Goal: Task Accomplishment & Management: Manage account settings

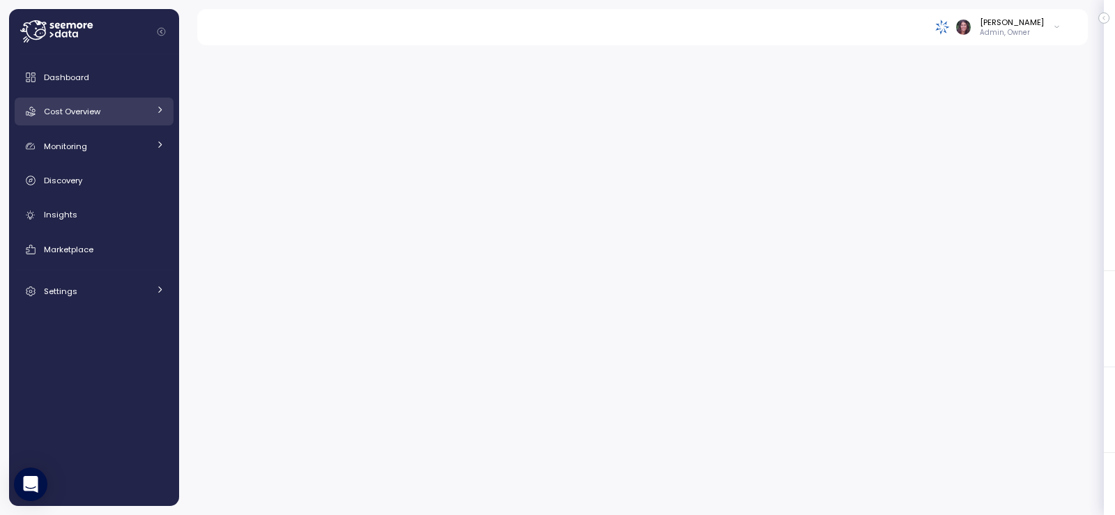
click at [79, 113] on span "Cost Overview" at bounding box center [72, 111] width 56 height 11
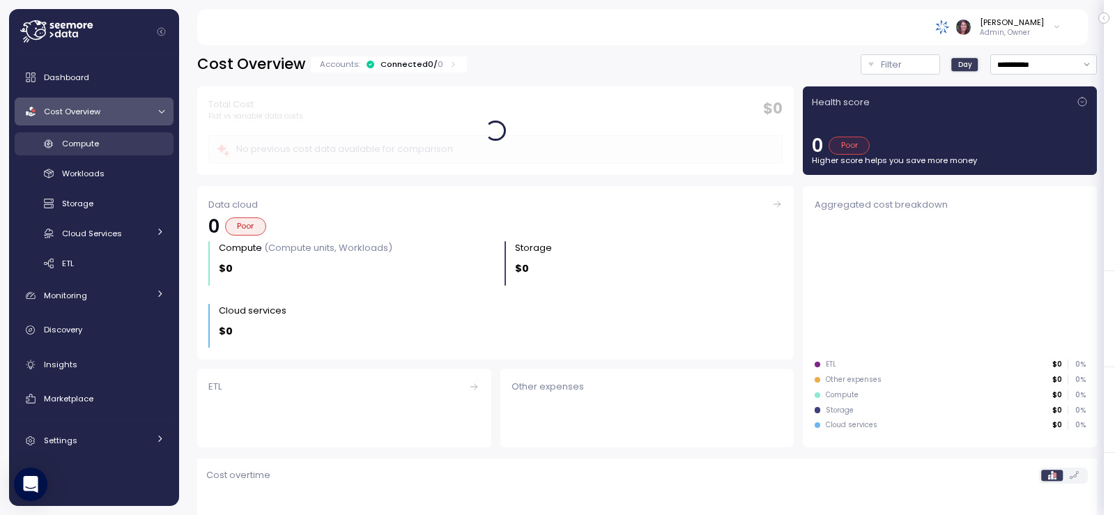
click at [87, 146] on span "Compute" at bounding box center [80, 143] width 37 height 11
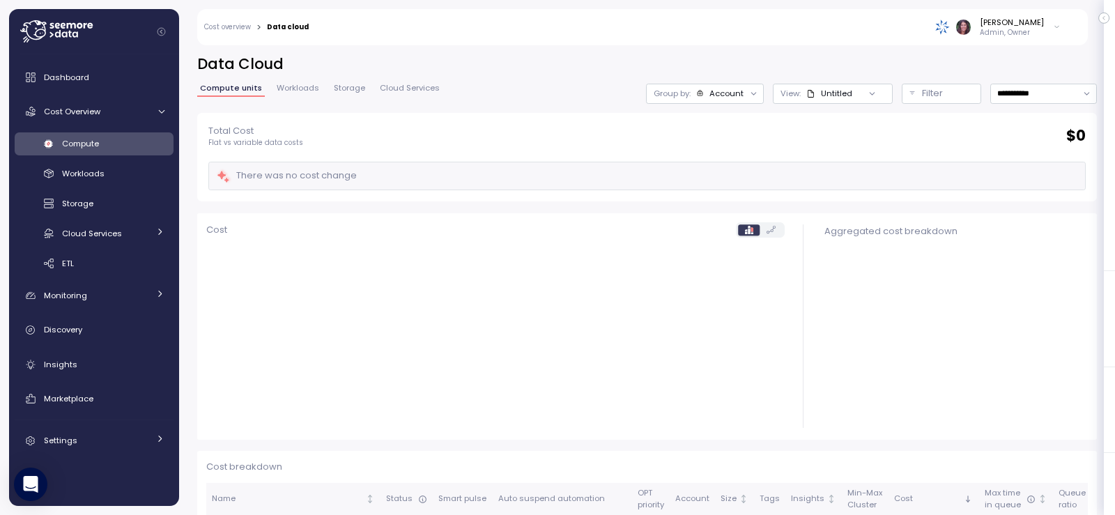
click at [716, 91] on div "Account" at bounding box center [726, 93] width 34 height 11
click at [715, 172] on div "Tags" at bounding box center [679, 170] width 96 height 17
click at [711, 167] on div "Tags" at bounding box center [679, 170] width 96 height 17
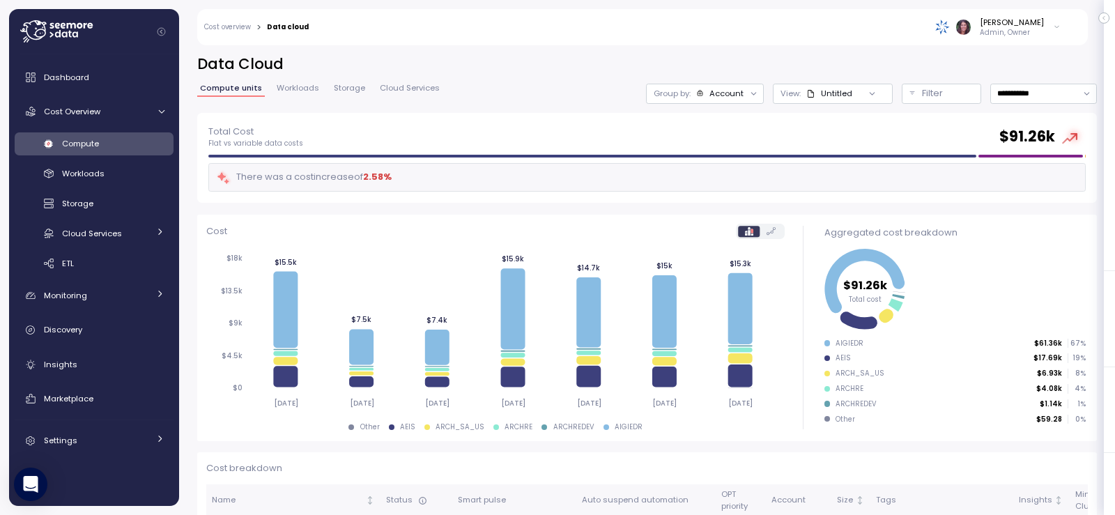
click at [852, 93] on div at bounding box center [872, 94] width 40 height 20
click at [98, 437] on div "Settings" at bounding box center [96, 440] width 105 height 14
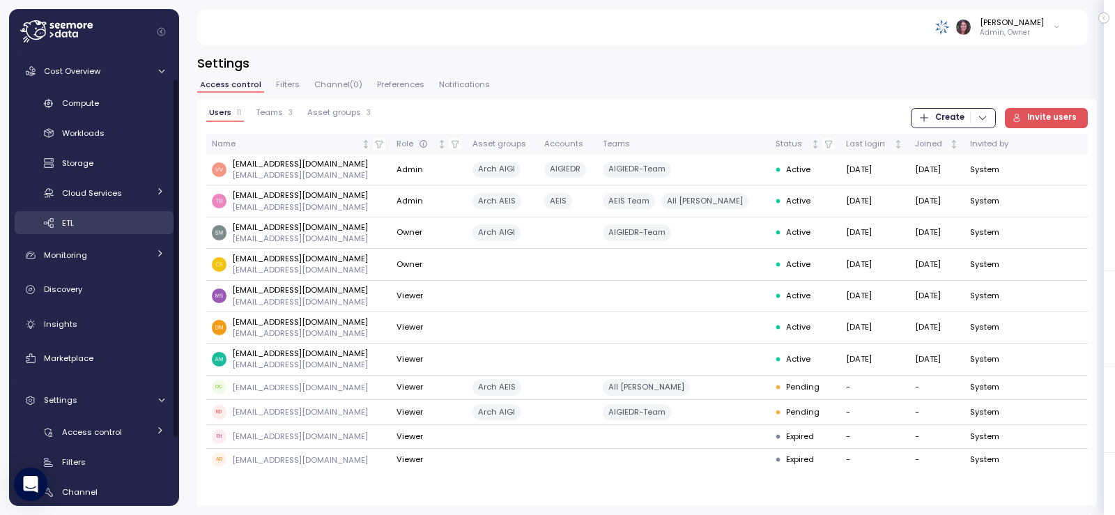
scroll to position [93, 0]
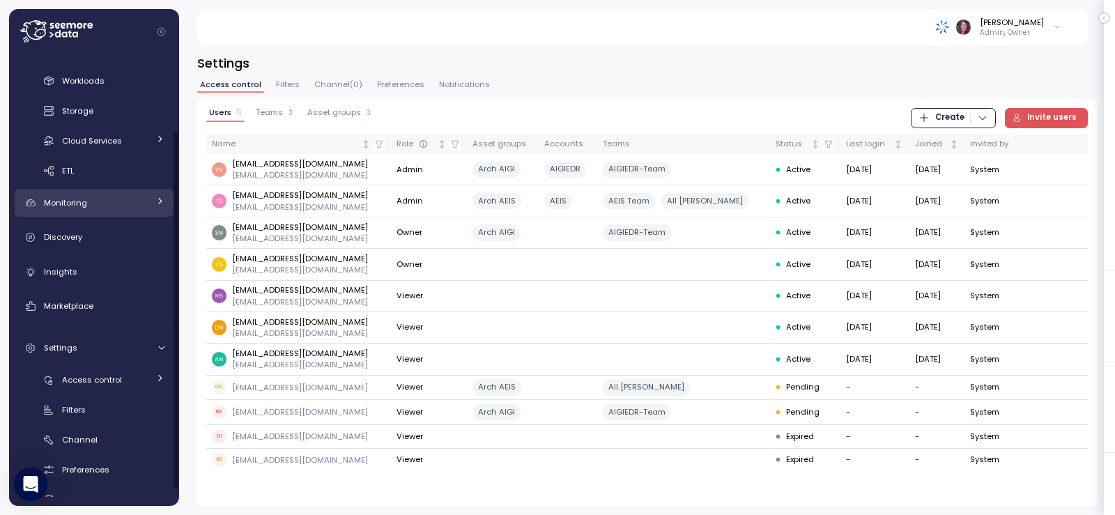
click at [95, 204] on div "Monitoring" at bounding box center [96, 203] width 105 height 14
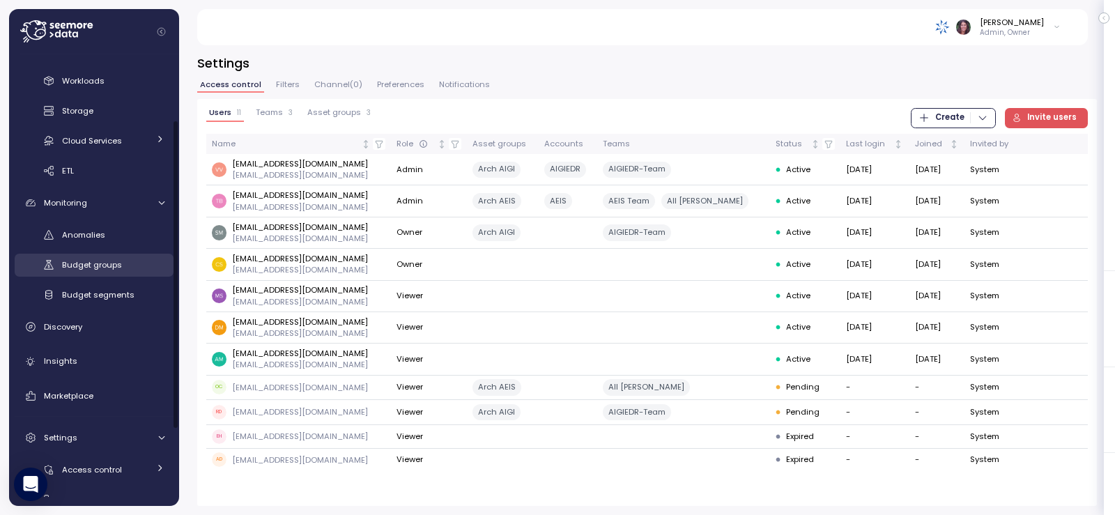
click at [103, 263] on span "Budget groups" at bounding box center [92, 264] width 60 height 11
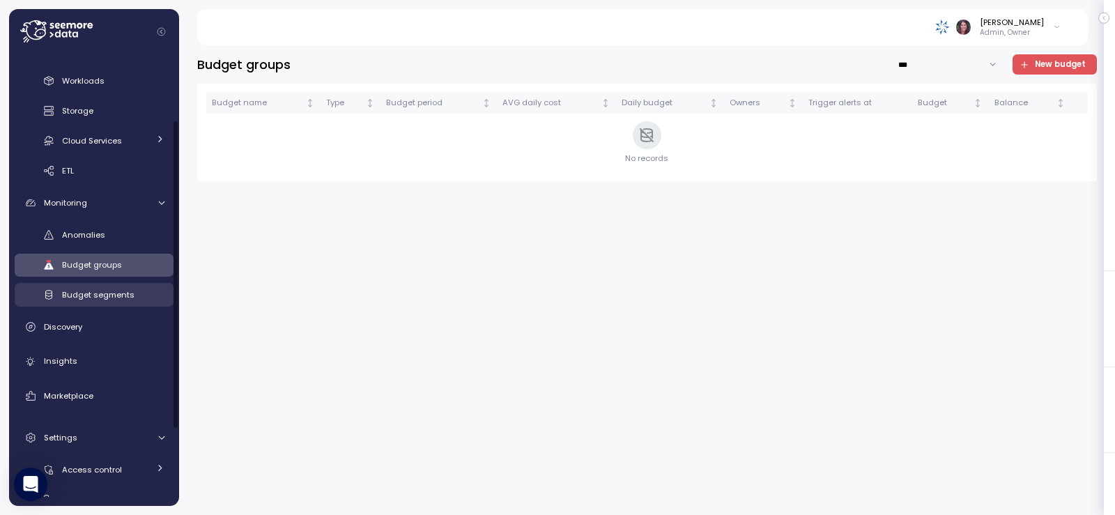
click at [118, 295] on span "Budget segments" at bounding box center [98, 294] width 72 height 11
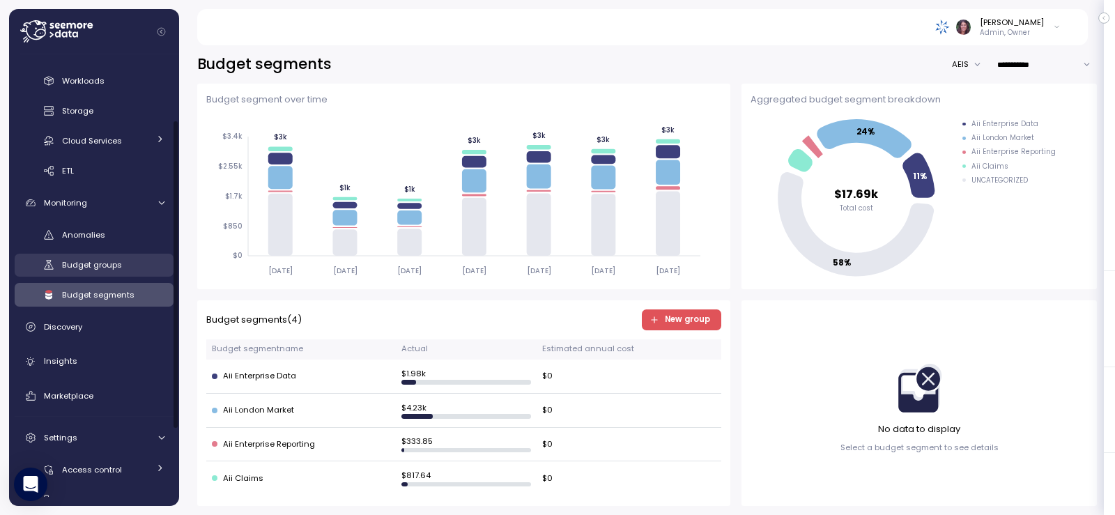
click at [107, 270] on span "Budget groups" at bounding box center [92, 264] width 60 height 11
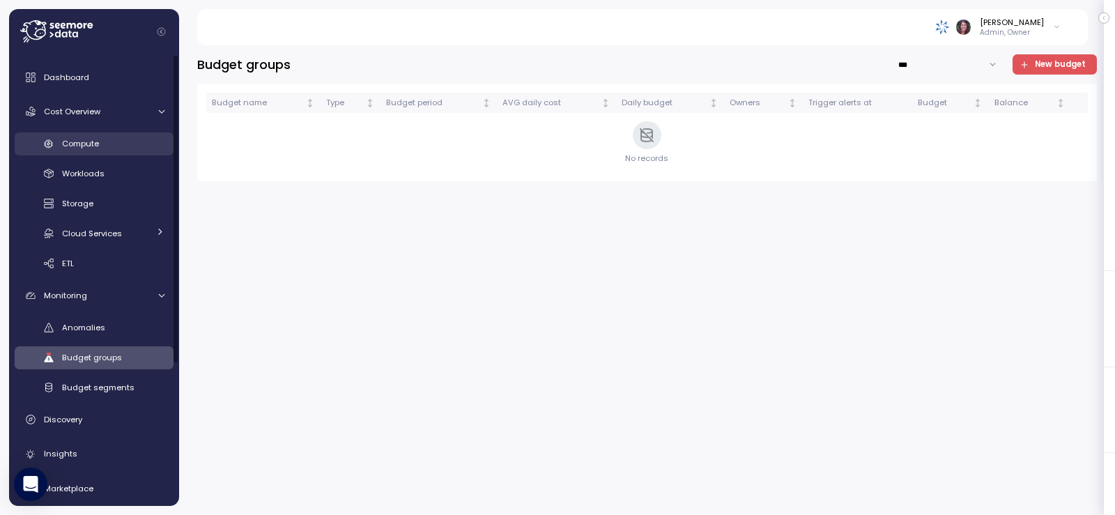
click at [86, 133] on link "Compute" at bounding box center [94, 143] width 159 height 23
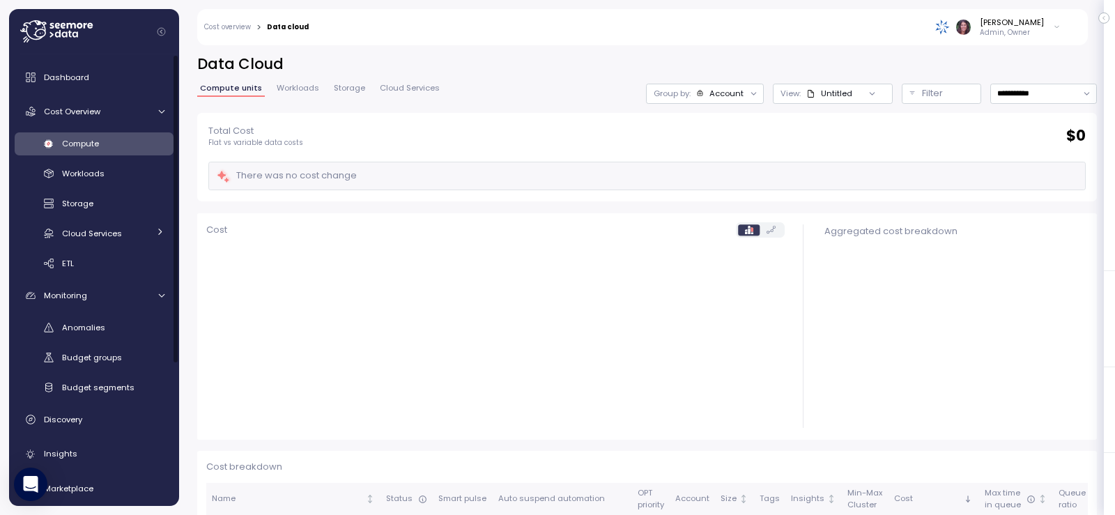
click at [709, 95] on div "Account" at bounding box center [726, 93] width 34 height 11
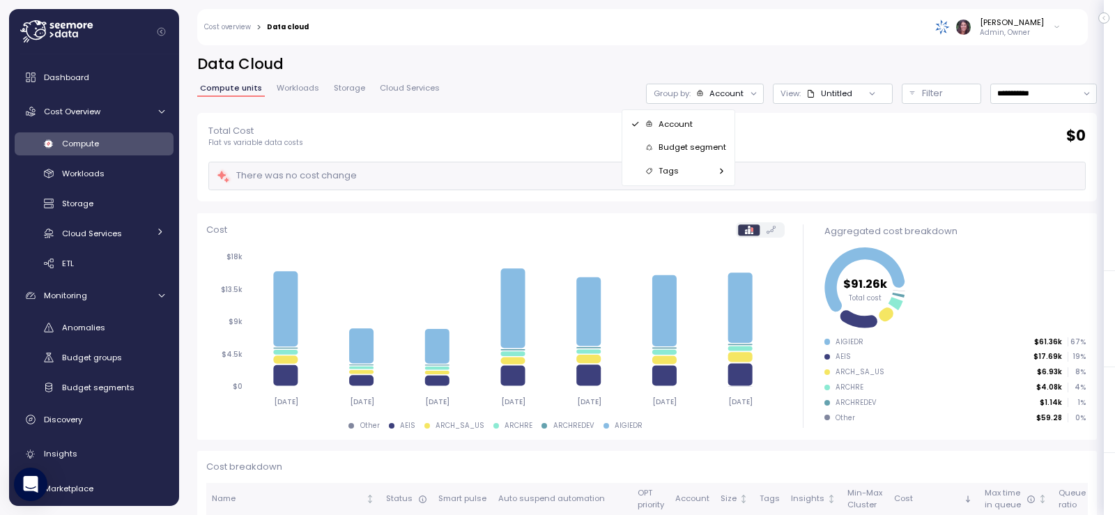
click at [852, 88] on div at bounding box center [872, 94] width 40 height 20
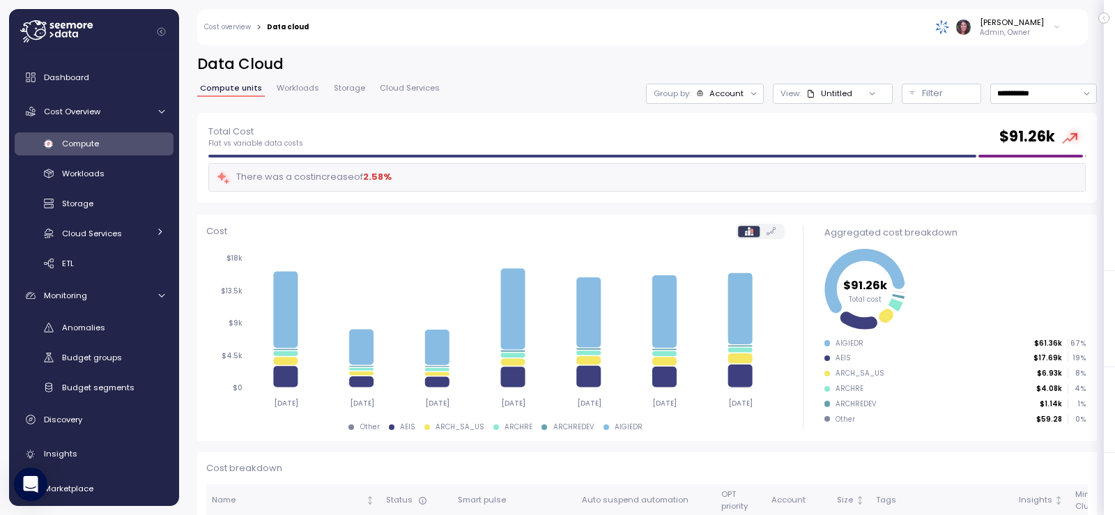
click at [852, 93] on div at bounding box center [872, 94] width 40 height 20
click at [817, 86] on div "View: Untitled" at bounding box center [833, 94] width 120 height 20
click at [852, 91] on div at bounding box center [872, 94] width 40 height 20
click at [807, 93] on div "Untitled" at bounding box center [829, 93] width 46 height 11
click at [950, 32] on img at bounding box center [942, 27] width 15 height 15
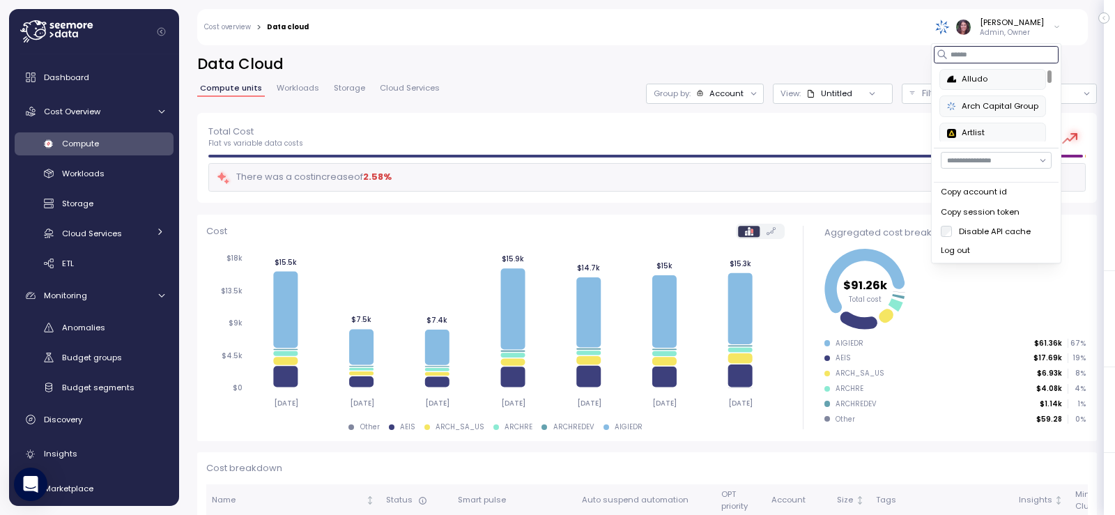
click at [956, 54] on input at bounding box center [996, 54] width 125 height 17
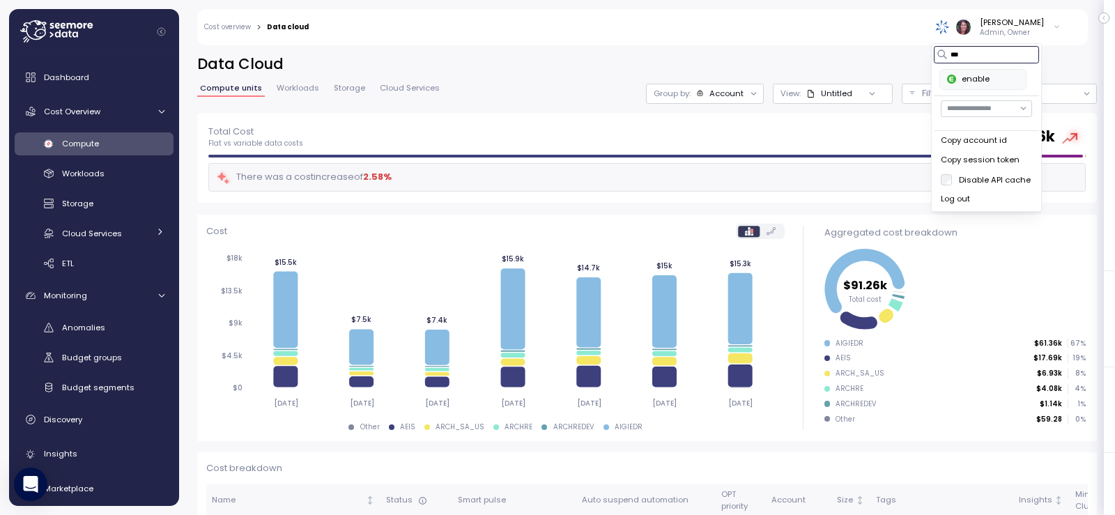
click at [965, 72] on button "enable" at bounding box center [982, 79] width 86 height 21
type input "***"
click at [969, 77] on div "enable" at bounding box center [983, 79] width 72 height 13
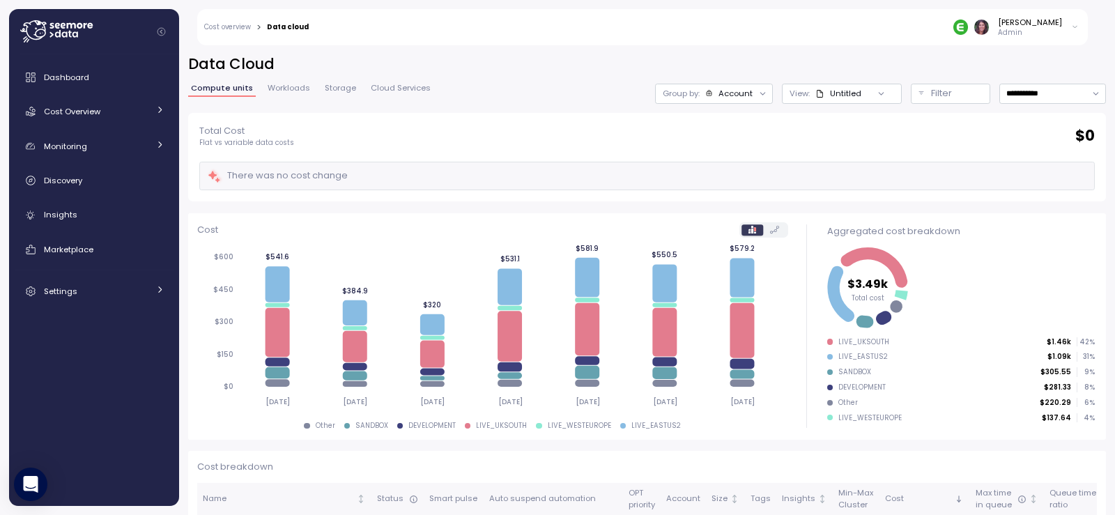
click at [823, 93] on div "Untitled" at bounding box center [838, 93] width 46 height 11
click at [663, 88] on p "Group by:" at bounding box center [681, 93] width 37 height 11
click at [724, 93] on div "Account" at bounding box center [735, 93] width 34 height 11
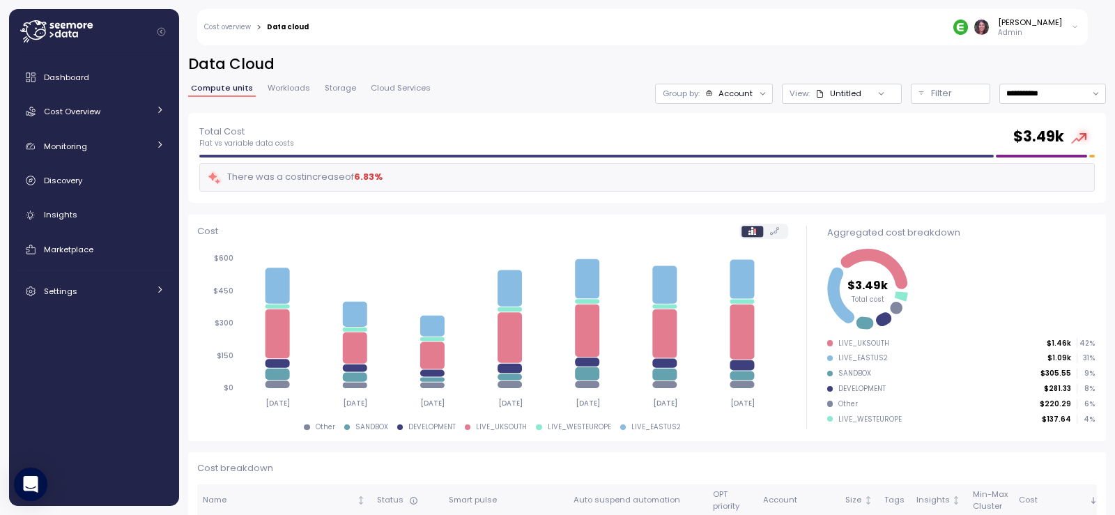
click at [753, 94] on div at bounding box center [763, 94] width 20 height 20
click at [718, 91] on div "Account" at bounding box center [735, 93] width 34 height 11
click at [504, 105] on div "**********" at bounding box center [647, 83] width 918 height 59
click at [831, 97] on div "Untitled" at bounding box center [838, 93] width 46 height 11
click at [931, 95] on div "Filter" at bounding box center [957, 93] width 52 height 14
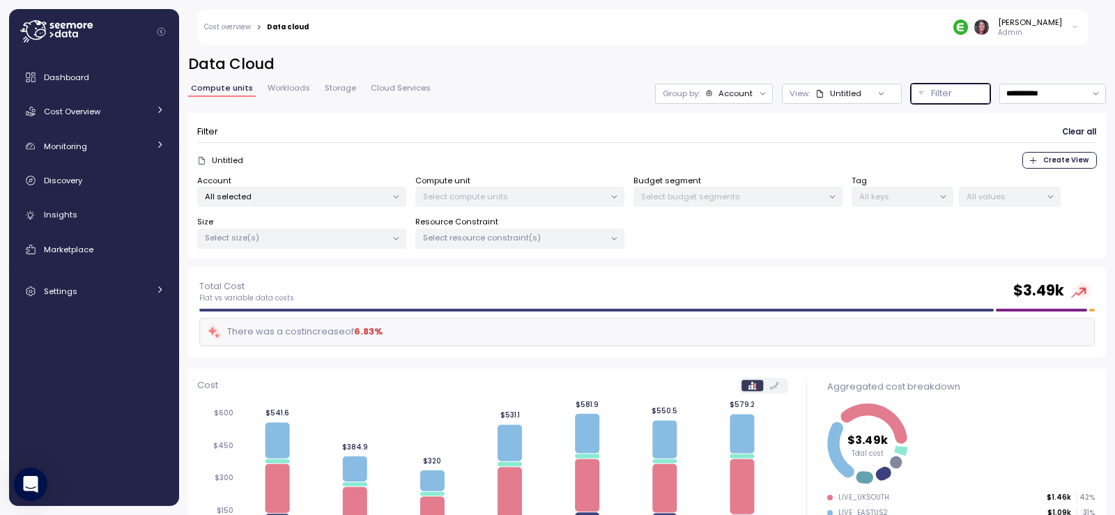
click at [699, 199] on p "Select budget segments" at bounding box center [732, 196] width 182 height 11
click at [920, 197] on p "All keys" at bounding box center [896, 196] width 75 height 11
click at [1026, 200] on p "All values" at bounding box center [1003, 196] width 75 height 11
click at [376, 234] on p "Select size(s)" at bounding box center [296, 237] width 182 height 11
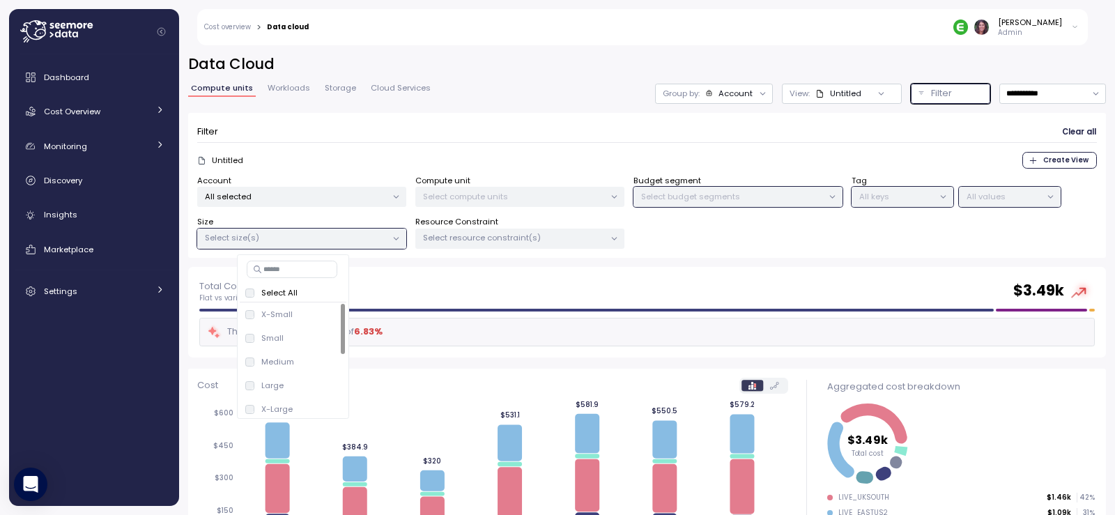
click at [500, 244] on div "Select resource constraint(s)" at bounding box center [519, 239] width 209 height 20
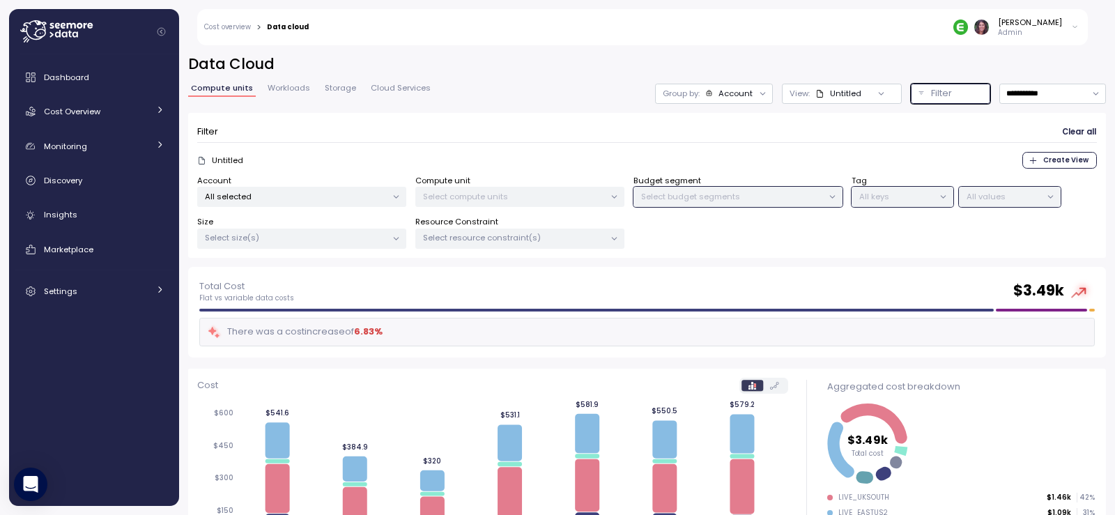
click at [301, 231] on div "Select size(s)" at bounding box center [301, 239] width 209 height 20
click at [311, 204] on div "All selected" at bounding box center [301, 197] width 209 height 20
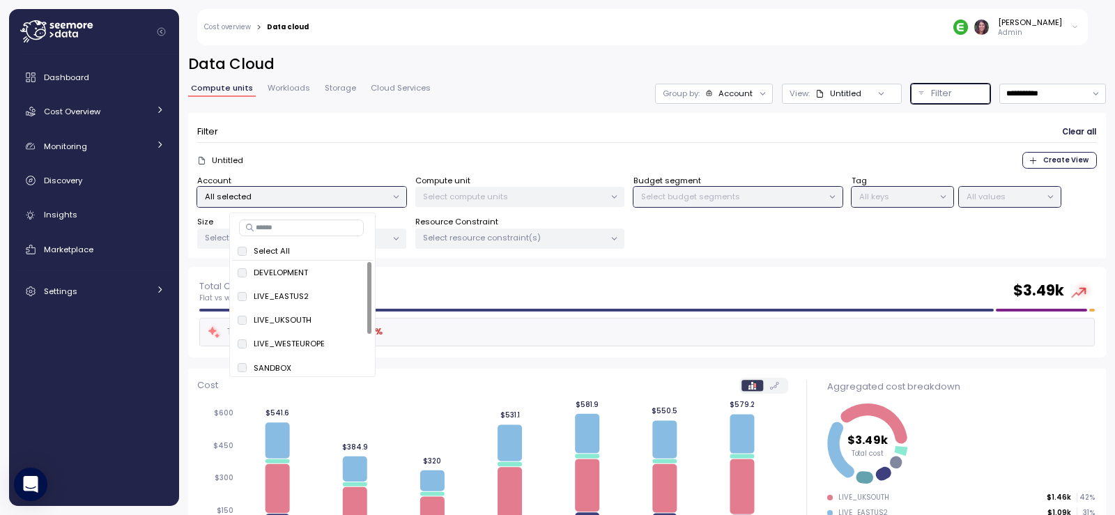
click at [1003, 197] on p "All values" at bounding box center [1003, 196] width 75 height 11
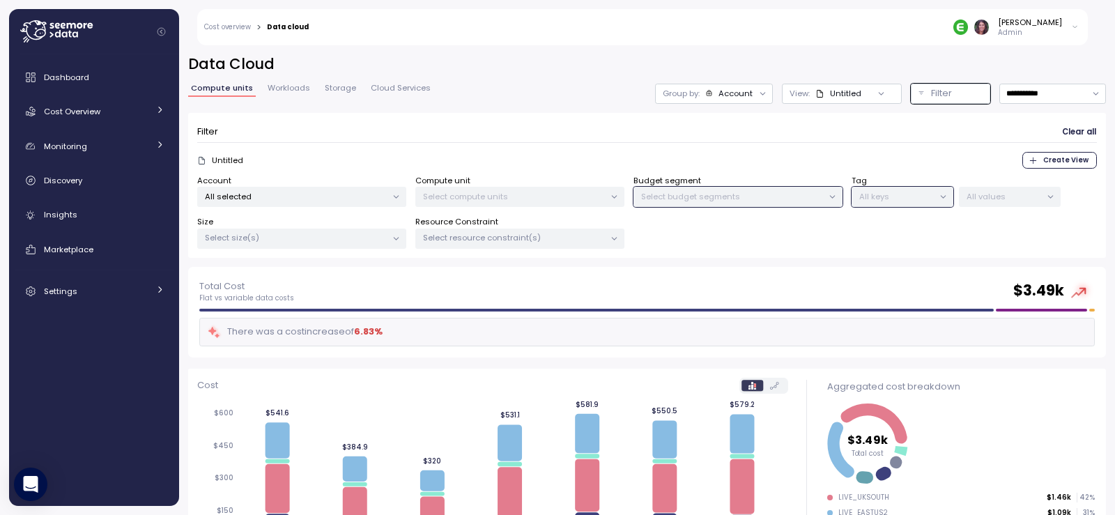
click at [1055, 194] on div at bounding box center [1050, 197] width 20 height 20
click at [88, 288] on div "Settings" at bounding box center [96, 291] width 105 height 14
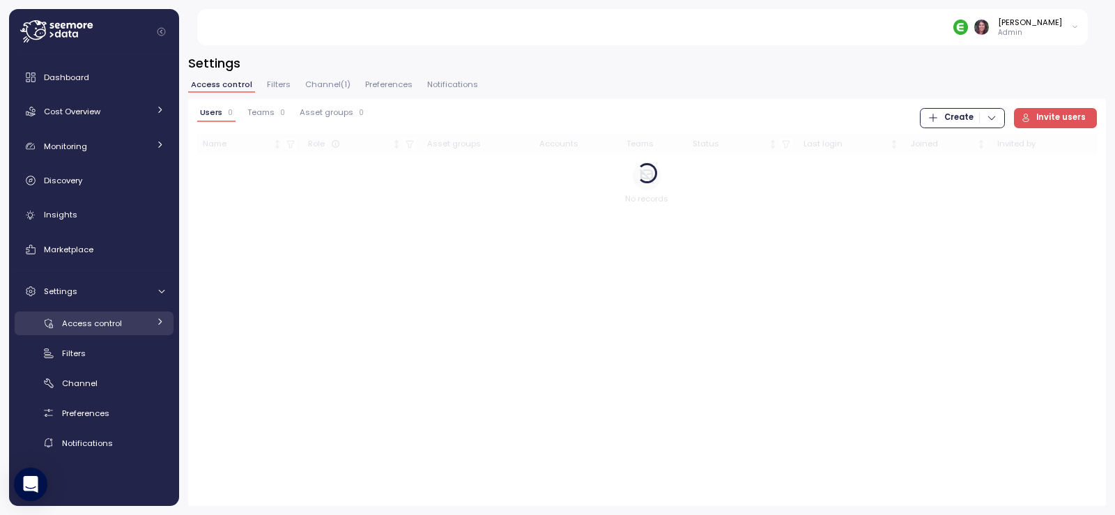
click at [86, 322] on span "Access control" at bounding box center [92, 323] width 60 height 11
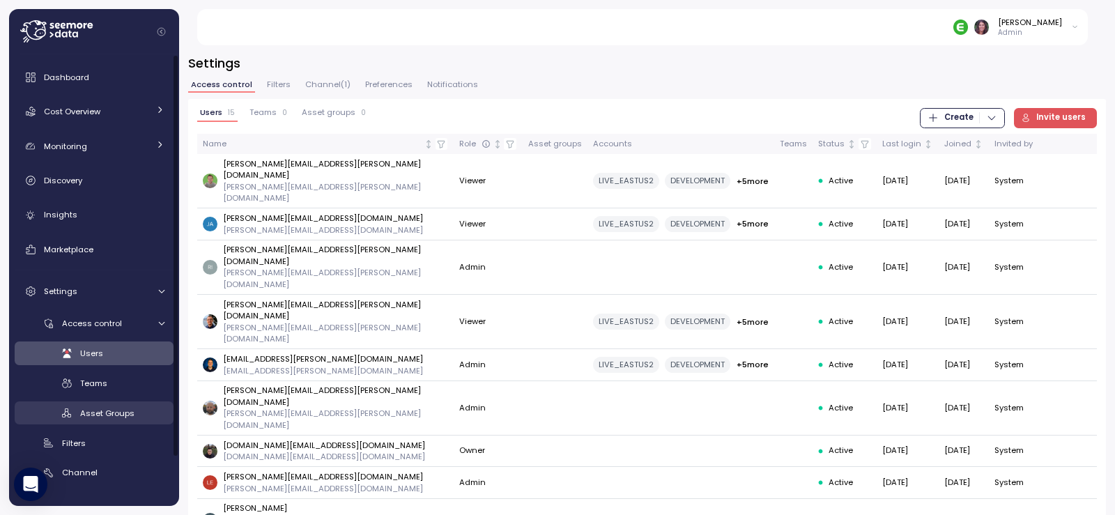
click at [105, 408] on span "Asset Groups" at bounding box center [107, 413] width 54 height 11
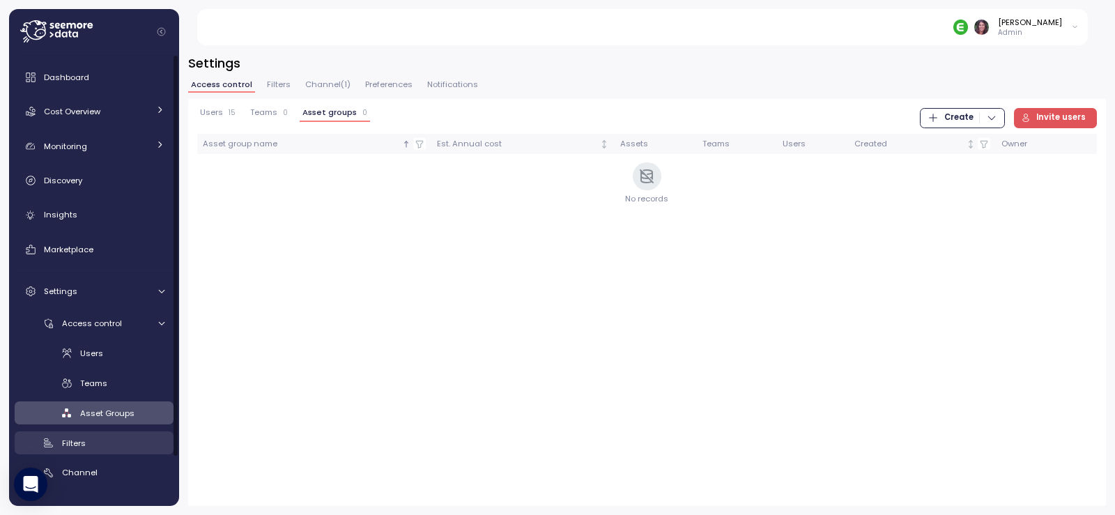
click at [81, 438] on span "Filters" at bounding box center [74, 443] width 24 height 11
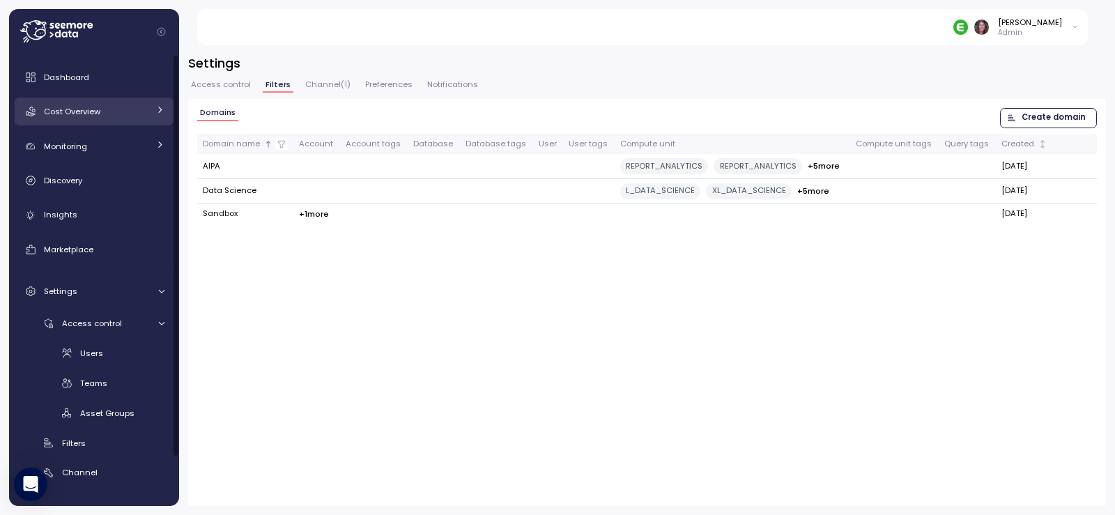
click at [77, 121] on link "Cost Overview" at bounding box center [94, 112] width 159 height 28
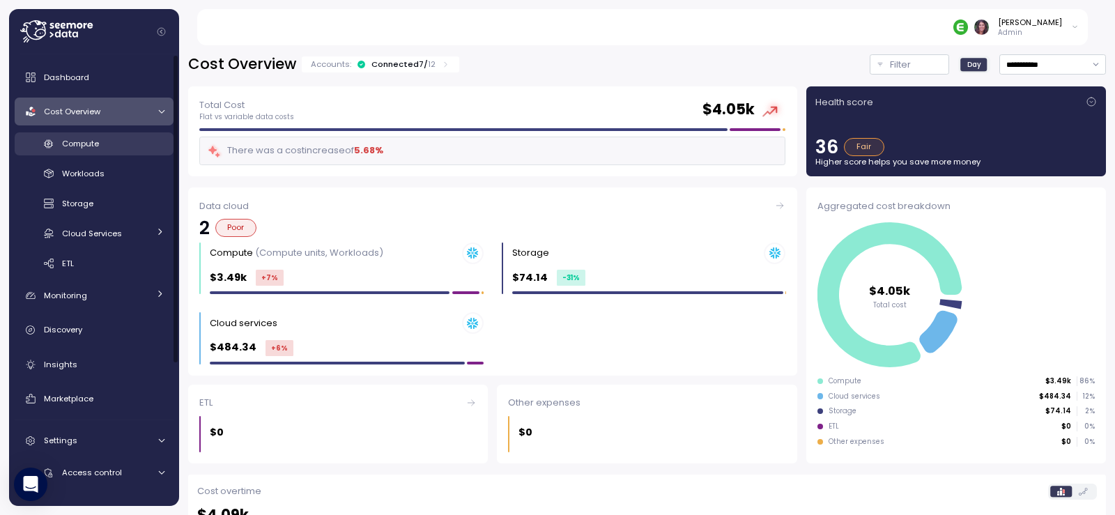
click at [98, 151] on div "Compute" at bounding box center [113, 144] width 102 height 14
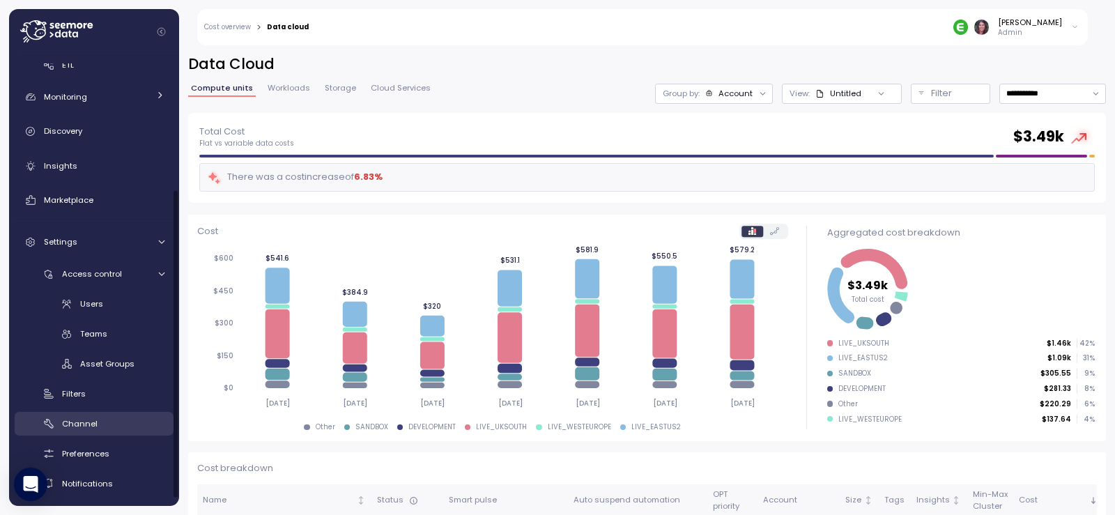
scroll to position [203, 0]
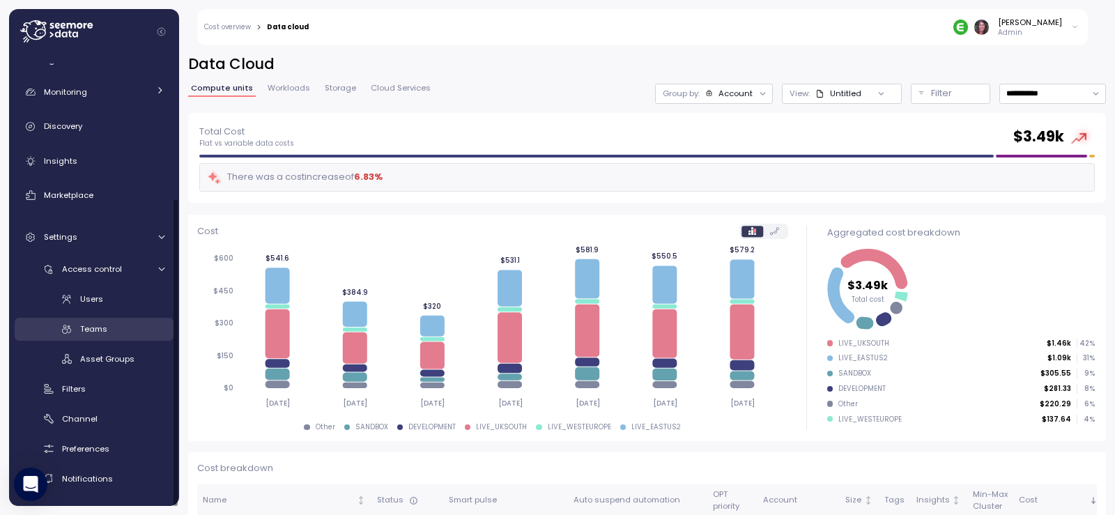
click at [84, 327] on span "Teams" at bounding box center [93, 328] width 27 height 11
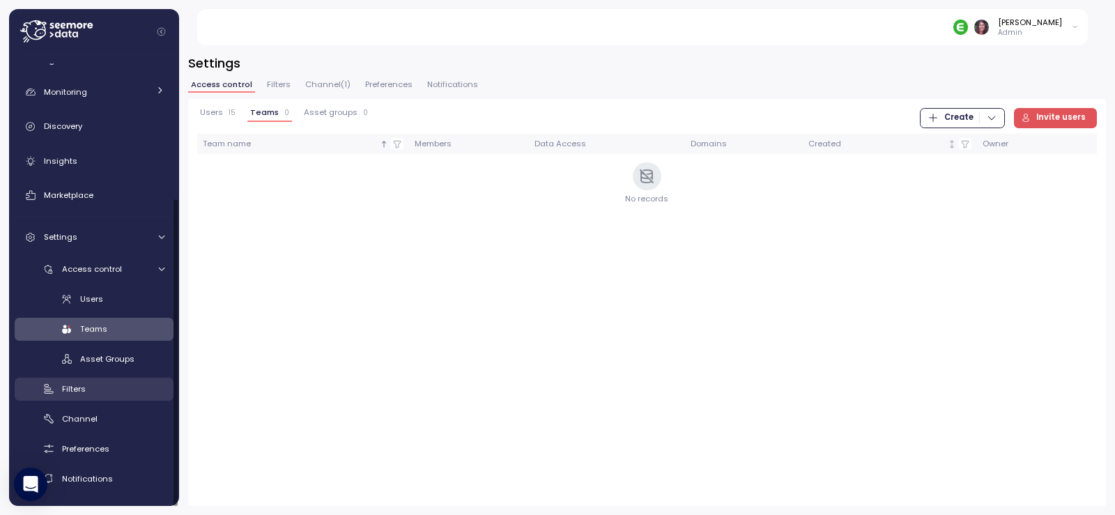
click at [79, 387] on span "Filters" at bounding box center [74, 388] width 24 height 11
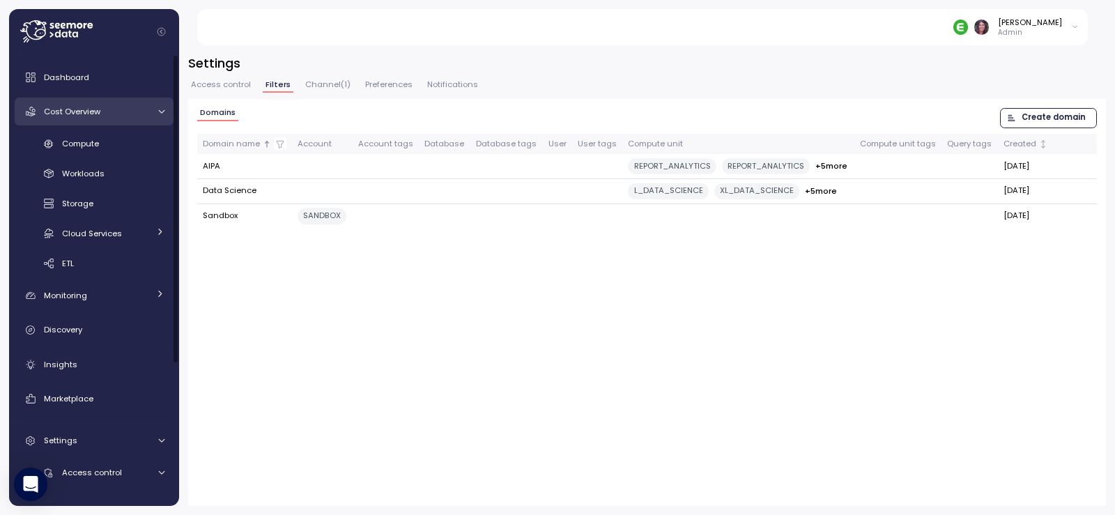
click at [77, 111] on span "Cost Overview" at bounding box center [72, 111] width 56 height 11
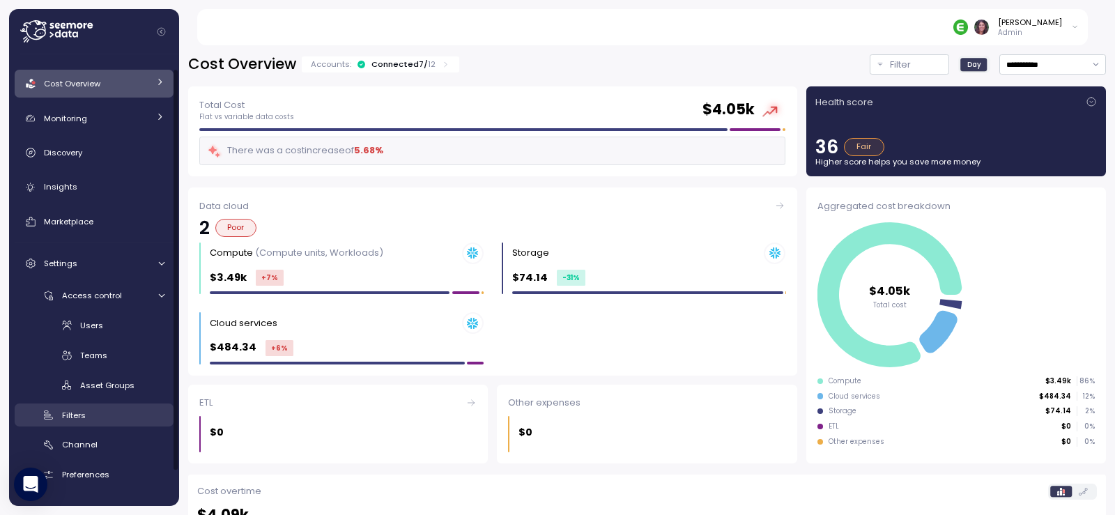
scroll to position [54, 0]
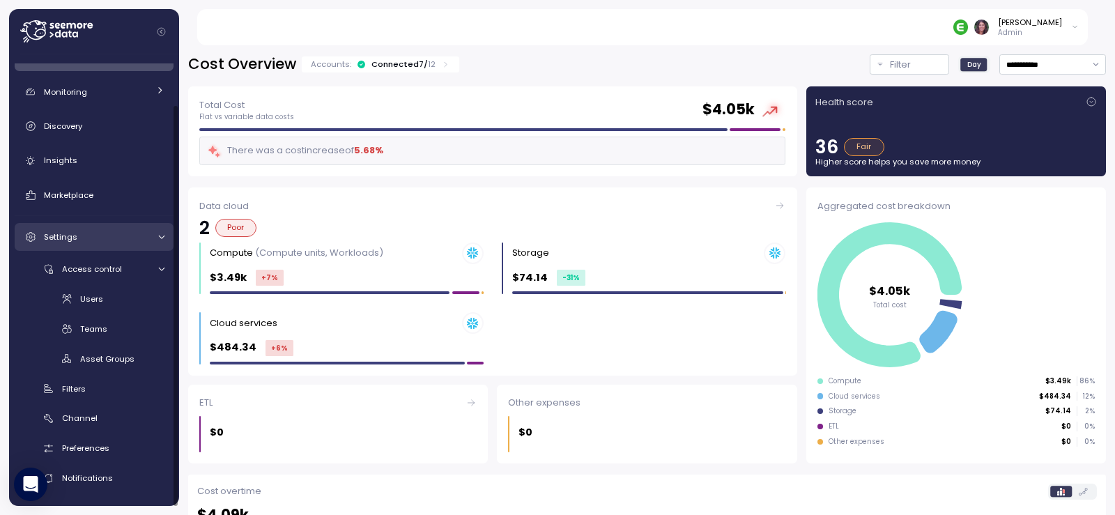
click at [52, 234] on span "Settings" at bounding box center [60, 236] width 33 height 11
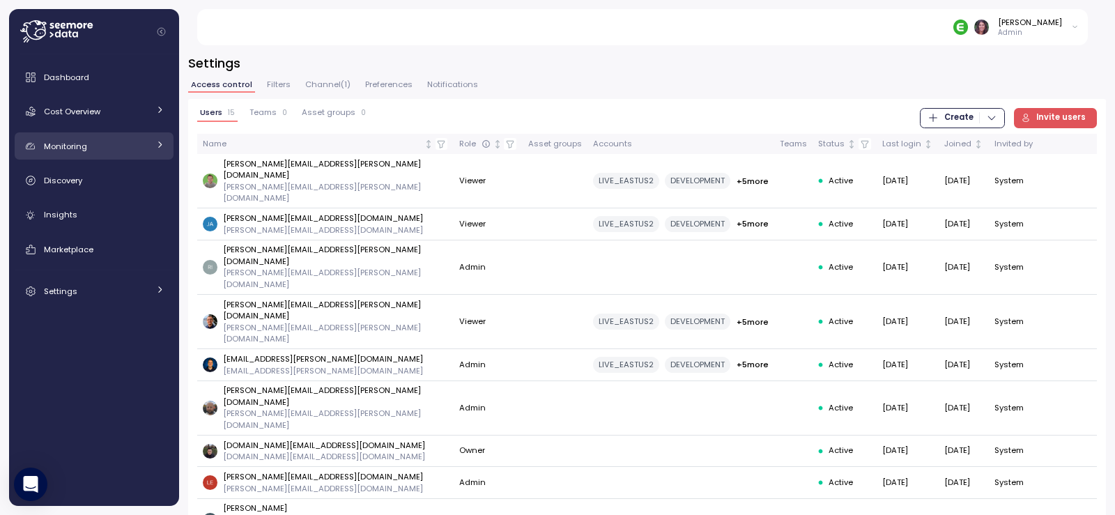
click at [82, 150] on span "Monitoring" at bounding box center [65, 146] width 43 height 11
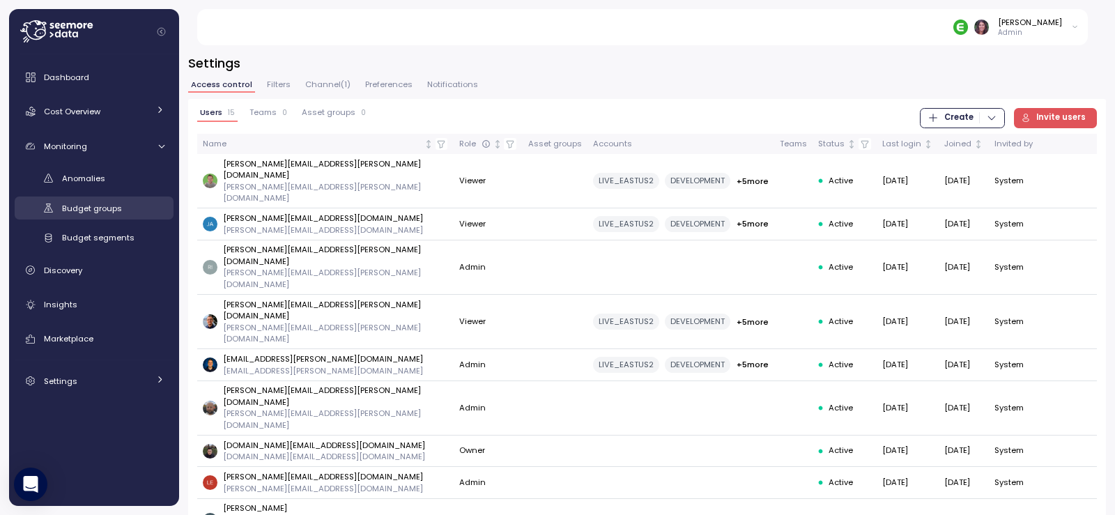
click at [108, 210] on span "Budget groups" at bounding box center [92, 208] width 60 height 11
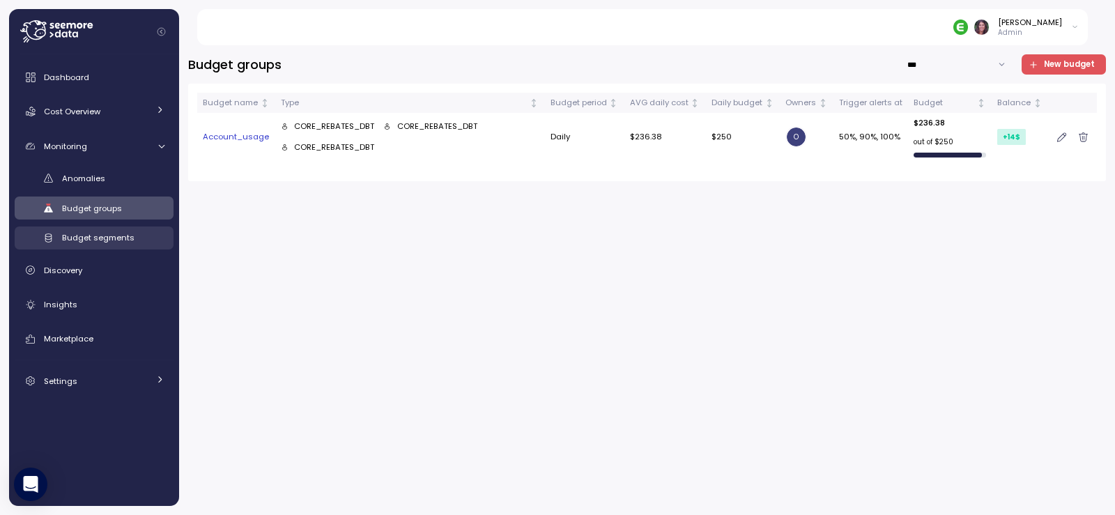
click at [84, 236] on span "Budget segments" at bounding box center [98, 237] width 72 height 11
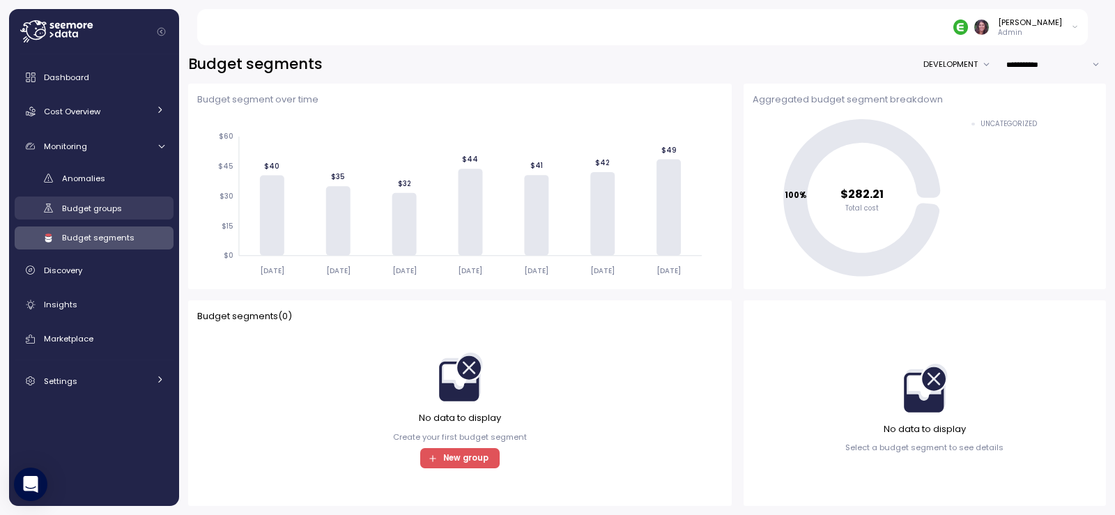
click at [96, 206] on span "Budget groups" at bounding box center [92, 208] width 60 height 11
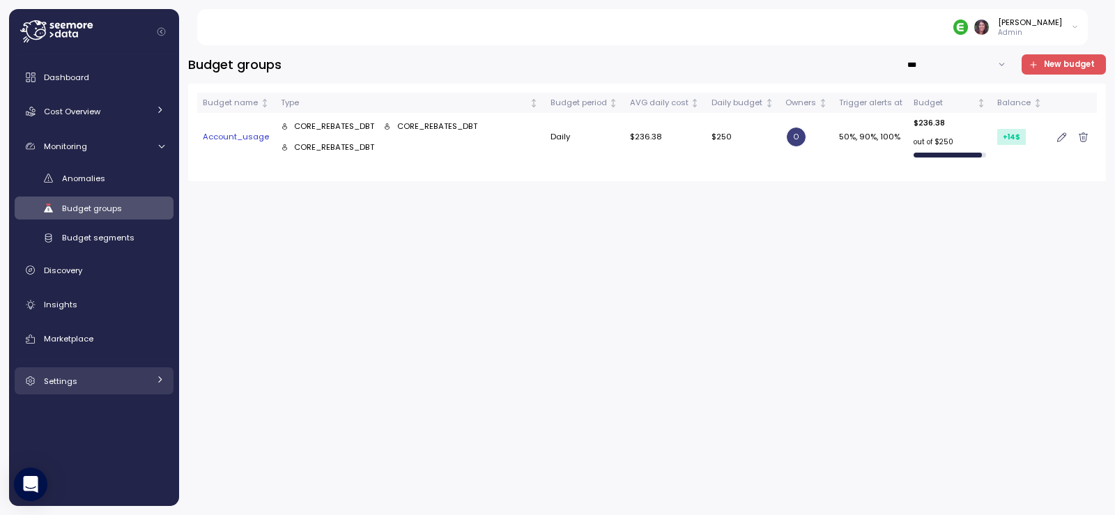
click at [107, 378] on div "Settings" at bounding box center [96, 381] width 105 height 14
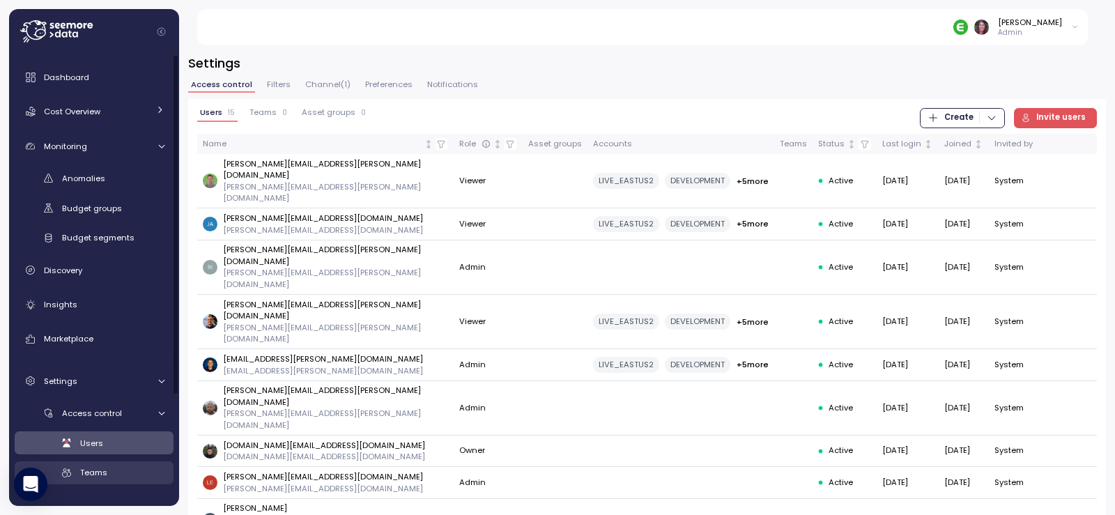
click at [114, 468] on div "Teams" at bounding box center [122, 472] width 84 height 14
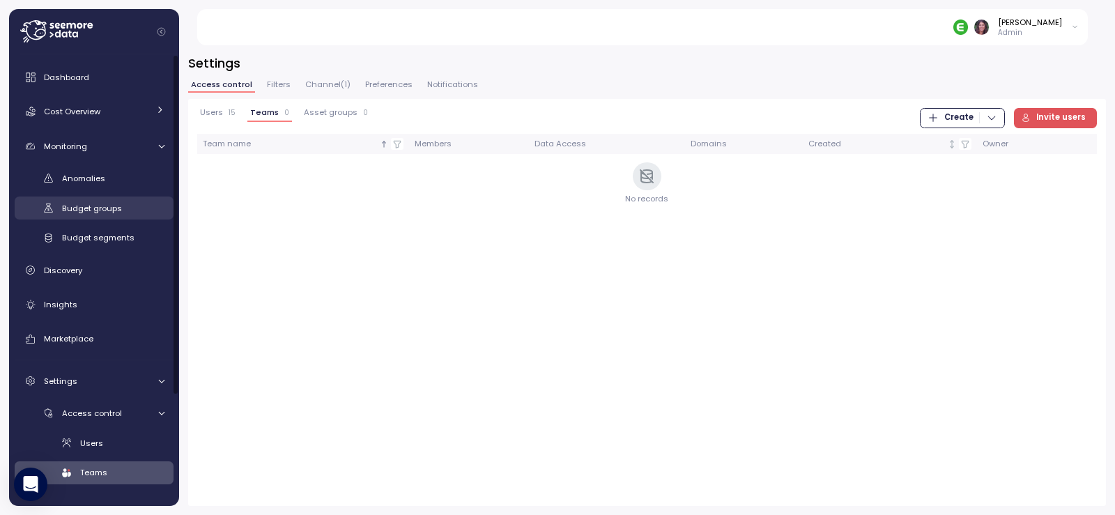
click at [110, 212] on span "Budget groups" at bounding box center [92, 208] width 60 height 11
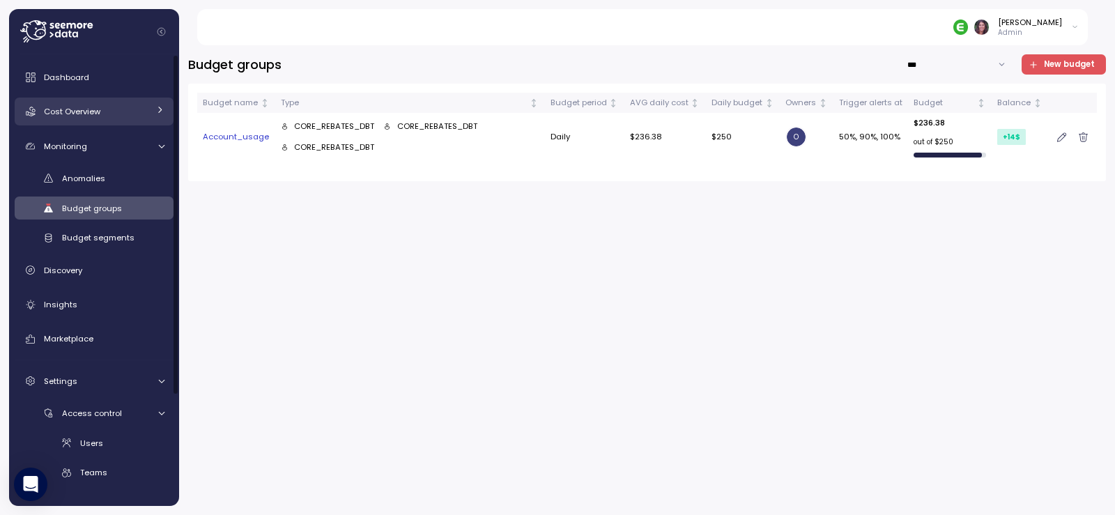
click at [80, 102] on link "Cost Overview" at bounding box center [94, 112] width 159 height 28
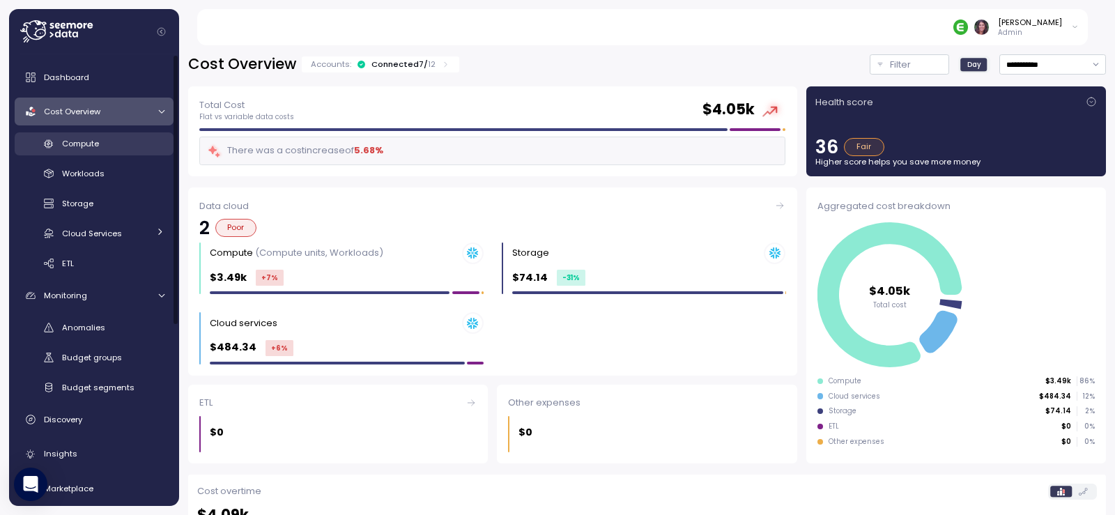
click at [125, 144] on div "Compute" at bounding box center [113, 144] width 102 height 14
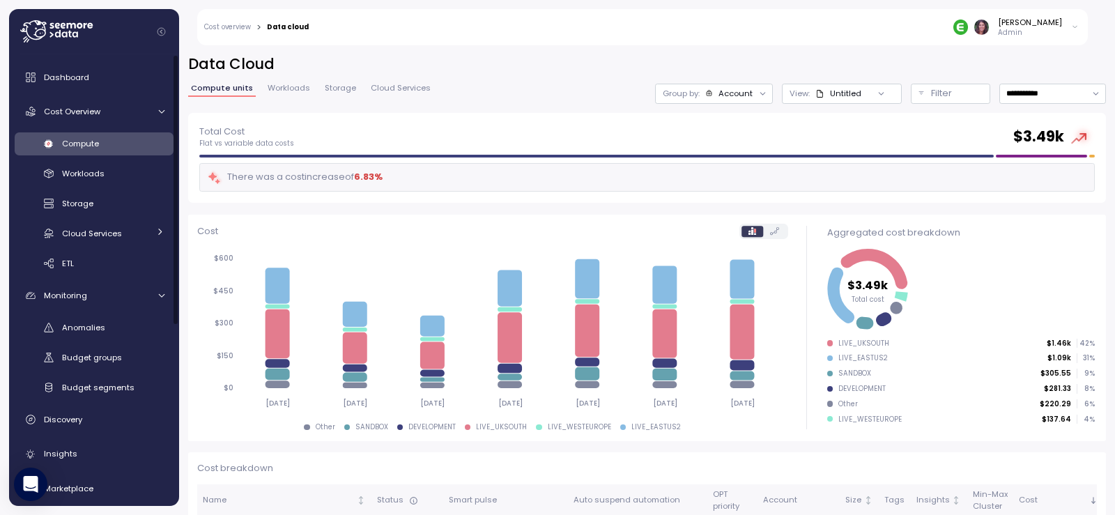
click at [824, 100] on div "View: Untitled" at bounding box center [842, 94] width 120 height 20
click at [931, 100] on div "Filter" at bounding box center [957, 93] width 52 height 14
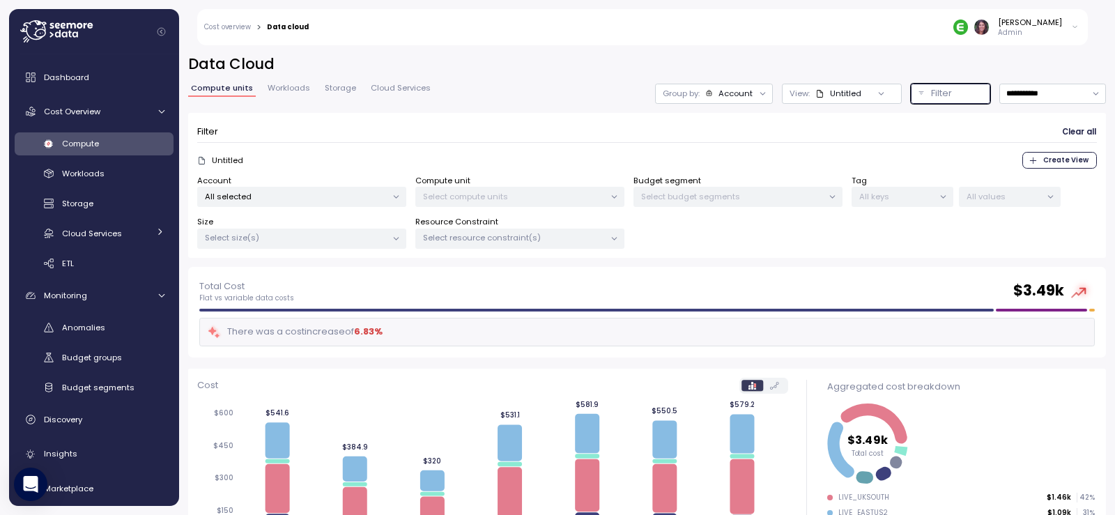
click at [442, 235] on p "Select resource constraint(s)" at bounding box center [514, 237] width 182 height 11
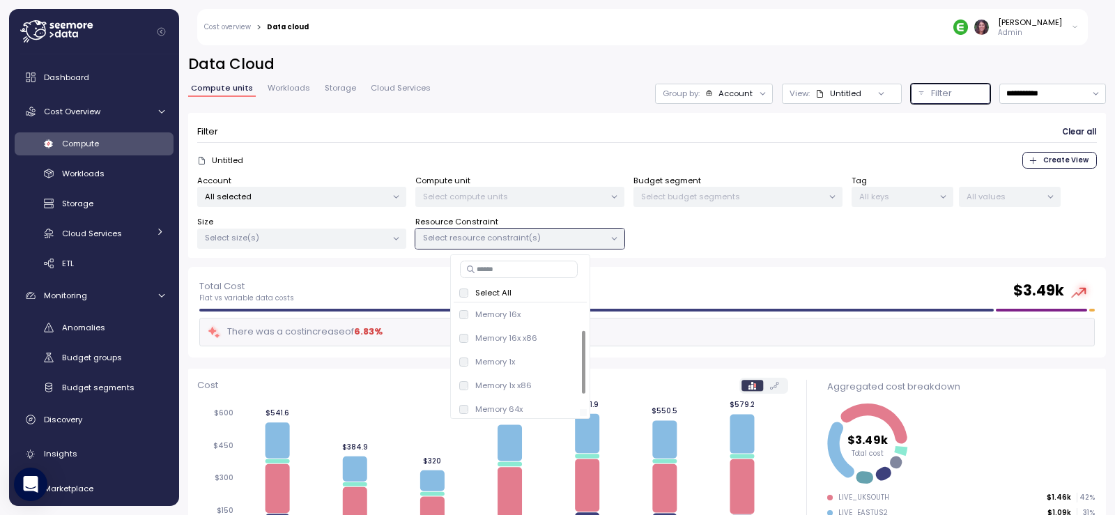
scroll to position [77, 0]
click at [580, 378] on div at bounding box center [583, 355] width 7 height 107
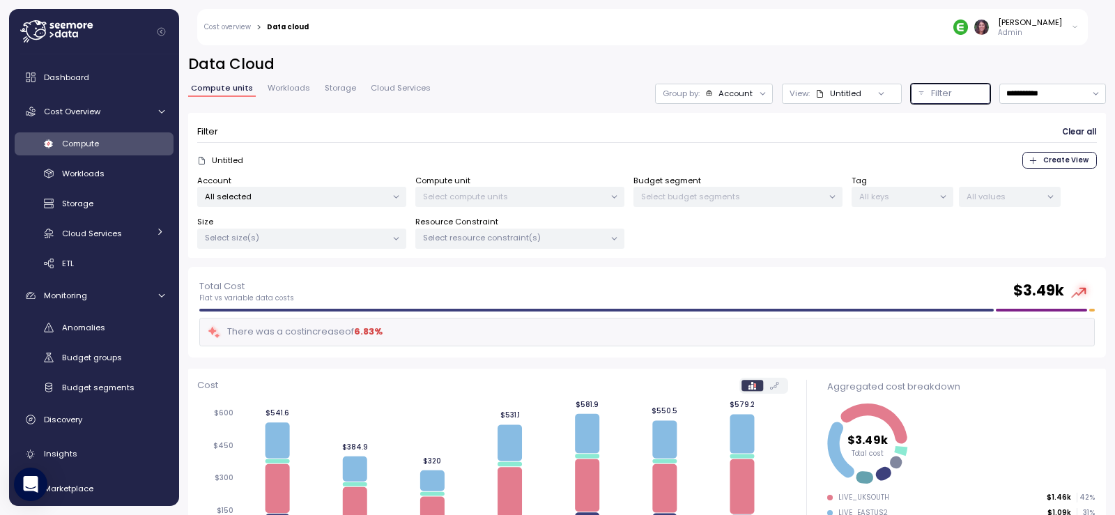
click at [989, 200] on p "All values" at bounding box center [1003, 196] width 75 height 11
click at [1046, 197] on icon at bounding box center [1050, 196] width 9 height 9
click at [1015, 197] on p "All values" at bounding box center [1003, 196] width 75 height 11
click at [662, 200] on p "Select budget segments" at bounding box center [732, 196] width 182 height 11
click at [972, 26] on div "[PERSON_NAME] Admin" at bounding box center [703, 27] width 770 height 36
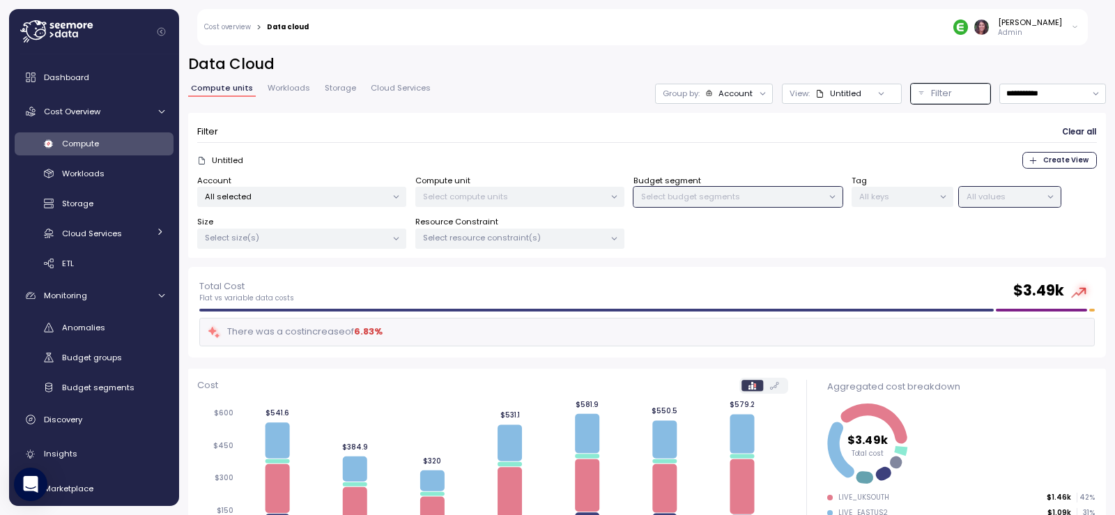
click at [968, 27] on img at bounding box center [960, 27] width 15 height 15
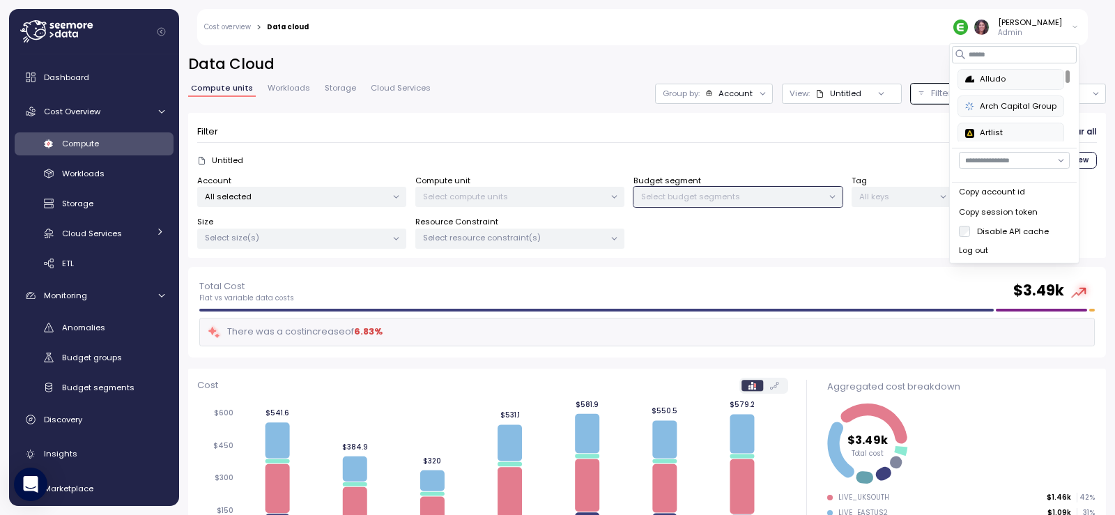
click at [988, 100] on div "Arch Capital Group" at bounding box center [1010, 106] width 91 height 13
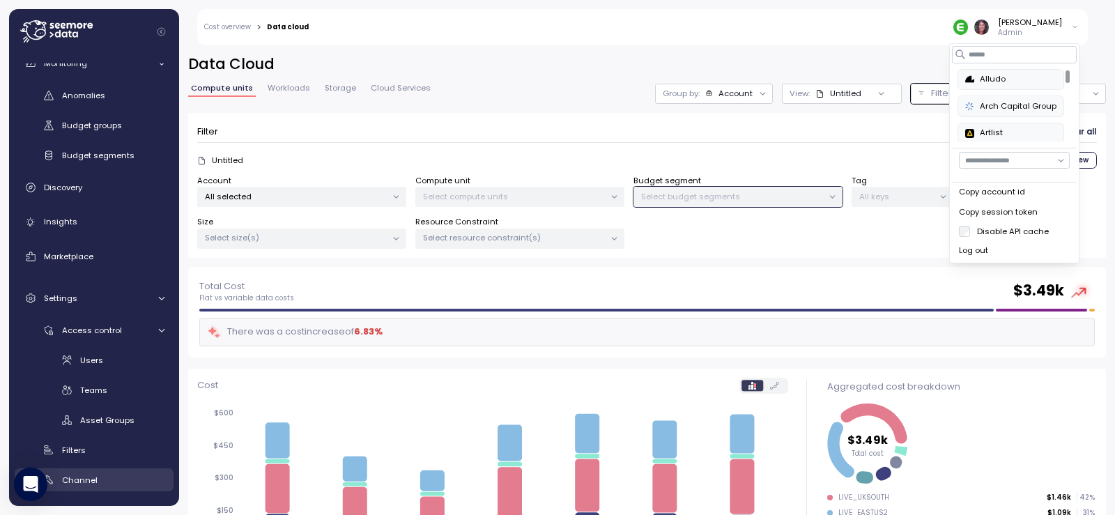
scroll to position [293, 0]
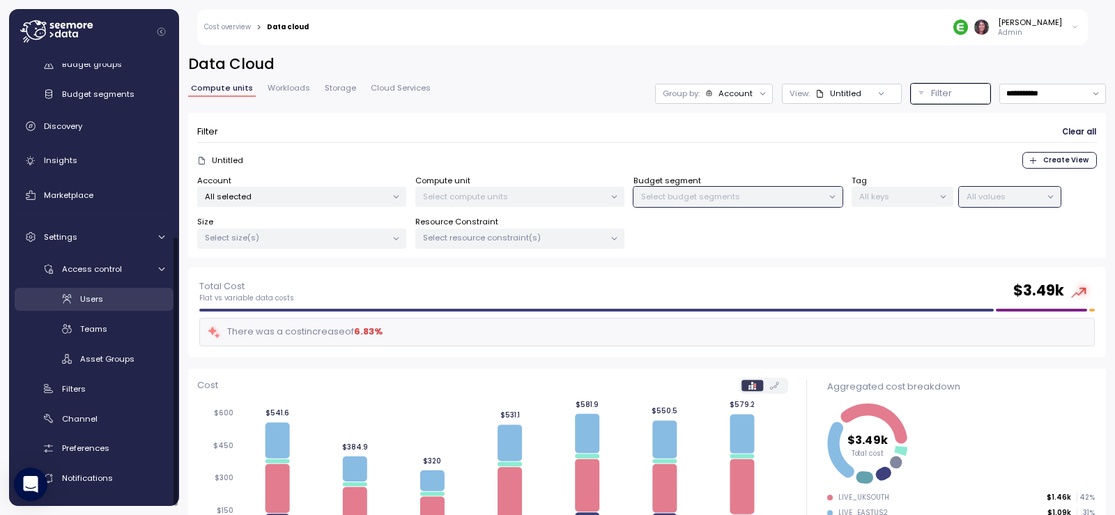
click at [96, 295] on span "Users" at bounding box center [91, 298] width 23 height 11
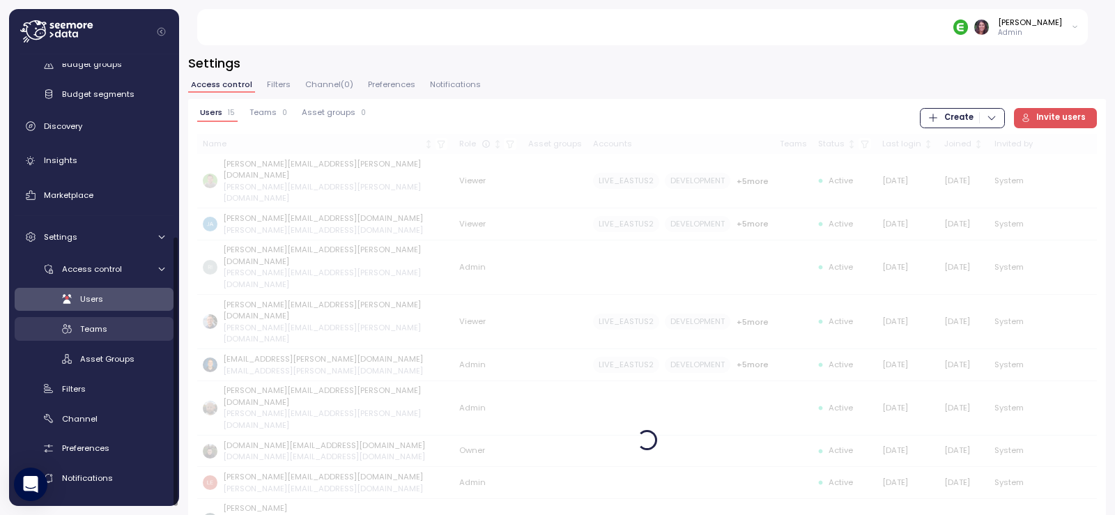
click at [96, 329] on span "Teams" at bounding box center [93, 328] width 27 height 11
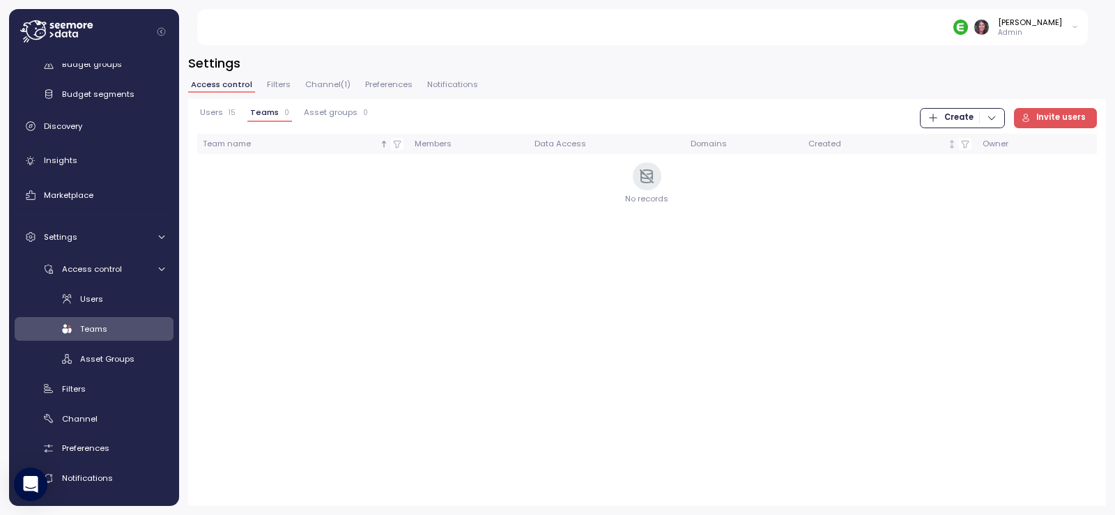
click at [966, 118] on span "Create" at bounding box center [958, 118] width 29 height 19
click at [953, 145] on div "Team" at bounding box center [974, 146] width 49 height 13
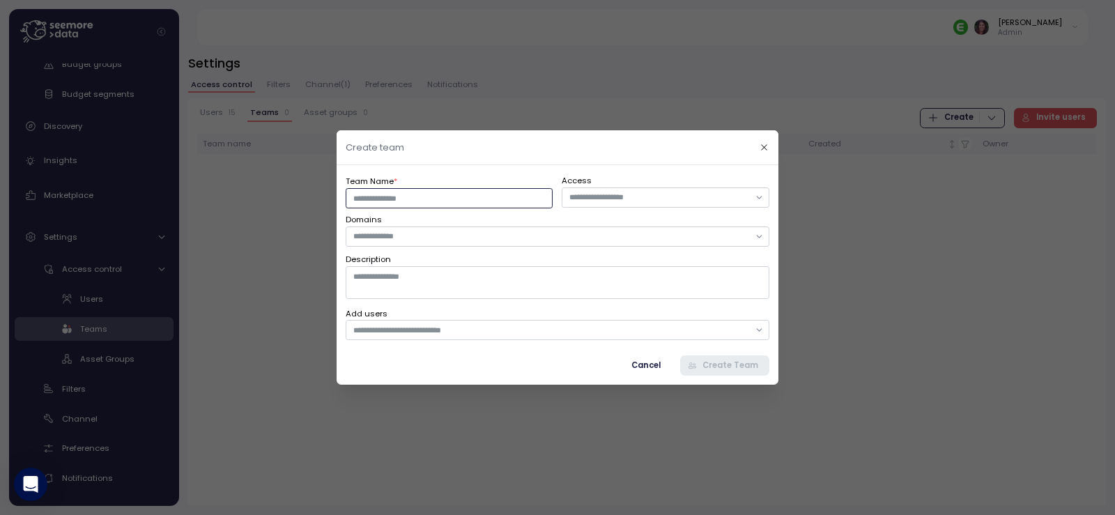
click at [435, 197] on input "Team Name *" at bounding box center [449, 198] width 207 height 20
click at [636, 173] on div "Team Name * Access Domains Description Add users Cancel Create Team" at bounding box center [558, 274] width 442 height 219
click at [451, 234] on input "text" at bounding box center [551, 236] width 396 height 13
click at [541, 367] on div "Cancel Create Team" at bounding box center [558, 365] width 424 height 20
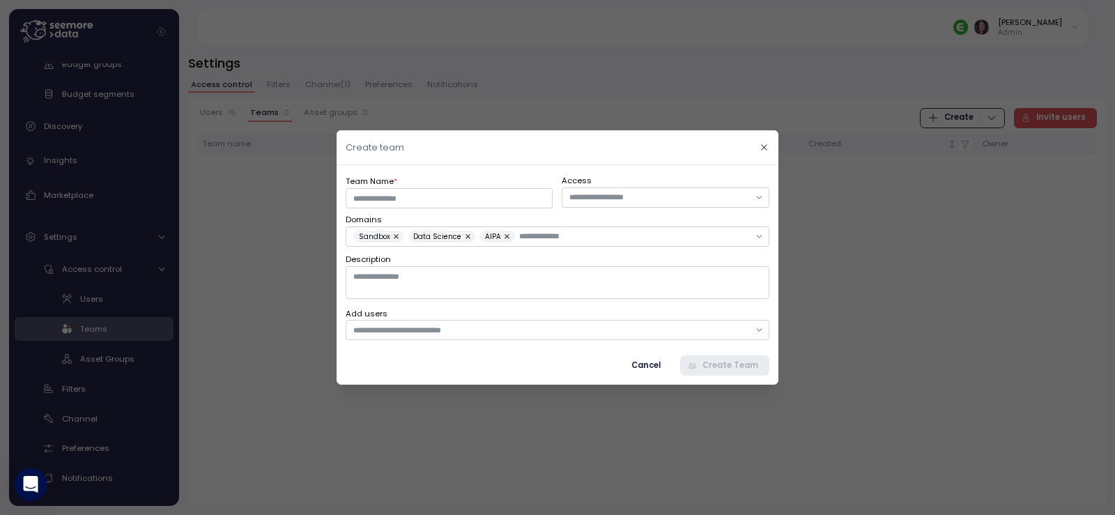
click at [413, 184] on div "Team Name *" at bounding box center [449, 191] width 207 height 34
click at [413, 192] on input "Team Name *" at bounding box center [449, 198] width 207 height 20
type input "******"
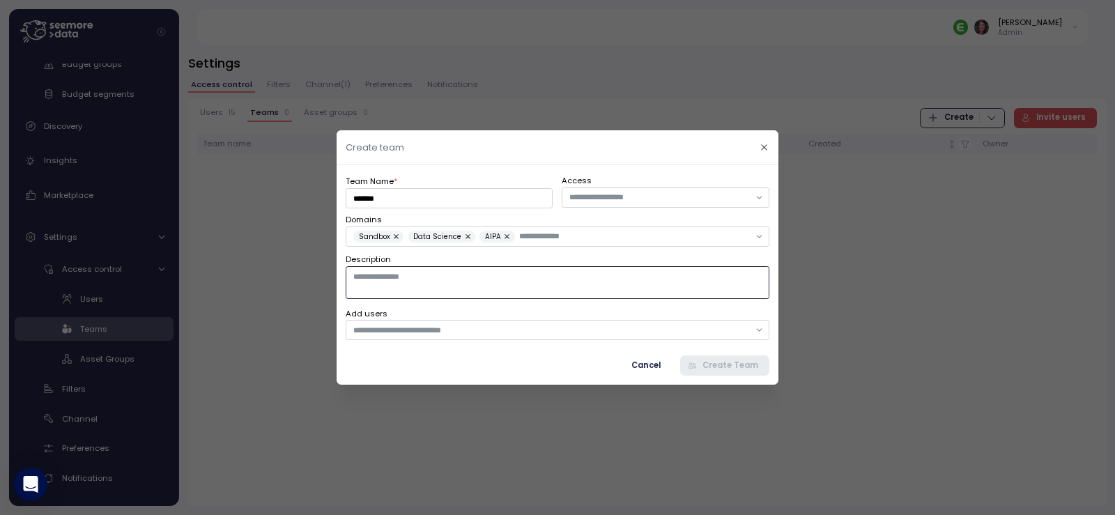
click at [442, 286] on textarea "Description" at bounding box center [558, 282] width 424 height 32
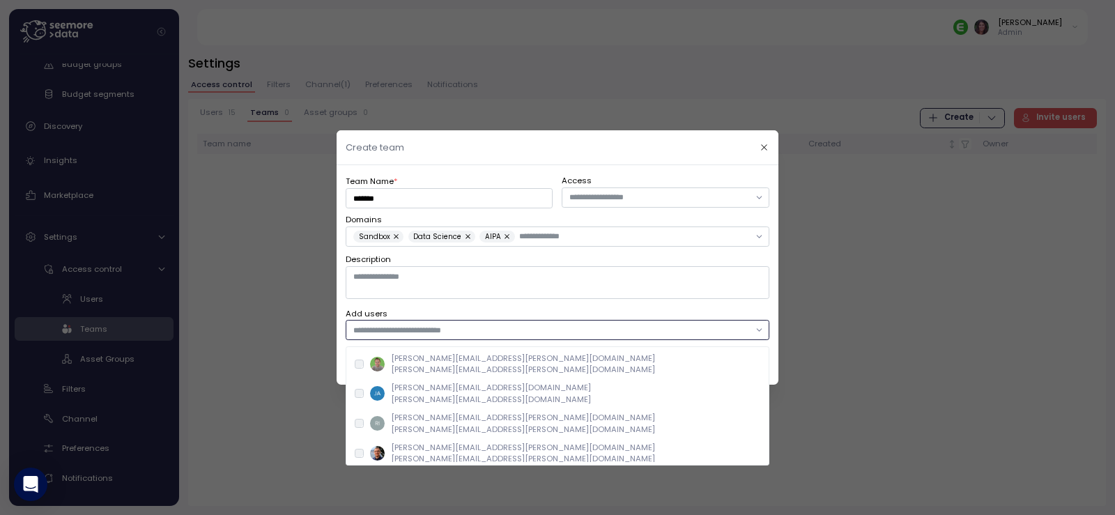
click at [467, 334] on input "text" at bounding box center [551, 330] width 396 height 13
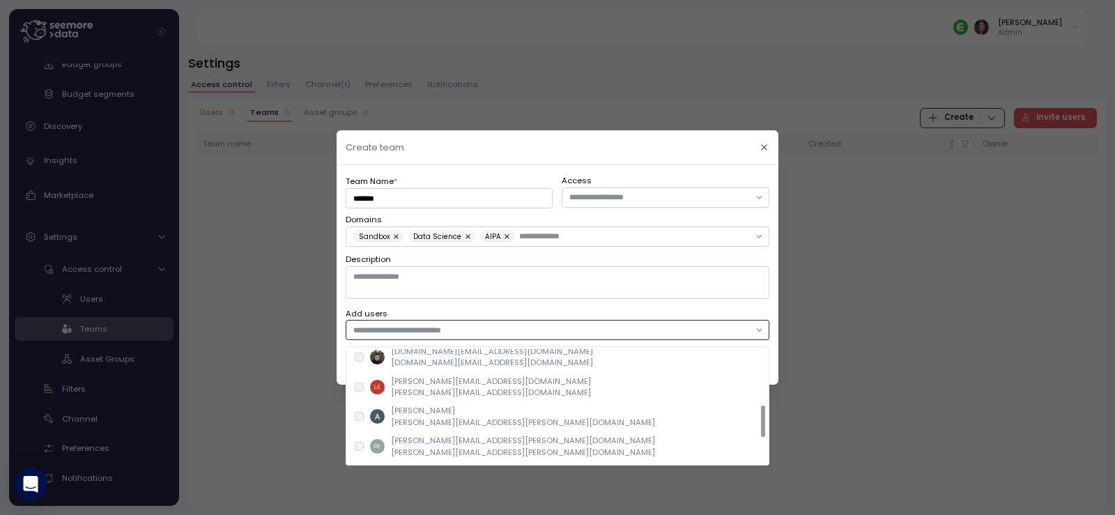
scroll to position [199, 0]
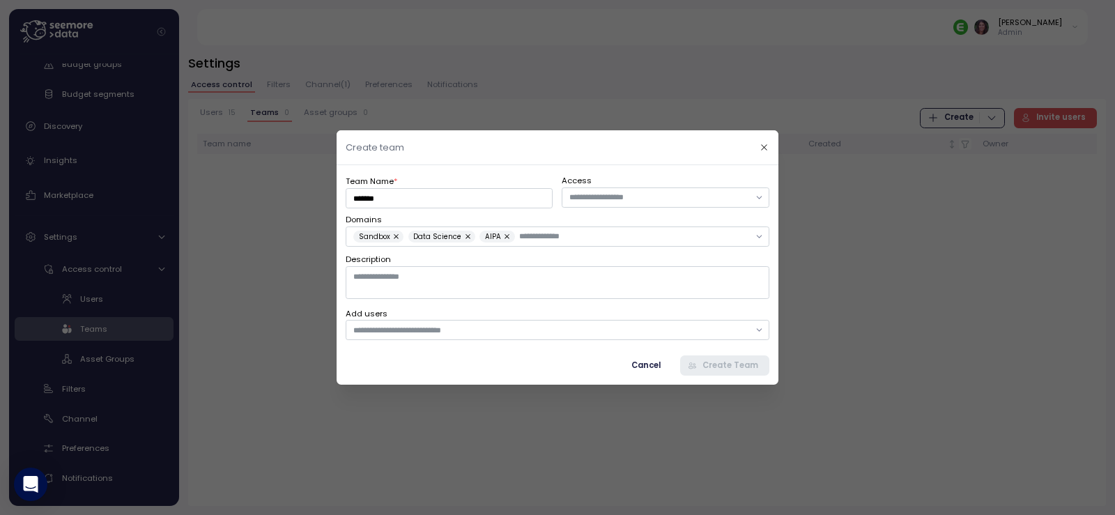
drag, startPoint x: 762, startPoint y: 147, endPoint x: 753, endPoint y: 147, distance: 8.4
click at [762, 147] on icon "button" at bounding box center [764, 147] width 9 height 9
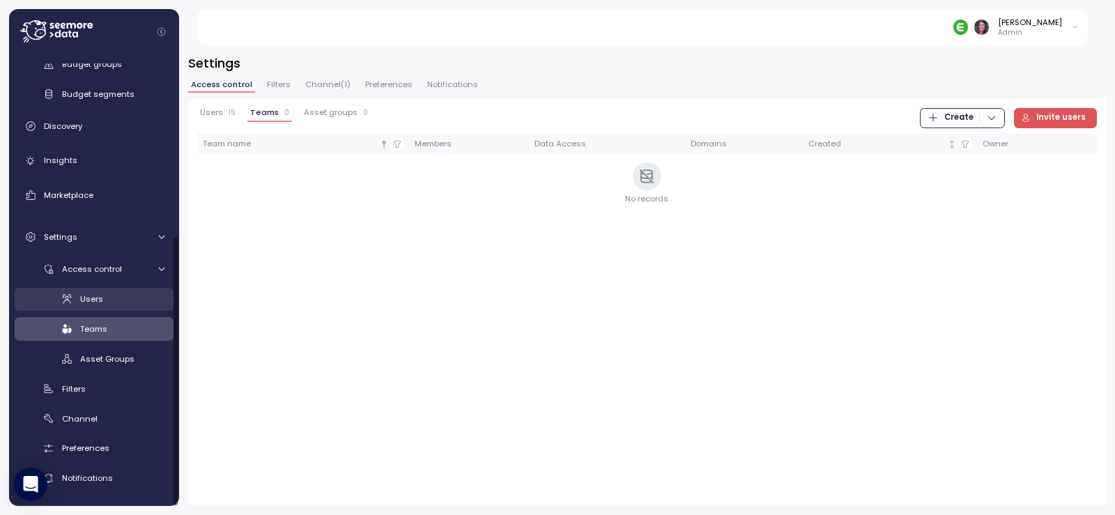
click at [109, 289] on link "Users" at bounding box center [94, 299] width 159 height 23
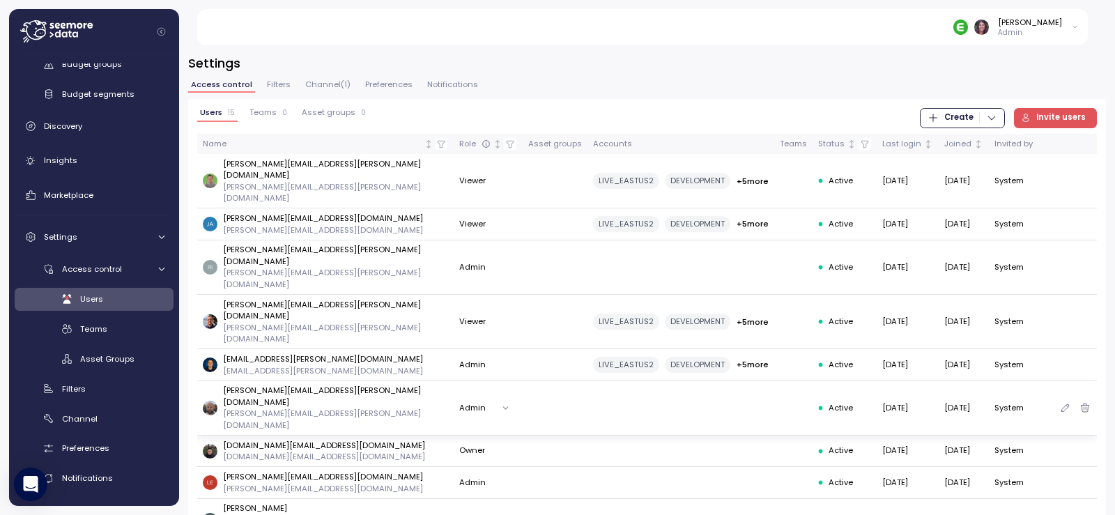
click at [459, 398] on button "Admin" at bounding box center [487, 408] width 56 height 20
drag, startPoint x: 873, startPoint y: 323, endPoint x: 833, endPoint y: 325, distance: 39.8
click at [829, 381] on tr "david.zimmermann@enable.com david.zimmermann@enable.com Admin Active 11 Sep 202…" at bounding box center [647, 408] width 900 height 54
click at [882, 381] on td "[DATE]" at bounding box center [908, 408] width 62 height 54
drag, startPoint x: 861, startPoint y: 332, endPoint x: 818, endPoint y: 334, distance: 43.3
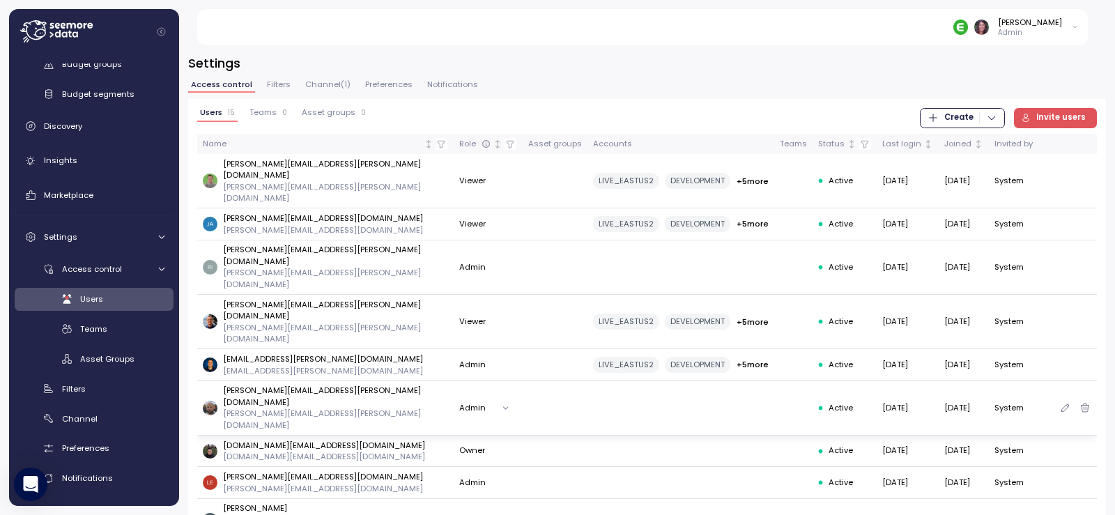
click at [818, 381] on tr "david.zimmermann@enable.com david.zimmermann@enable.com Admin Active 11 Sep 202…" at bounding box center [647, 408] width 900 height 54
click at [271, 116] on span "Teams" at bounding box center [262, 113] width 27 height 8
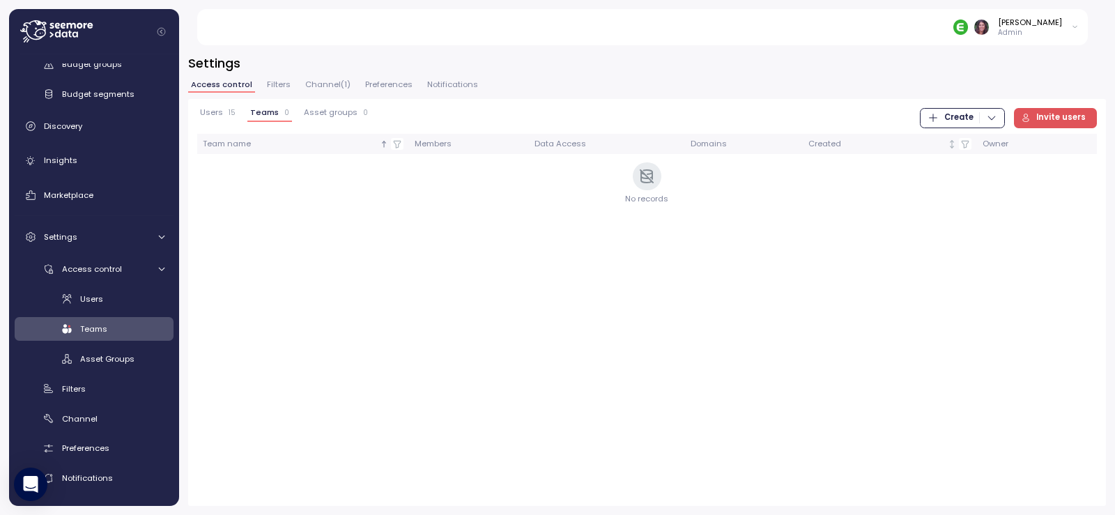
click at [946, 114] on span "Create" at bounding box center [962, 118] width 70 height 19
click at [944, 148] on button "Team" at bounding box center [967, 147] width 79 height 20
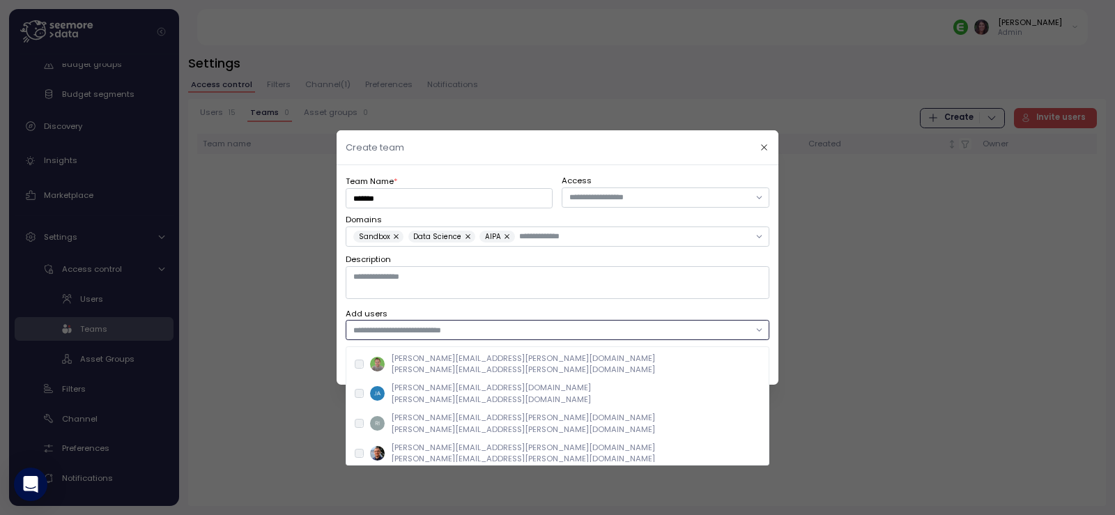
click at [454, 324] on input "text" at bounding box center [551, 330] width 396 height 13
click at [422, 369] on p "laurence.cole@enable.com" at bounding box center [523, 369] width 264 height 11
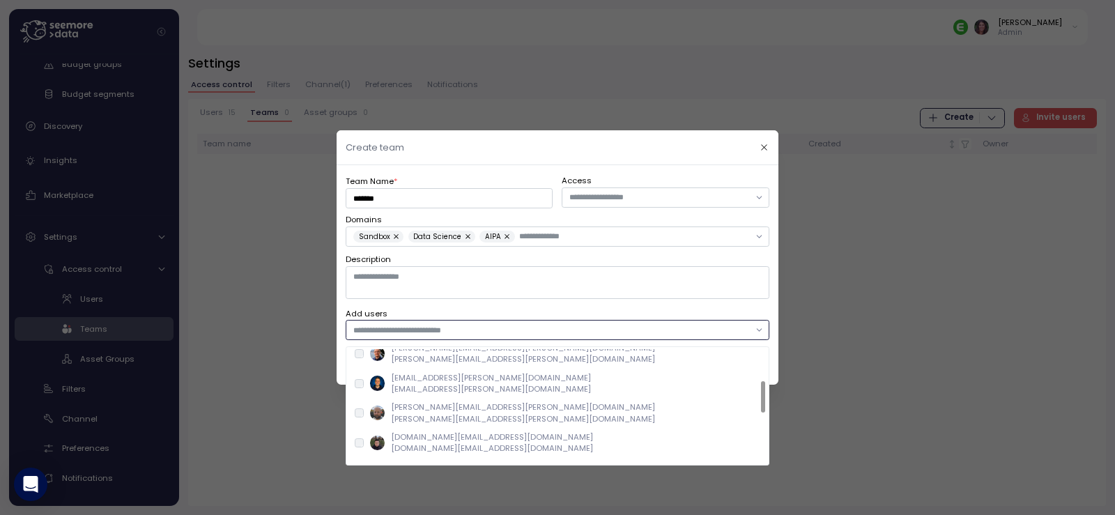
scroll to position [139, 0]
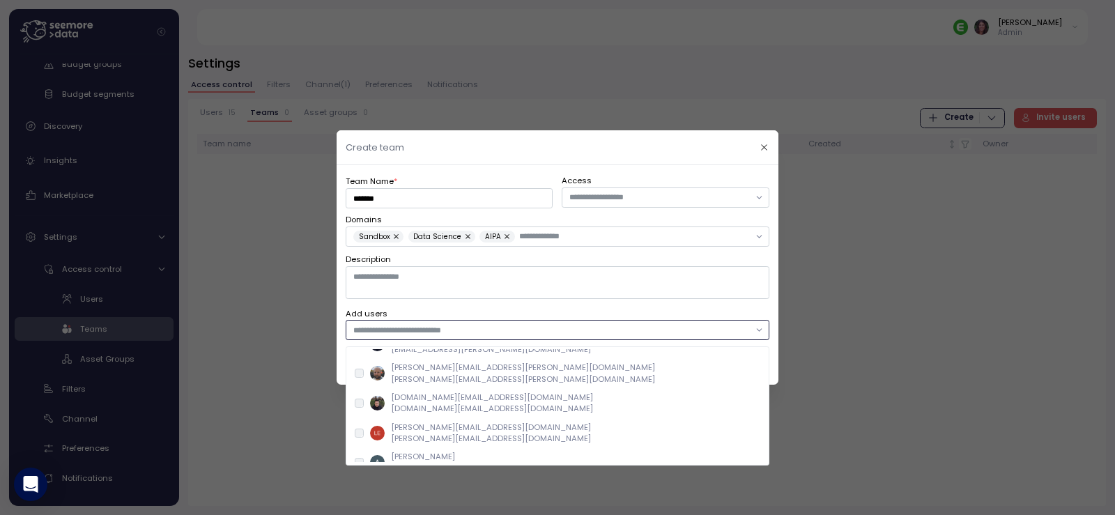
click at [355, 369] on div at bounding box center [359, 373] width 9 height 9
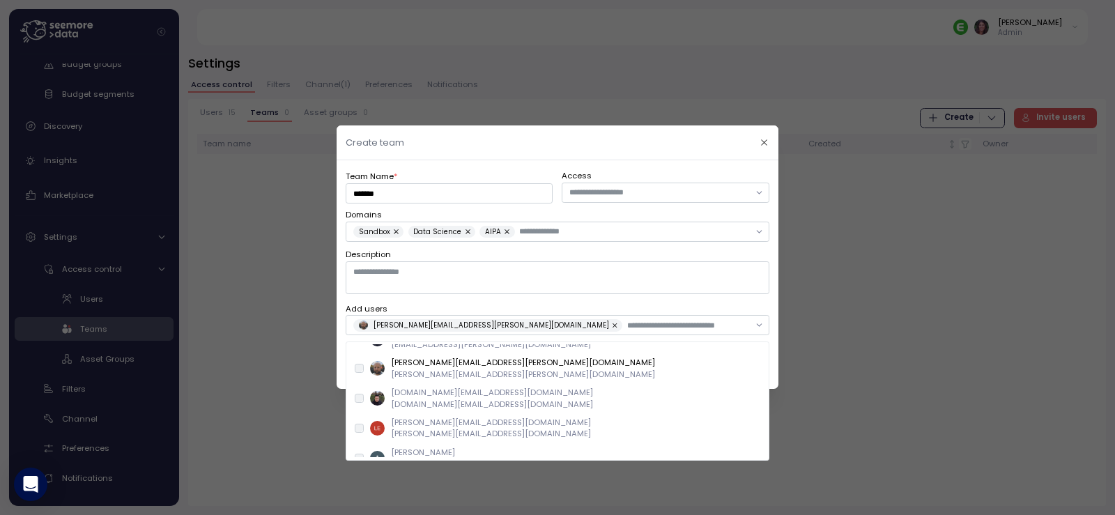
click at [648, 301] on div "Team Name * ****** Access Domains Sandbox Data Science AIPA Description Add use…" at bounding box center [558, 274] width 424 height 211
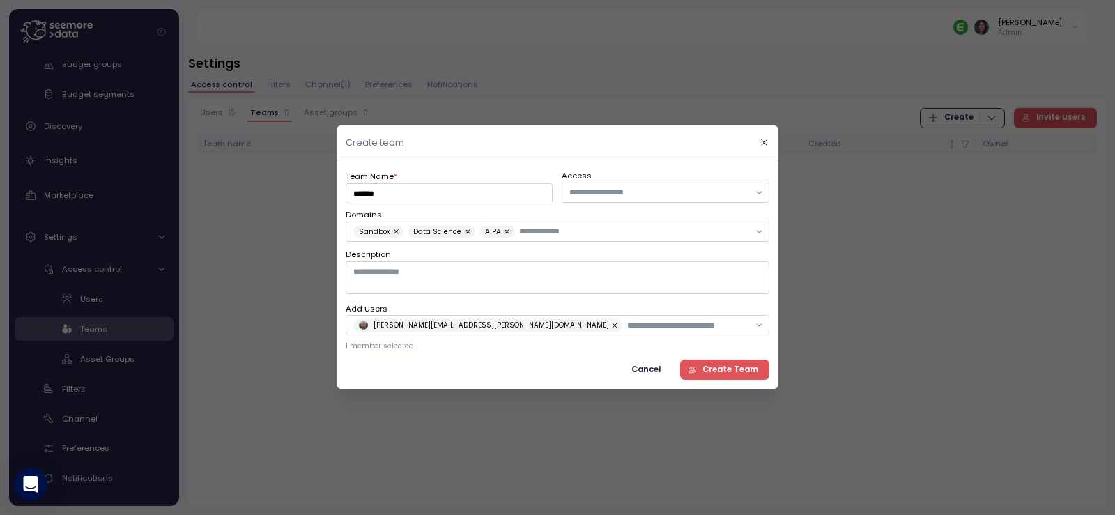
click at [704, 367] on span "Create Team" at bounding box center [723, 369] width 70 height 19
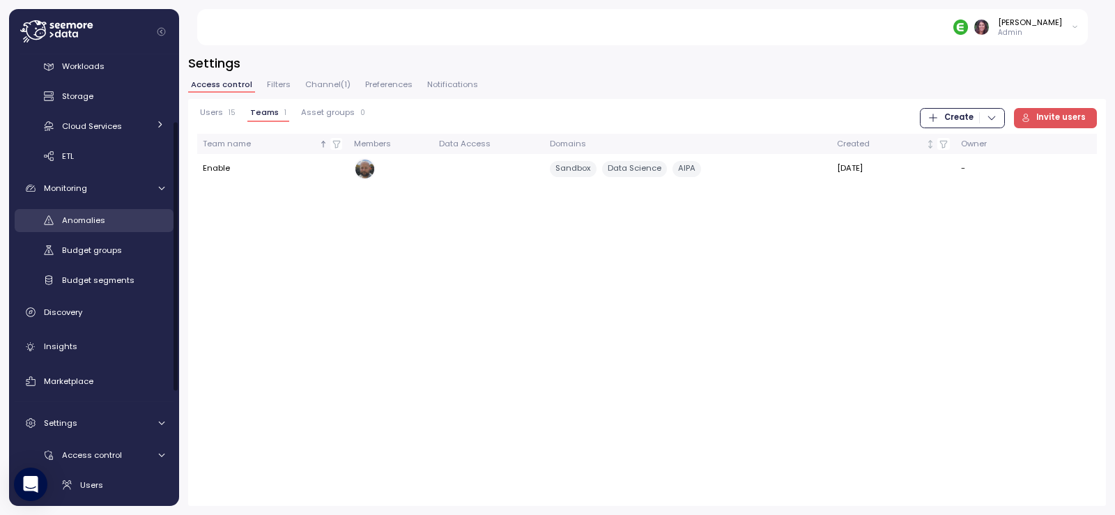
scroll to position [0, 0]
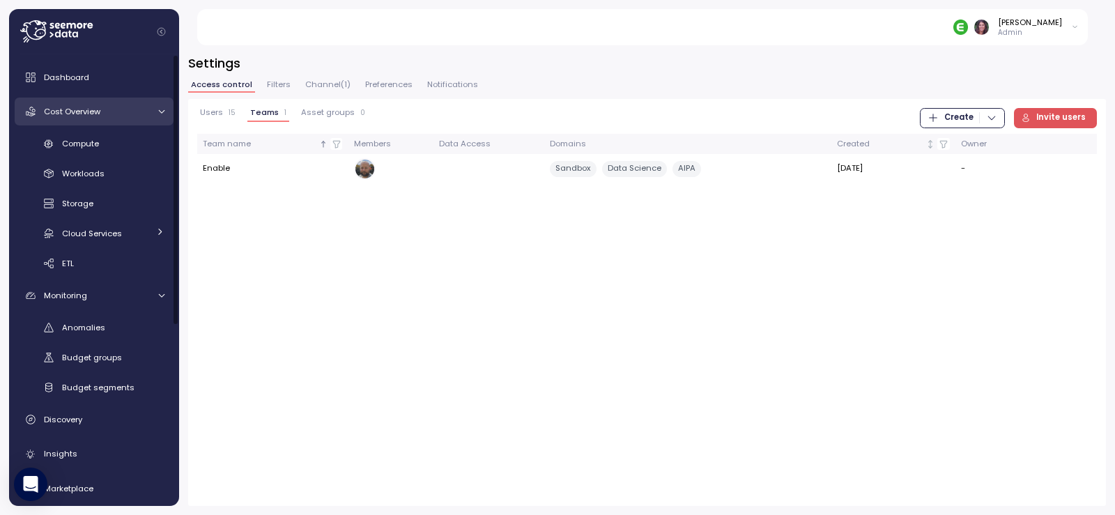
click at [100, 120] on link "Cost Overview" at bounding box center [94, 112] width 159 height 28
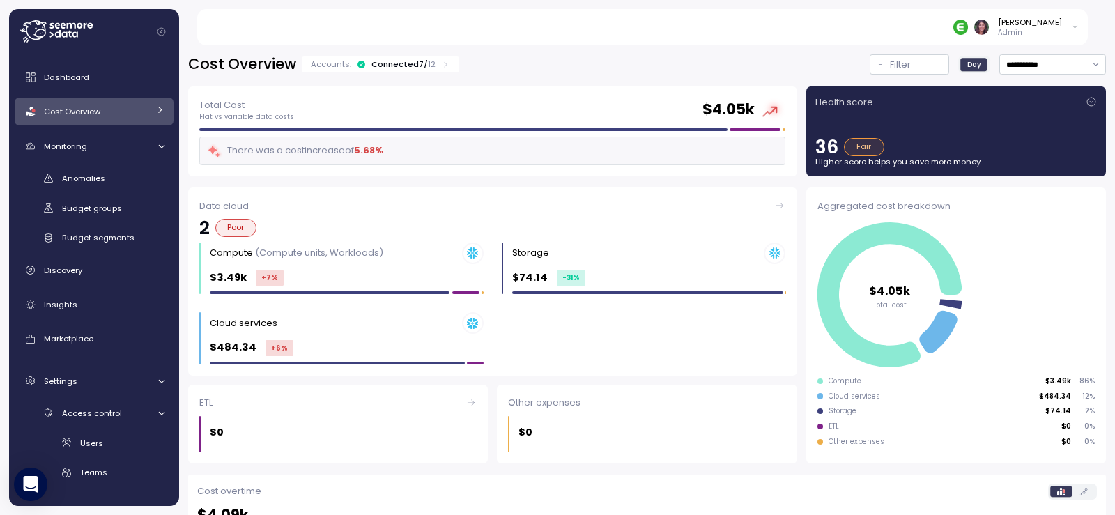
click at [1027, 28] on p "Admin" at bounding box center [1030, 33] width 64 height 10
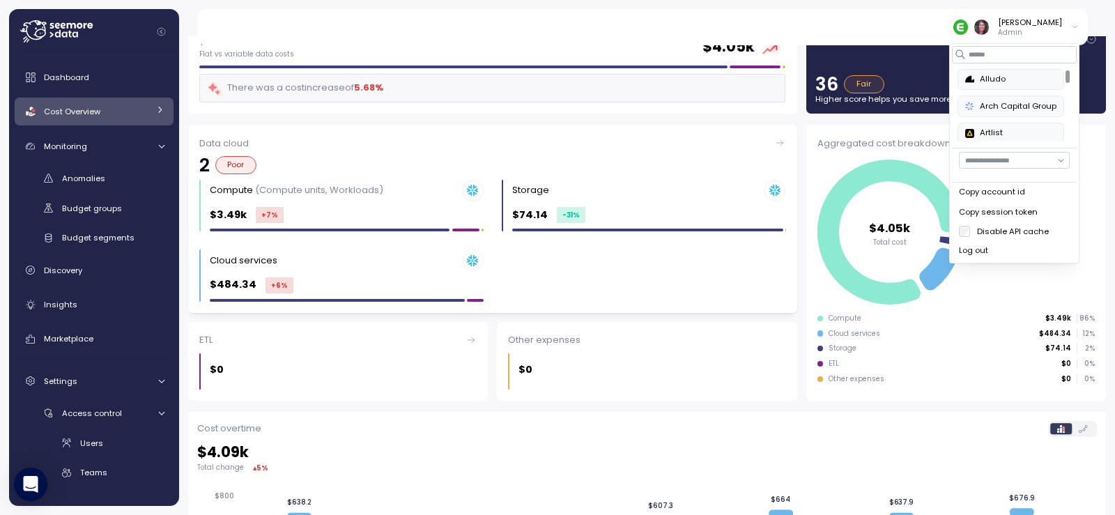
scroll to position [139, 0]
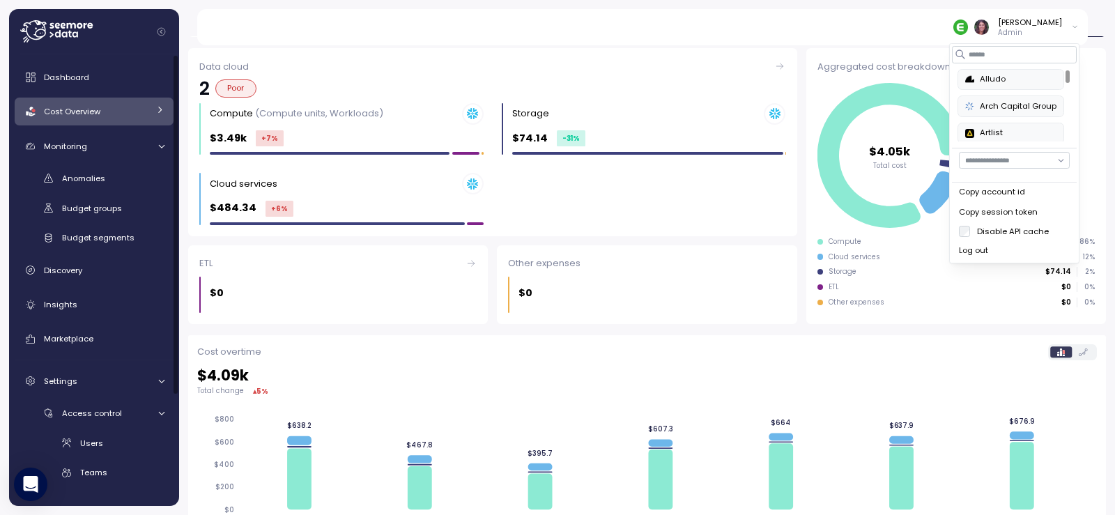
click at [114, 109] on div "Cost Overview" at bounding box center [96, 112] width 105 height 14
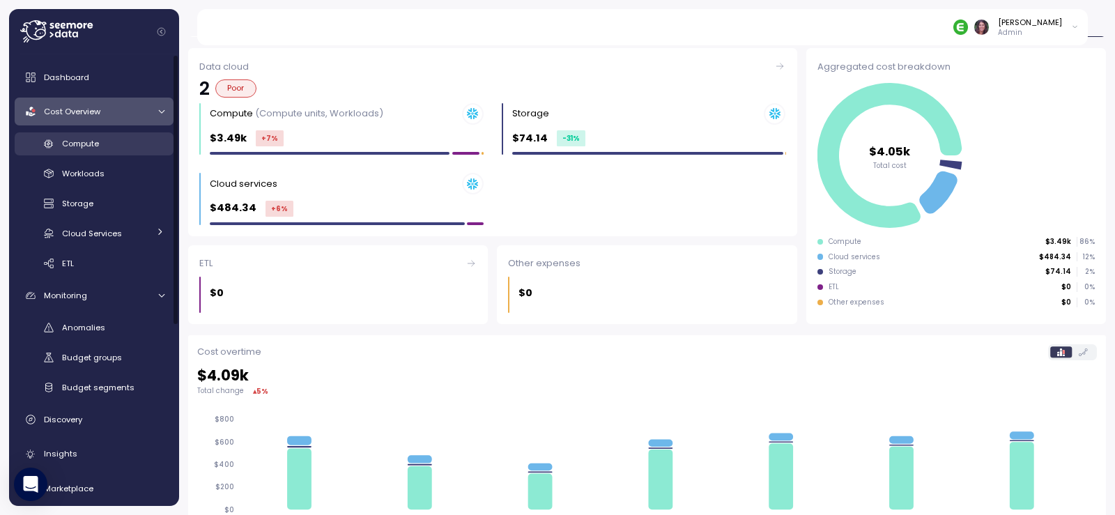
click at [116, 147] on div "Compute" at bounding box center [113, 144] width 102 height 14
click at [1028, 36] on p "Admin" at bounding box center [1030, 33] width 64 height 10
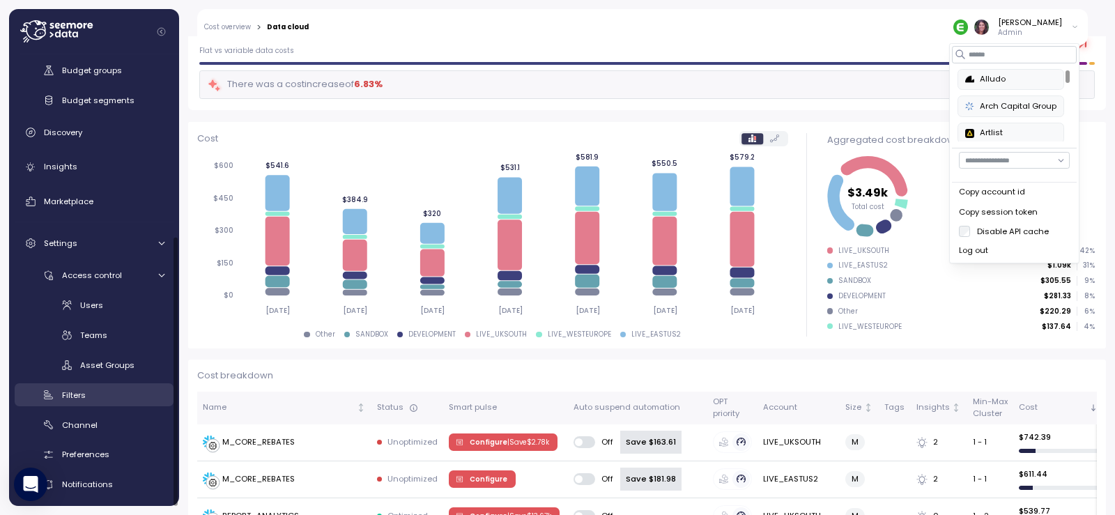
scroll to position [293, 0]
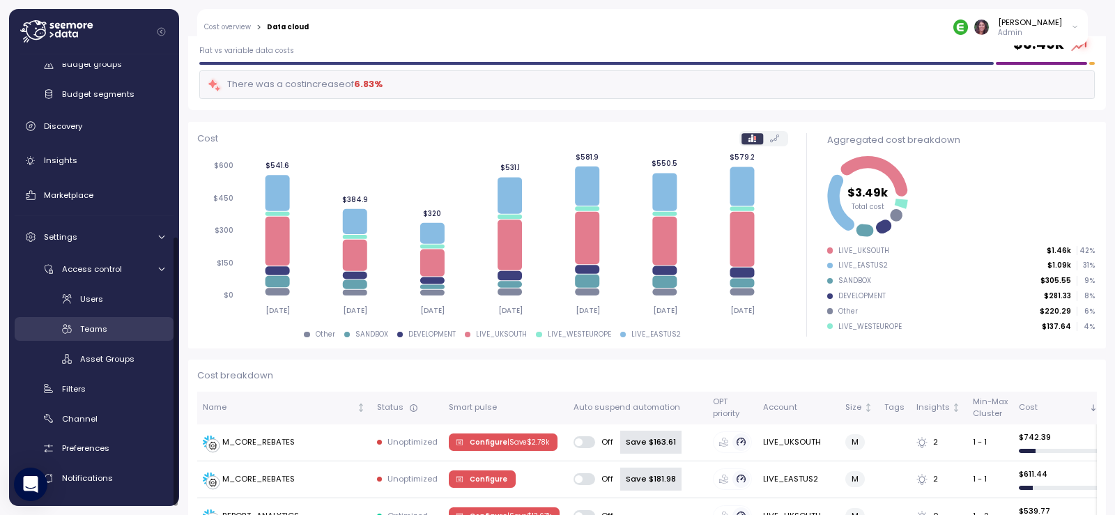
click at [100, 336] on div "Teams" at bounding box center [122, 329] width 84 height 14
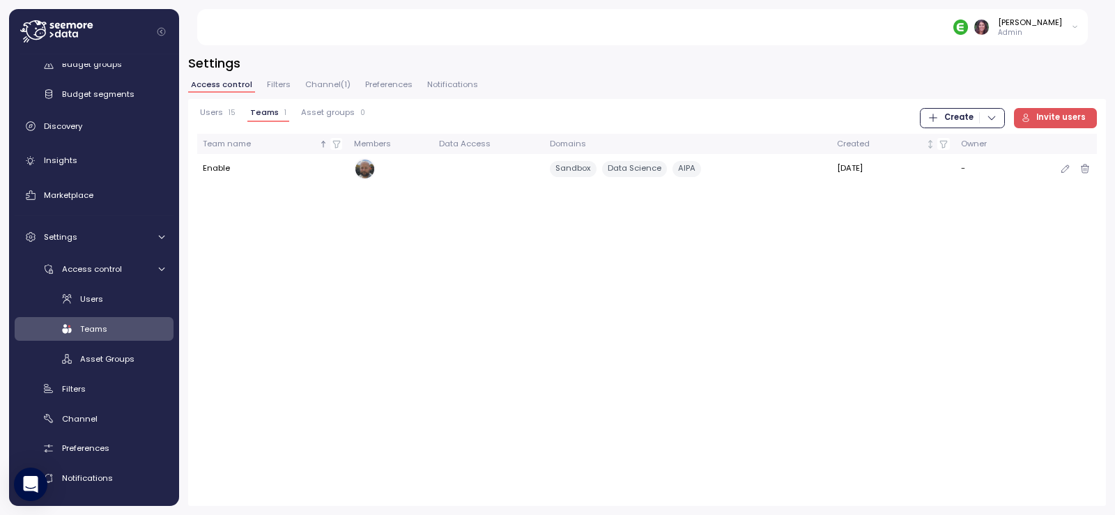
click at [625, 174] on div "Data Science" at bounding box center [634, 169] width 65 height 16
click at [1036, 30] on p "Admin" at bounding box center [1030, 33] width 64 height 10
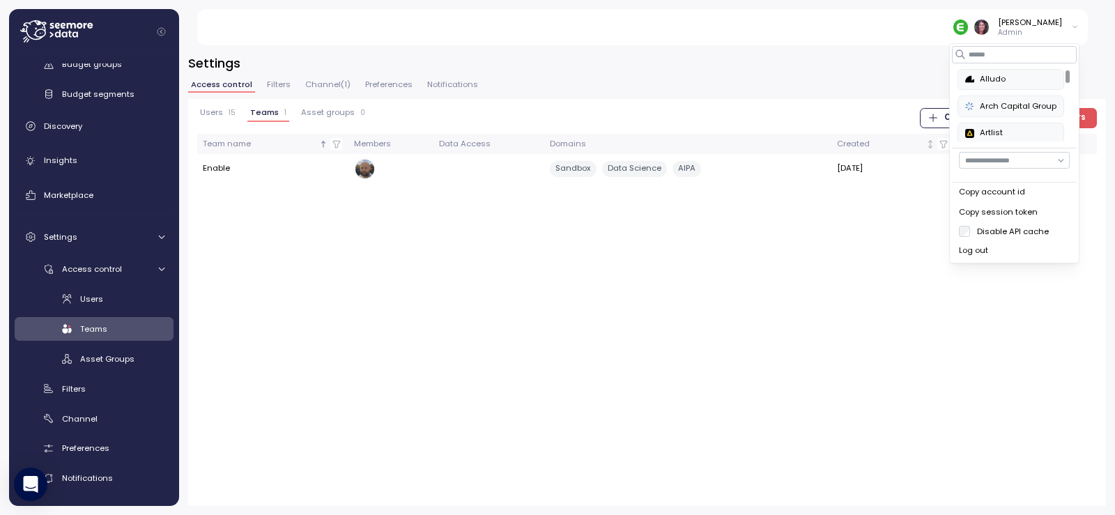
click at [986, 252] on div "Log out" at bounding box center [1014, 251] width 111 height 13
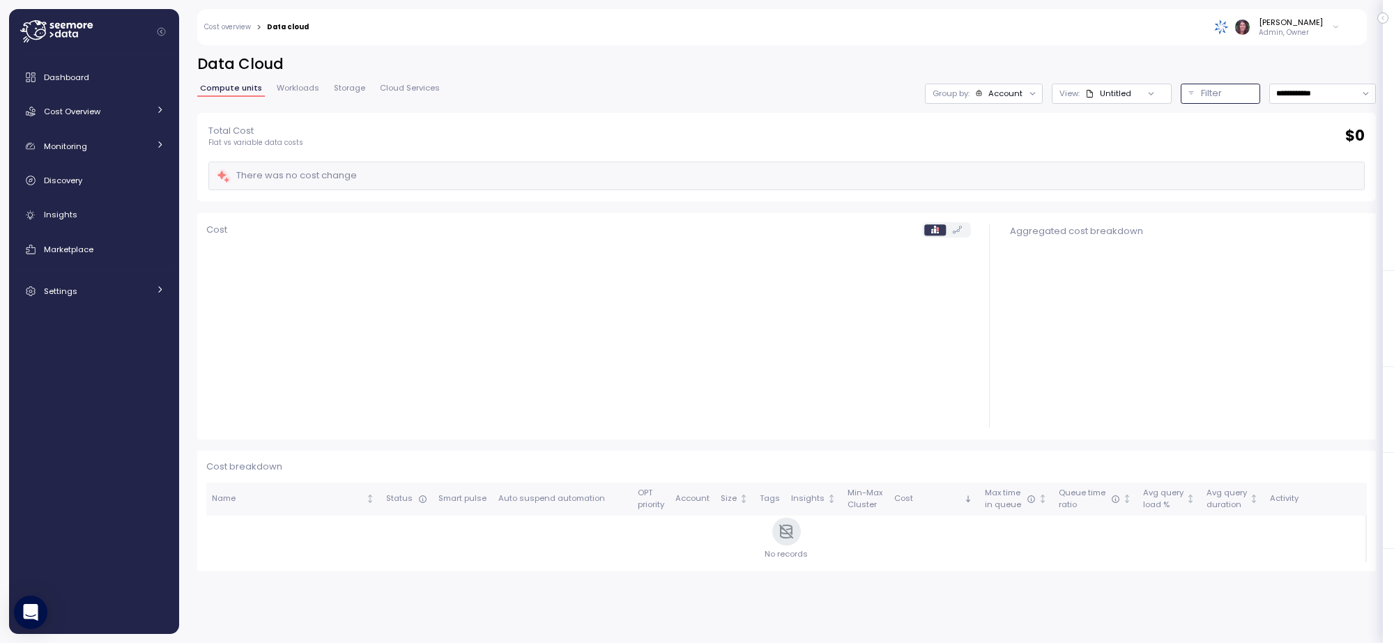
click at [1201, 93] on p "Filter" at bounding box center [1211, 93] width 21 height 14
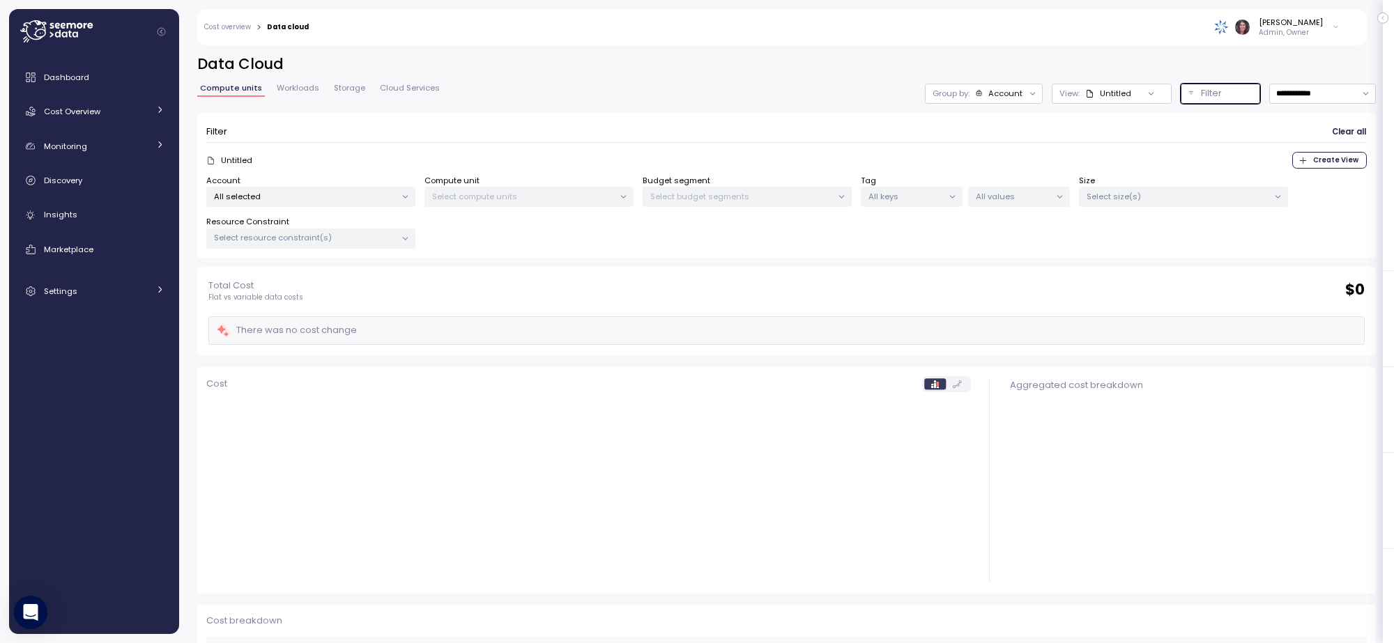
click at [991, 194] on p "All values" at bounding box center [1013, 196] width 75 height 11
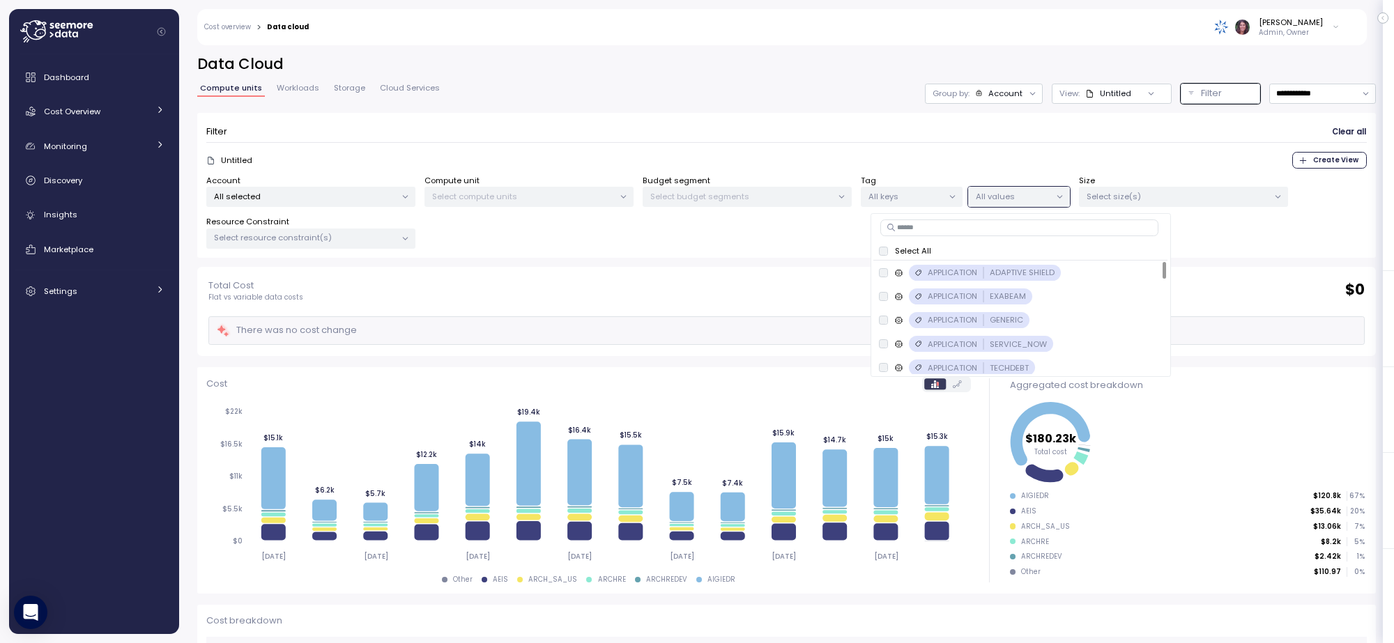
click at [627, 267] on div "Total Cost Flat vs variable data costs $ 0 There was no cost change" at bounding box center [786, 311] width 1178 height 89
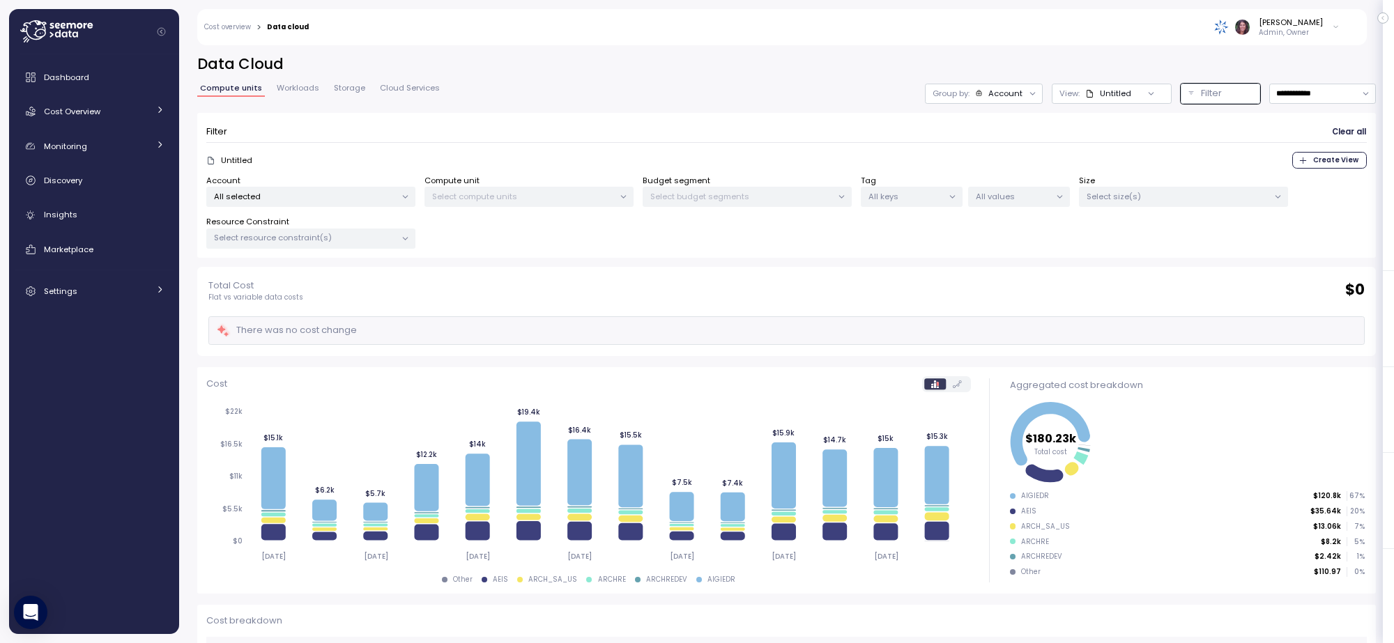
click at [1175, 175] on div "Size Select size(s)" at bounding box center [1183, 191] width 209 height 33
click at [1174, 192] on p "Select size(s)" at bounding box center [1177, 196] width 182 height 11
click at [1173, 204] on div "Select size(s)" at bounding box center [1183, 197] width 209 height 20
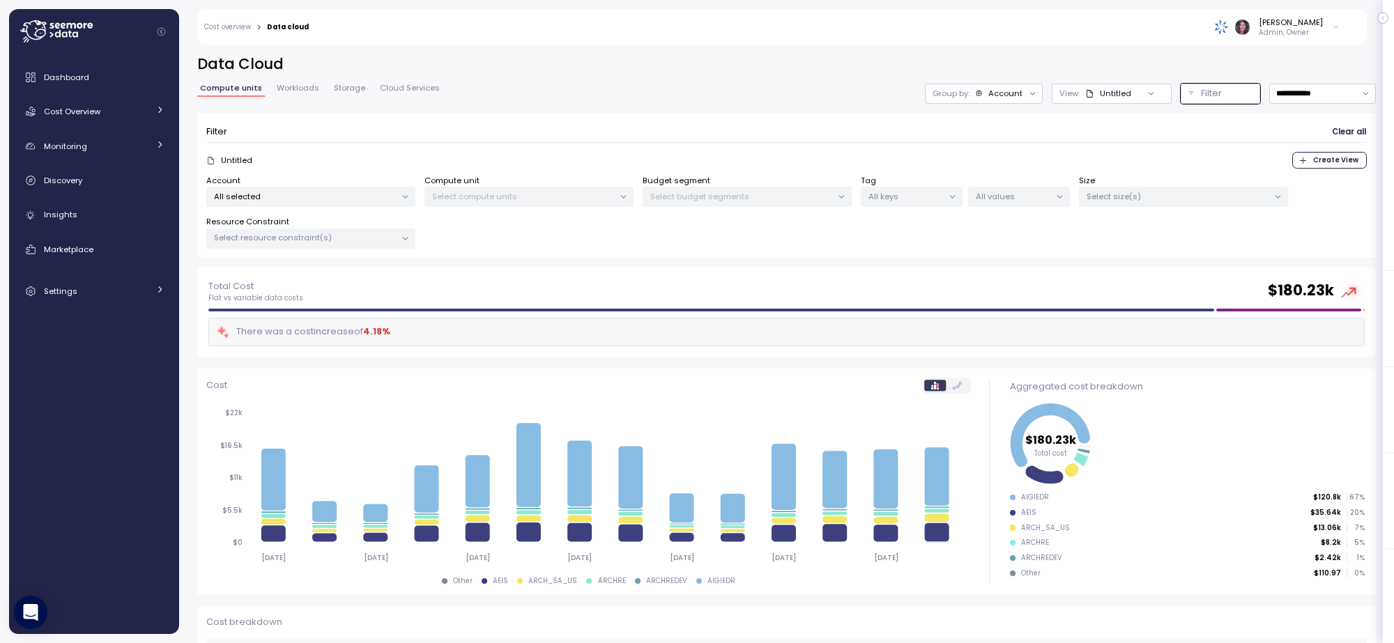
click at [923, 193] on p "All keys" at bounding box center [905, 196] width 75 height 11
click at [1197, 193] on p "Select size(s)" at bounding box center [1177, 196] width 182 height 11
click at [534, 197] on p "Select compute units" at bounding box center [523, 196] width 182 height 11
click at [975, 95] on icon at bounding box center [979, 93] width 8 height 8
click at [980, 168] on div "Tags" at bounding box center [954, 170] width 96 height 17
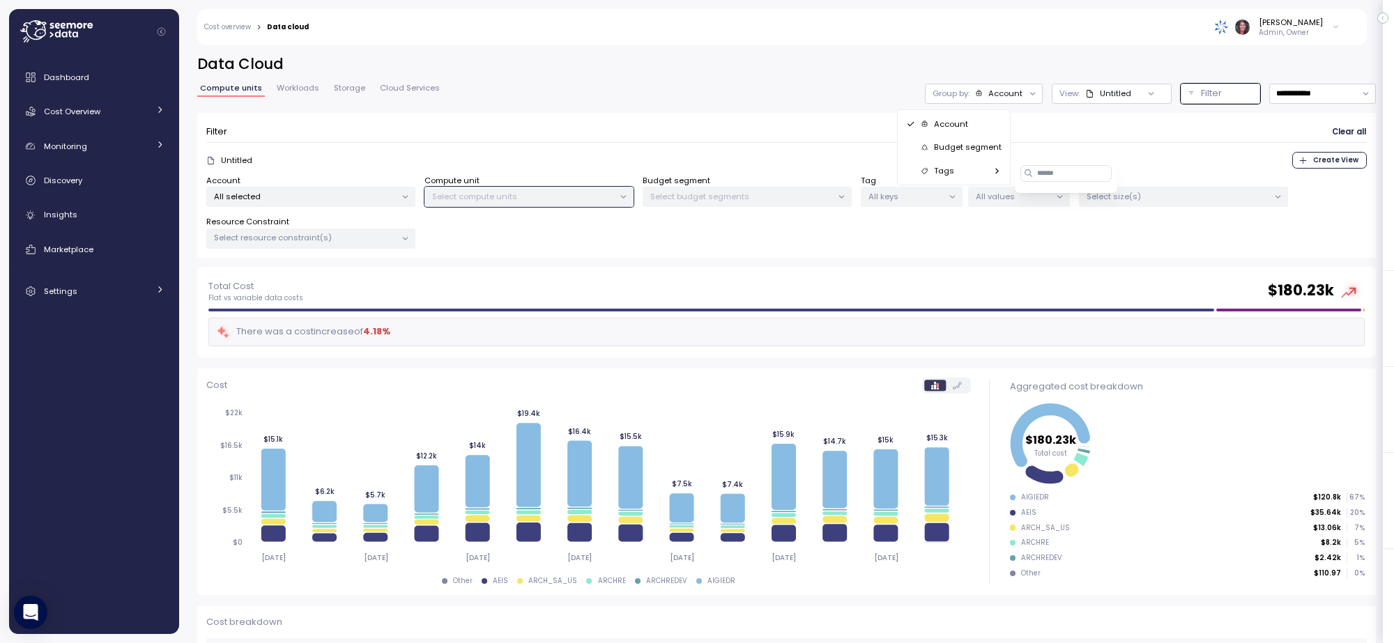
click at [960, 118] on p "Account" at bounding box center [951, 123] width 34 height 11
click at [1307, 102] on input "**********" at bounding box center [1322, 94] width 107 height 20
click at [1226, 92] on button "Filter" at bounding box center [1219, 94] width 79 height 20
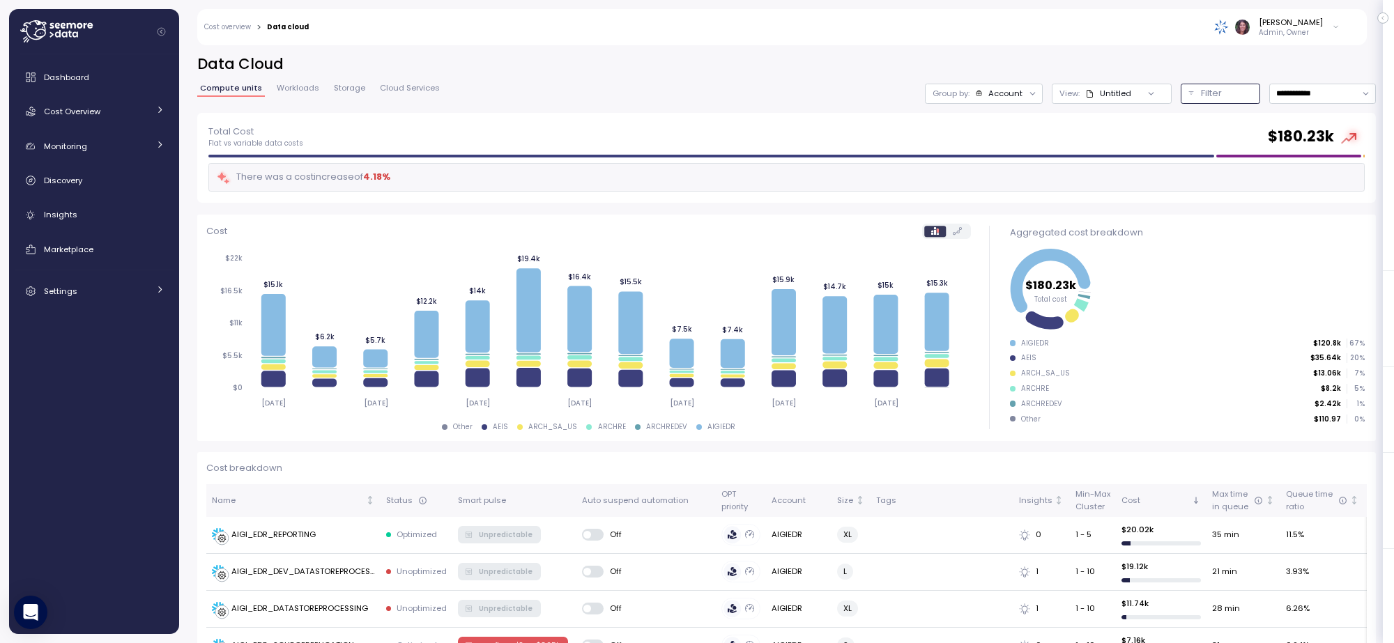
click at [1213, 92] on div "Filter" at bounding box center [1227, 93] width 52 height 14
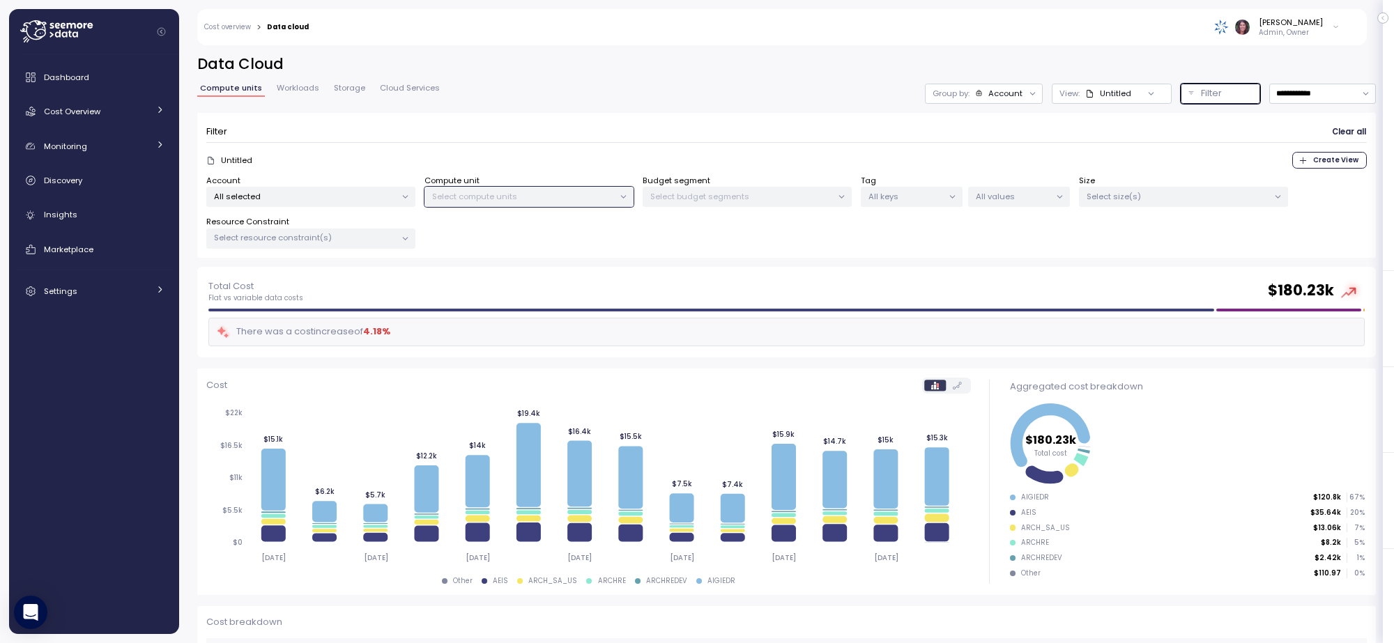
click at [524, 193] on p "Select compute units" at bounding box center [523, 196] width 182 height 11
click at [274, 196] on p "All selected" at bounding box center [305, 196] width 182 height 11
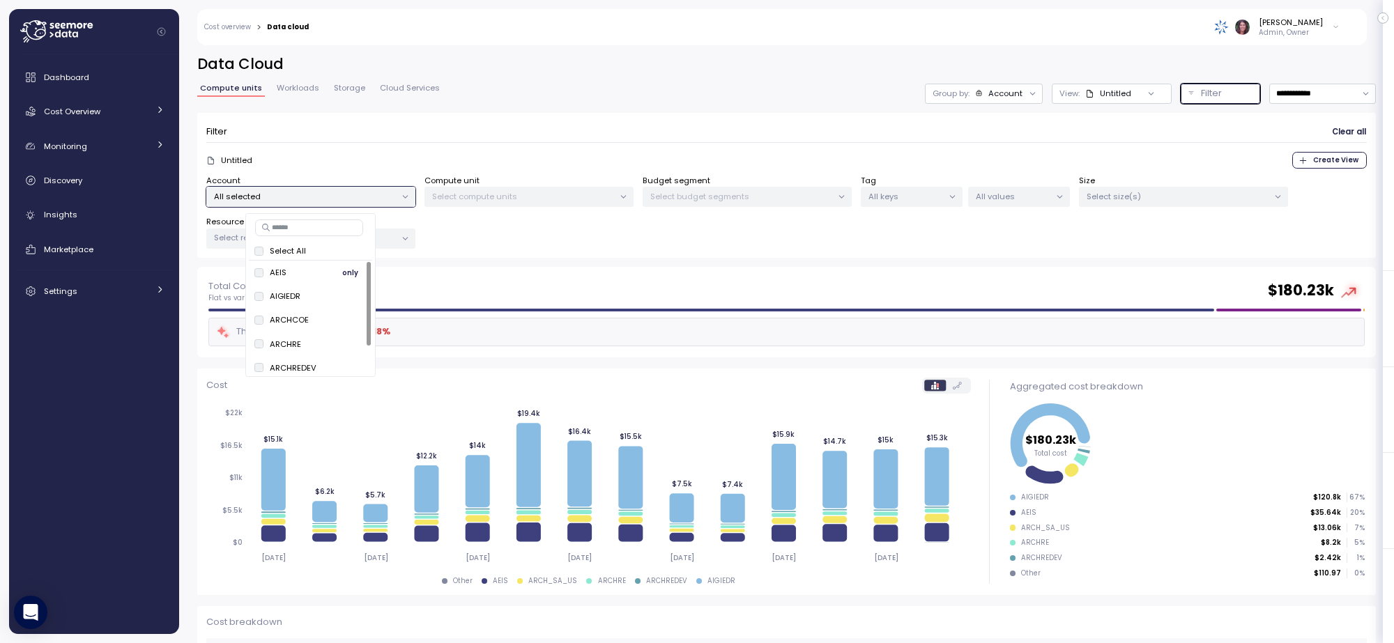
click at [347, 273] on span "only" at bounding box center [350, 272] width 16 height 15
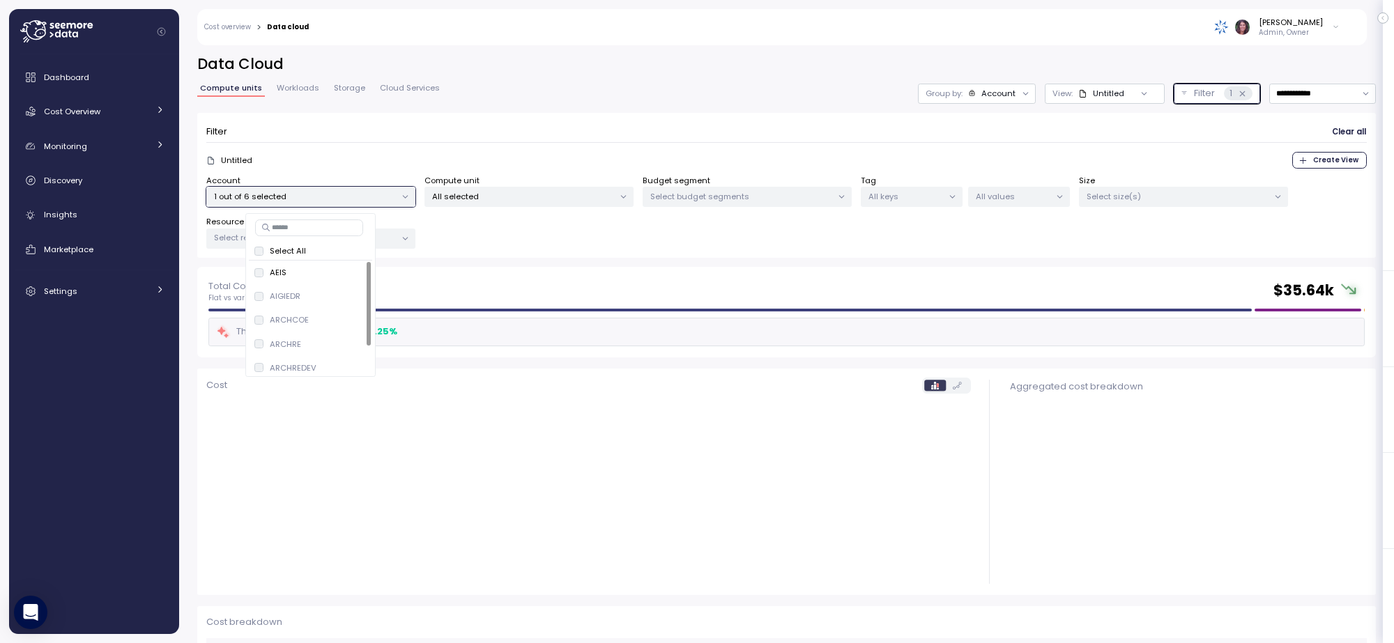
click at [509, 193] on p "All selected" at bounding box center [523, 196] width 182 height 11
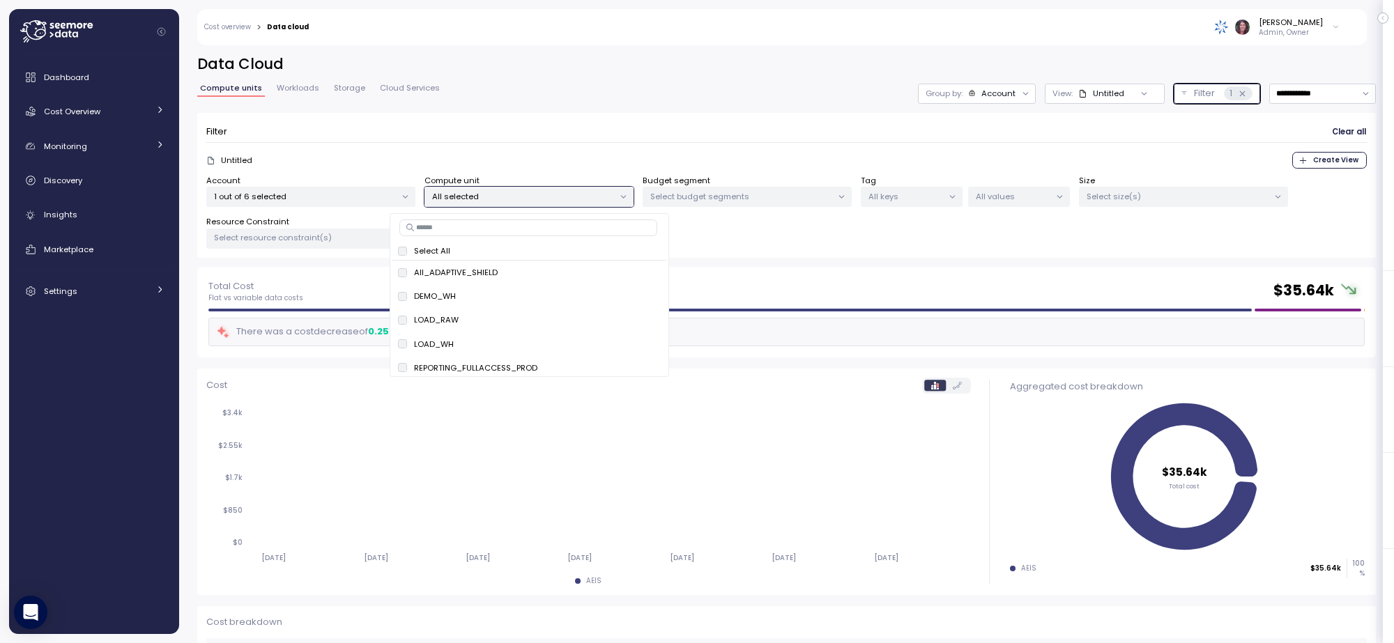
click at [1025, 194] on p "All values" at bounding box center [1013, 196] width 75 height 11
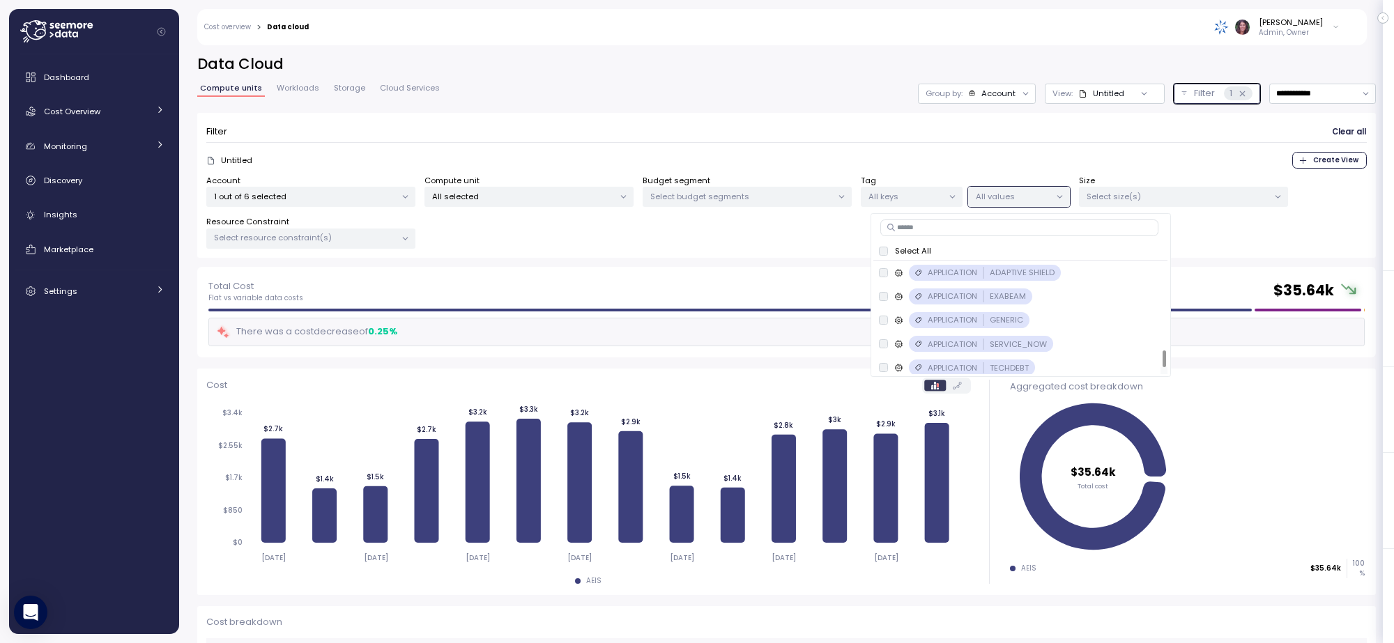
scroll to position [599, 0]
click at [1162, 367] on div at bounding box center [1164, 359] width 4 height 17
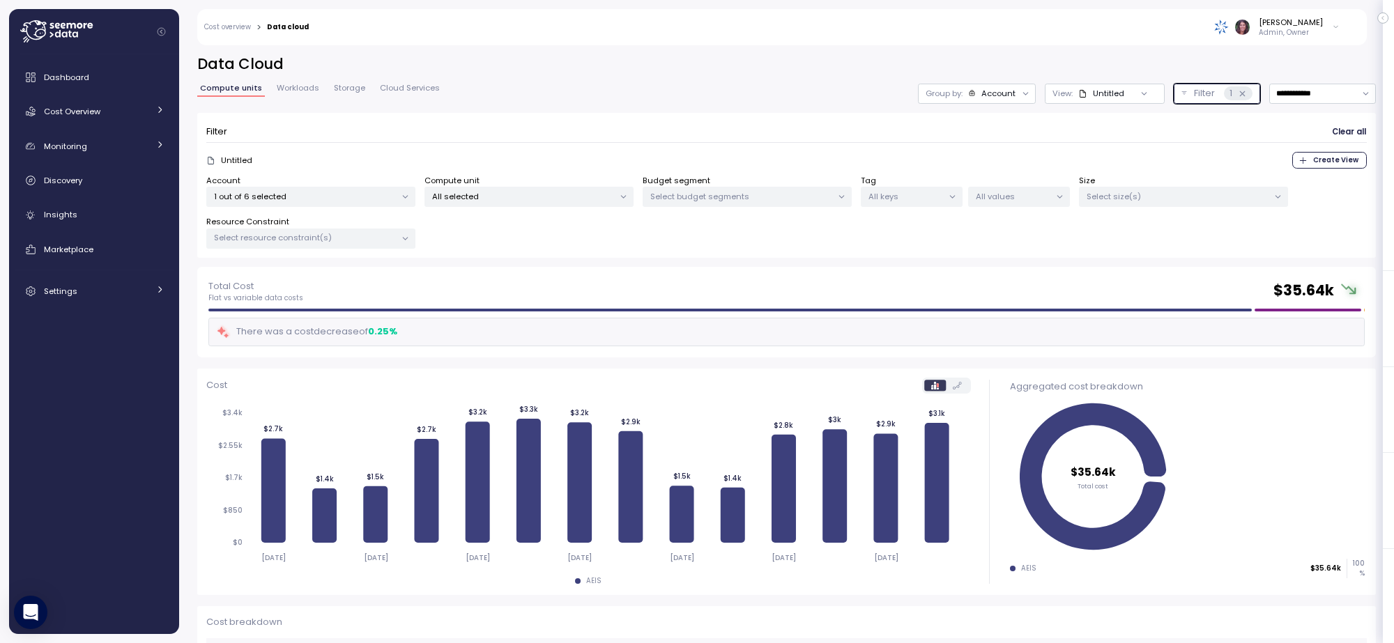
click at [891, 193] on p "All keys" at bounding box center [905, 196] width 75 height 11
click at [1129, 192] on p "Select size(s)" at bounding box center [1177, 196] width 182 height 11
click at [311, 238] on p "Select resource constraint(s)" at bounding box center [305, 237] width 182 height 11
click at [576, 244] on div "Account 1 out of 6 selected Compute unit All selected Budget segment Select bud…" at bounding box center [786, 212] width 1160 height 75
click at [99, 109] on span "Cost Overview" at bounding box center [72, 111] width 56 height 11
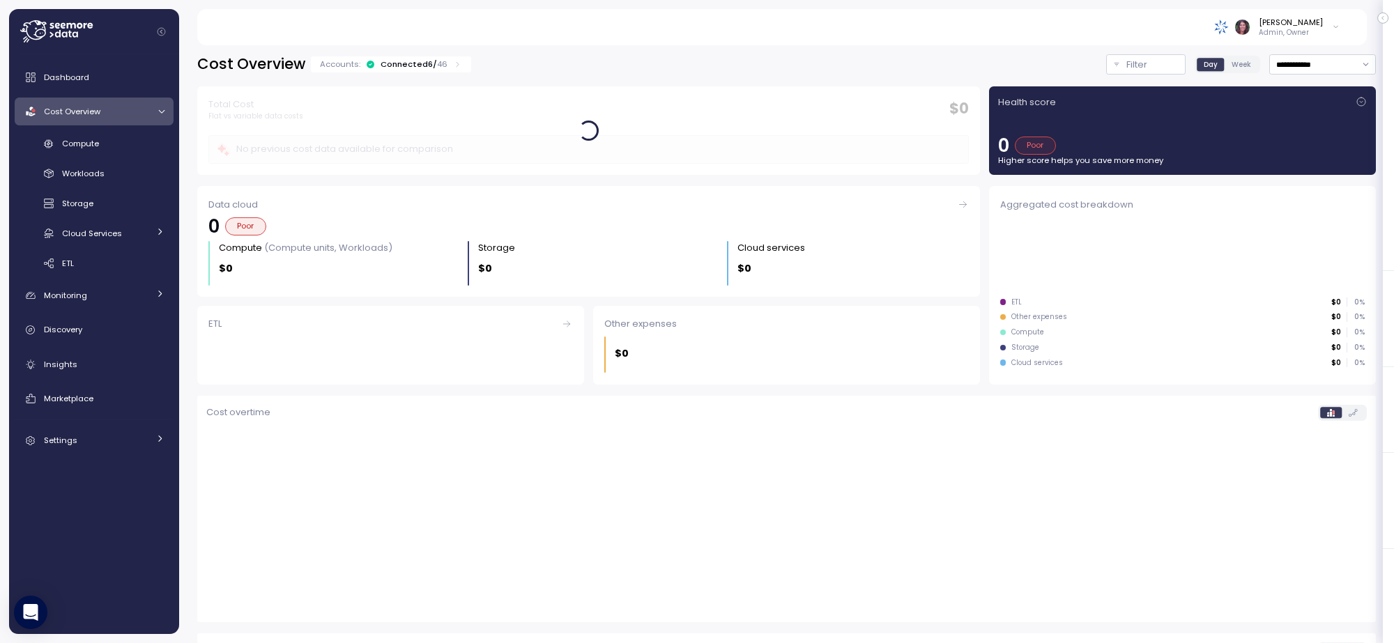
click at [82, 109] on span "Cost Overview" at bounding box center [72, 111] width 56 height 11
click at [1126, 66] on p "Filter" at bounding box center [1136, 65] width 21 height 14
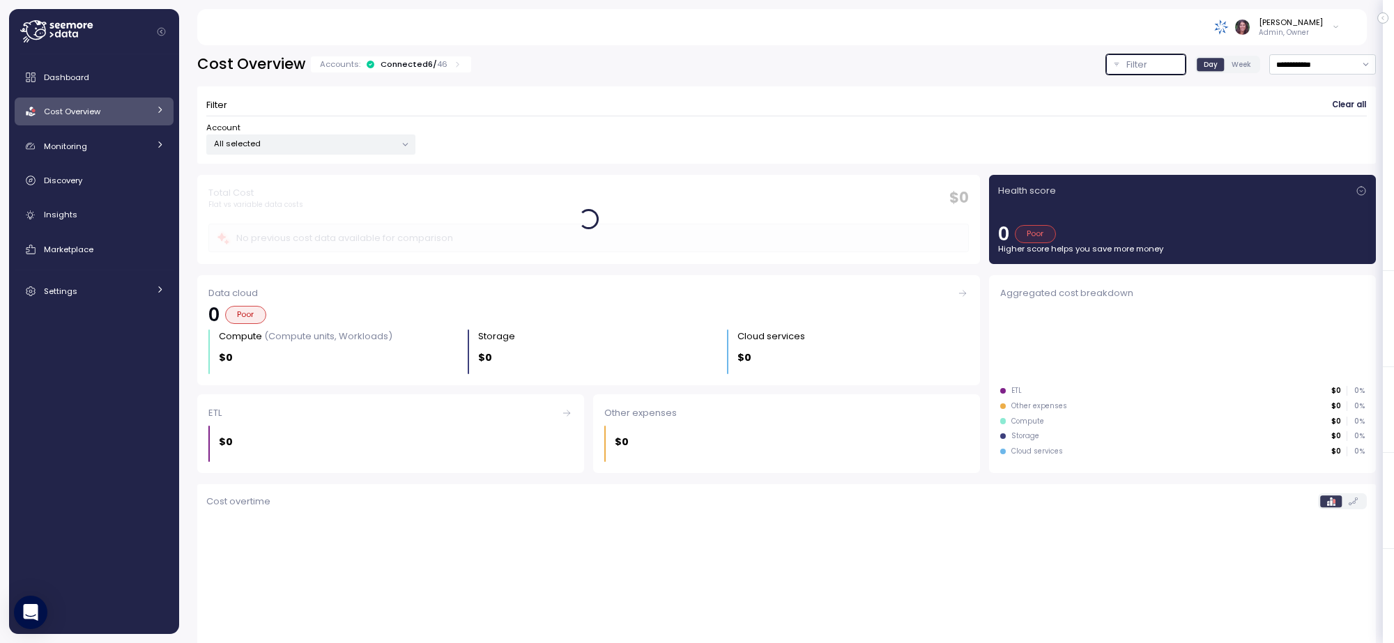
click at [325, 148] on p "All selected" at bounding box center [305, 143] width 182 height 11
click at [350, 218] on span "only" at bounding box center [350, 220] width 16 height 15
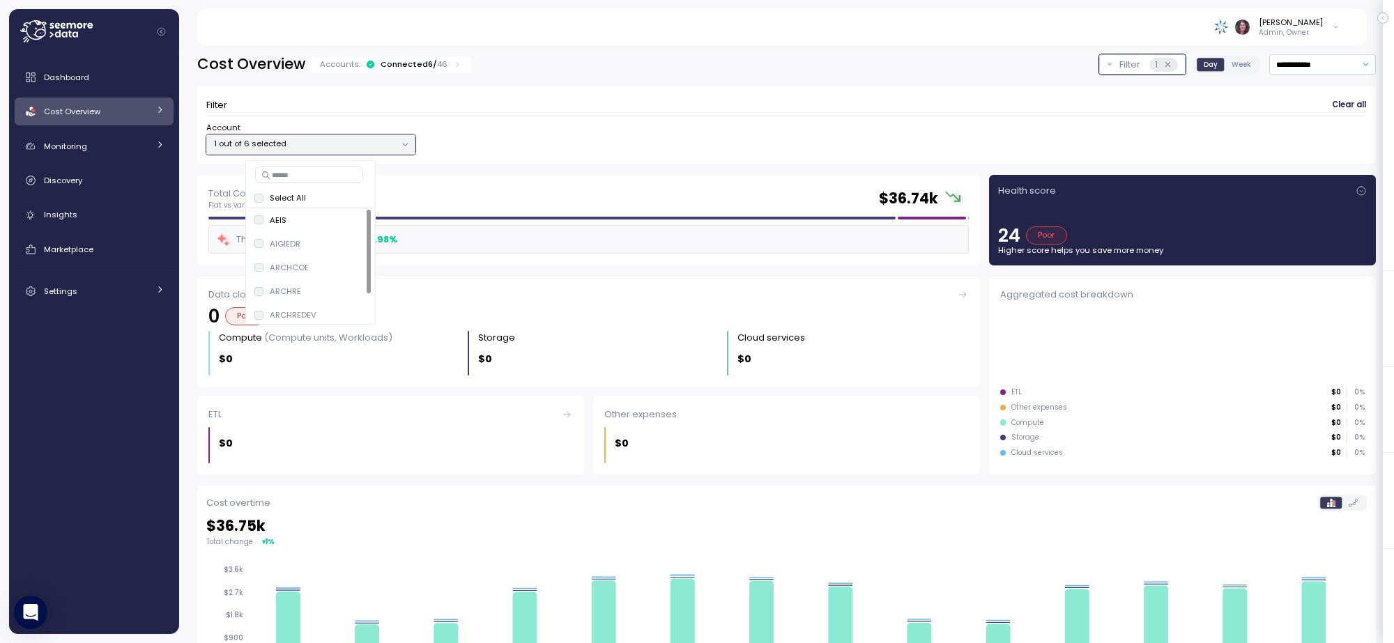
click at [718, 150] on div "Account 1 out of 6 selected" at bounding box center [786, 138] width 1160 height 33
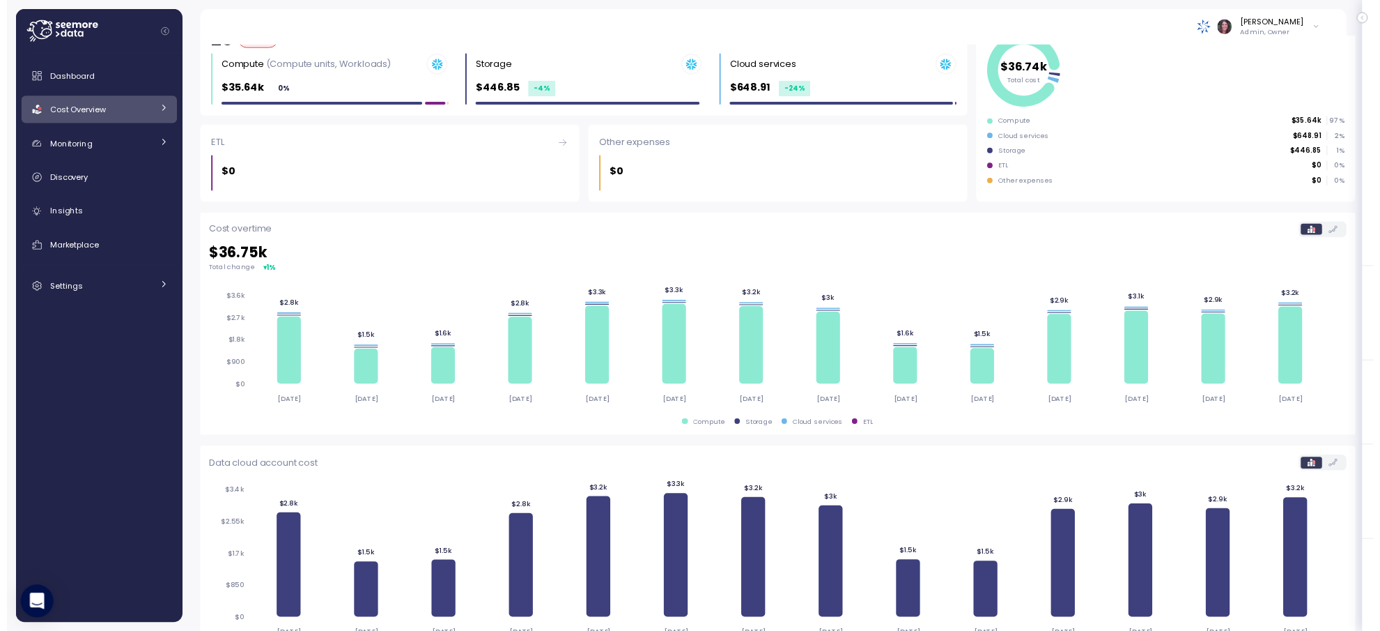
scroll to position [290, 0]
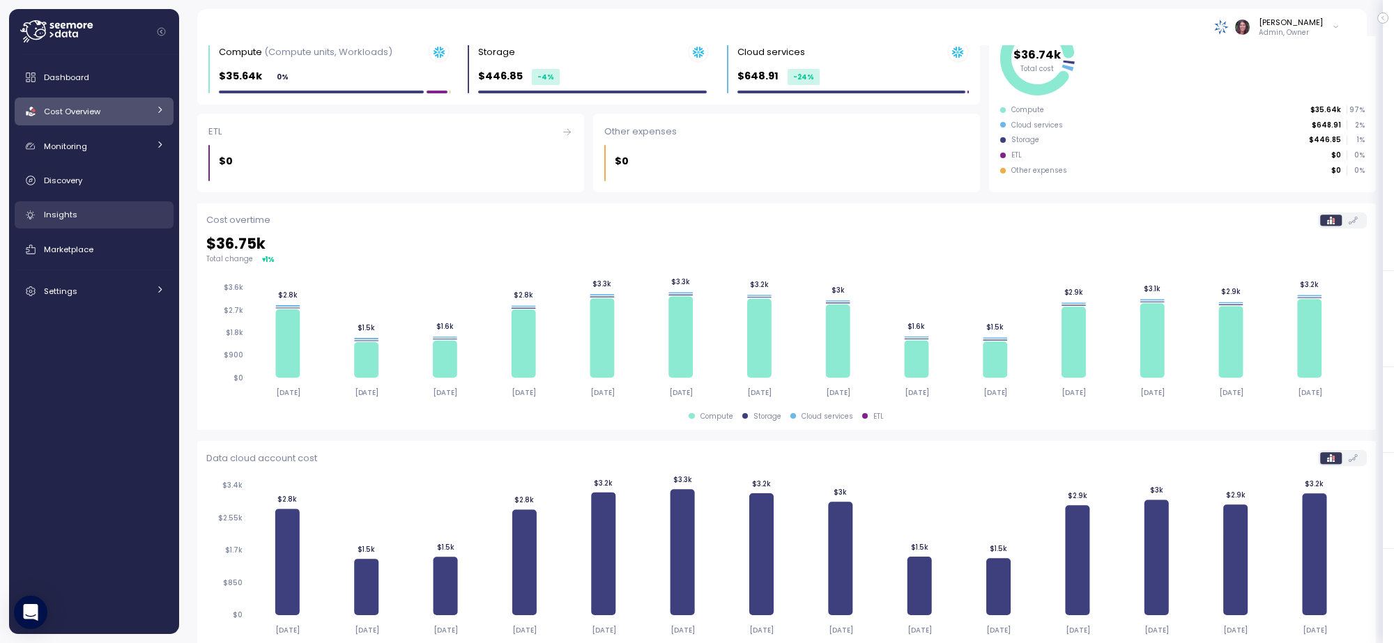
click at [111, 206] on link "Insights" at bounding box center [94, 215] width 159 height 28
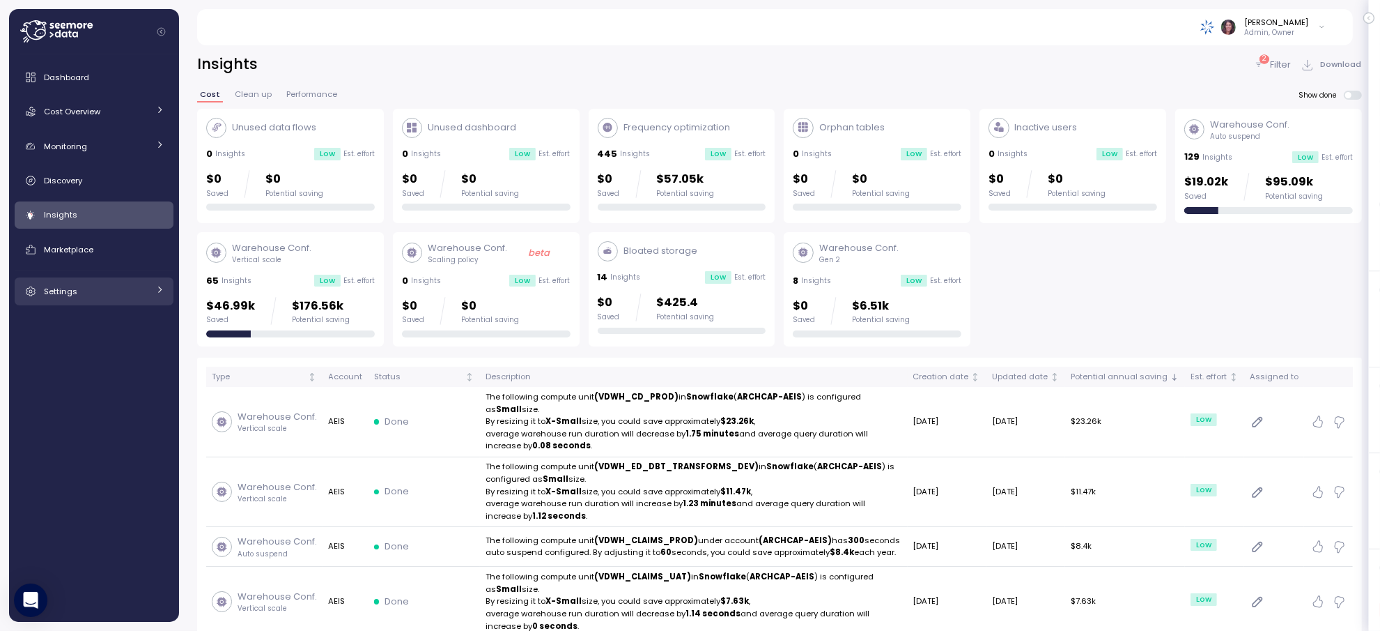
click at [134, 298] on link "Settings" at bounding box center [94, 291] width 159 height 28
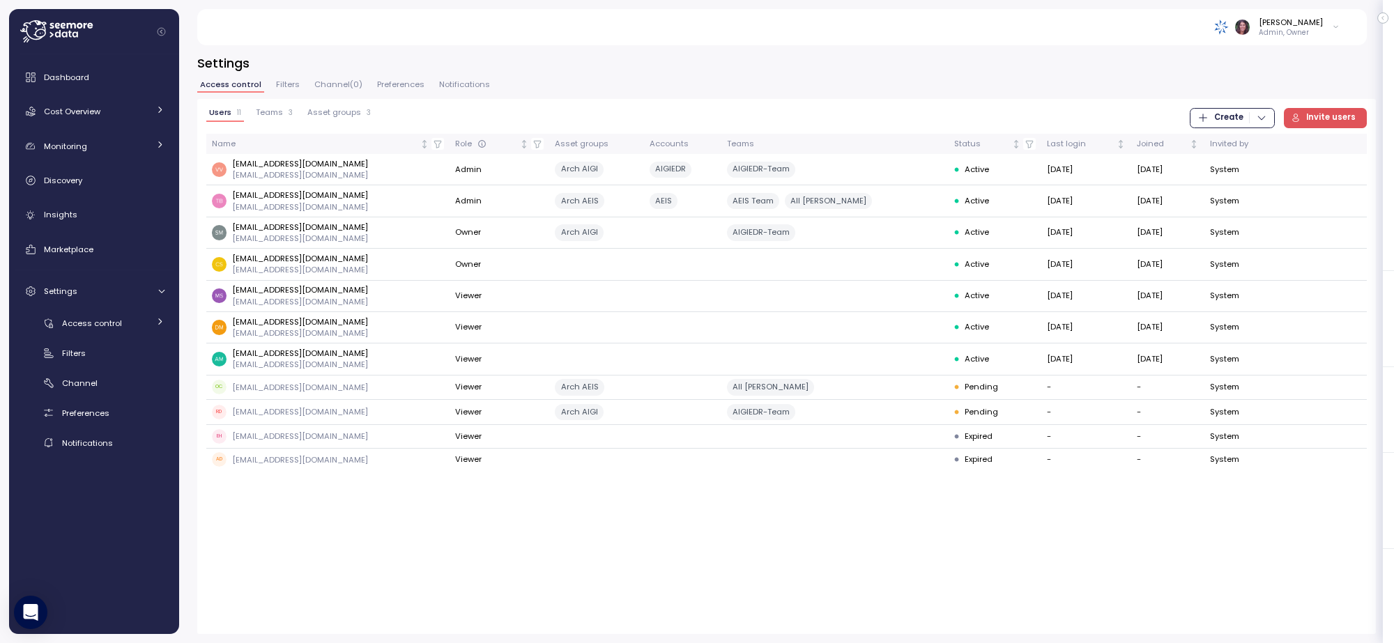
click at [263, 109] on span "Teams" at bounding box center [269, 113] width 27 height 8
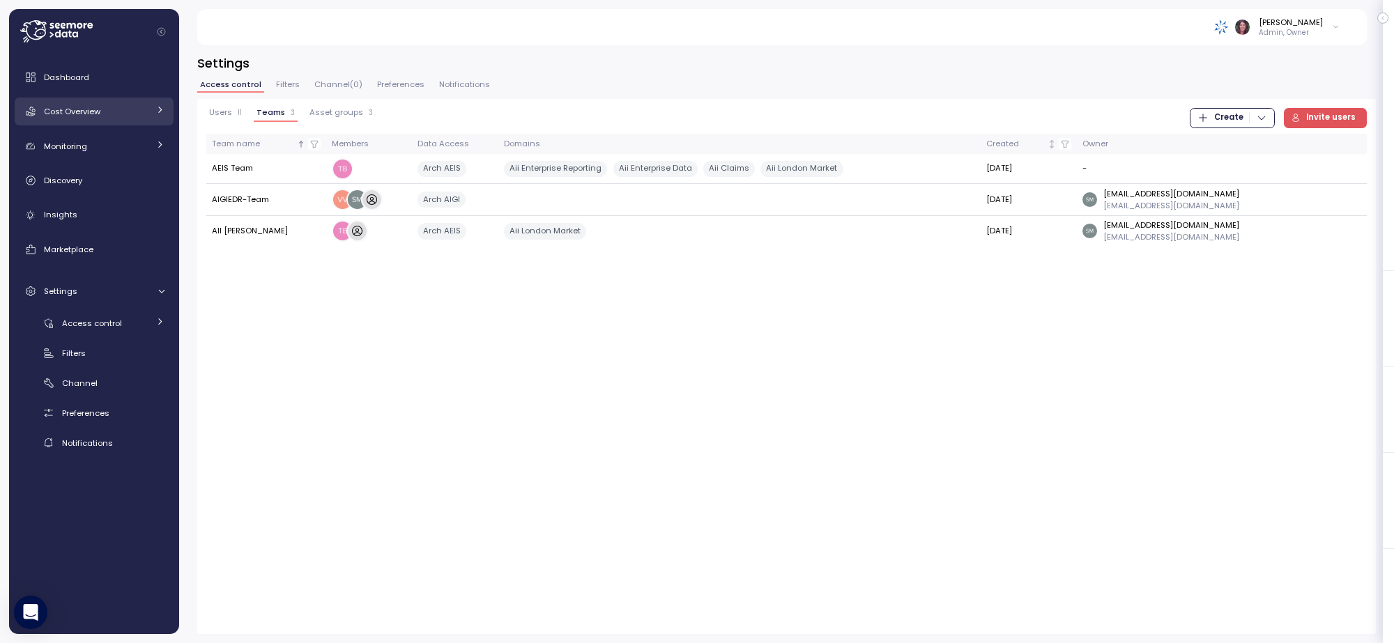
click at [132, 114] on div "Cost Overview" at bounding box center [96, 112] width 105 height 14
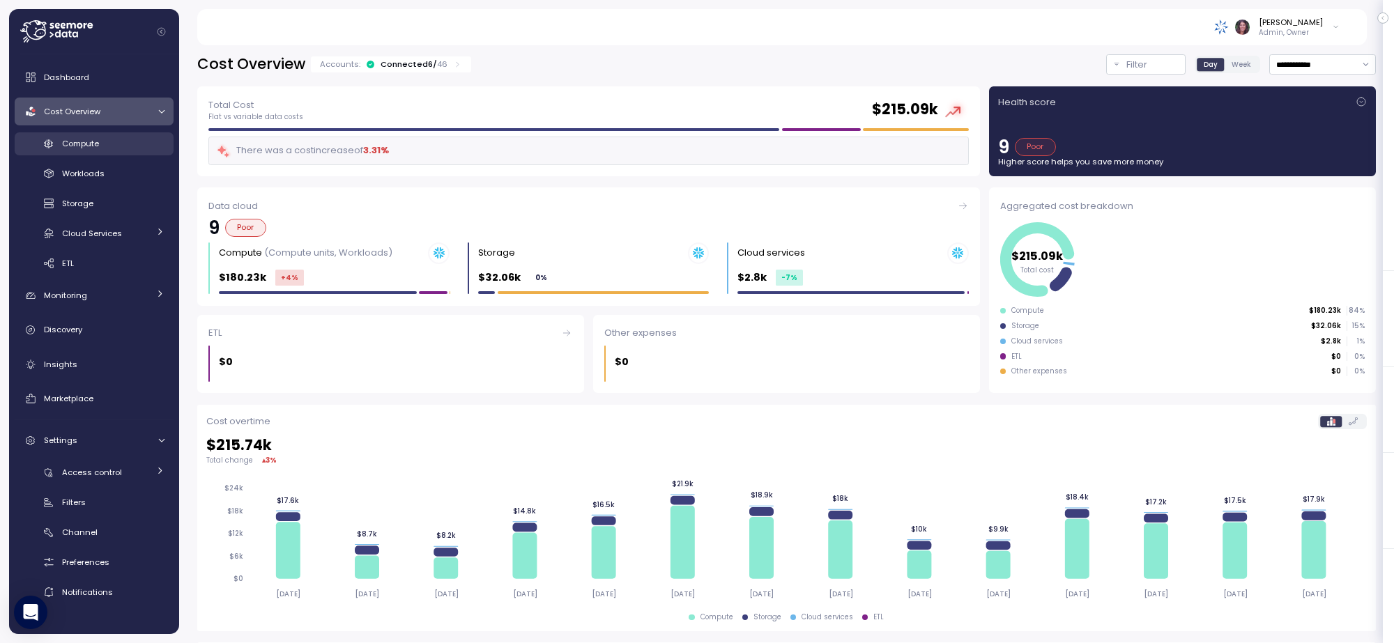
click at [93, 157] on div "Compute Workloads Storage Cloud Services Clustering columns Pipes AI Services S…" at bounding box center [94, 203] width 159 height 143
click at [88, 147] on span "Compute" at bounding box center [80, 143] width 37 height 11
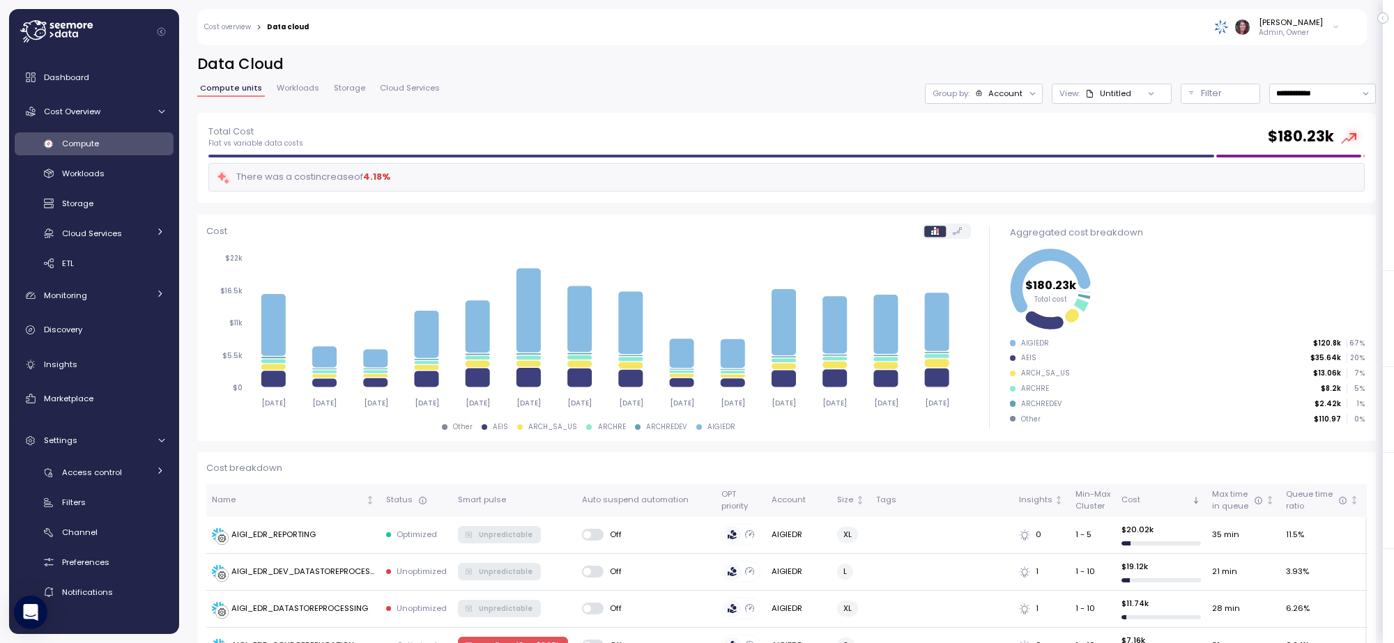
click at [988, 93] on div "Account" at bounding box center [1005, 93] width 34 height 11
click at [1085, 94] on div "Untitled" at bounding box center [1108, 93] width 46 height 11
click at [1148, 93] on icon at bounding box center [1150, 94] width 5 height 2
click at [1201, 91] on div "Filter" at bounding box center [1227, 93] width 52 height 14
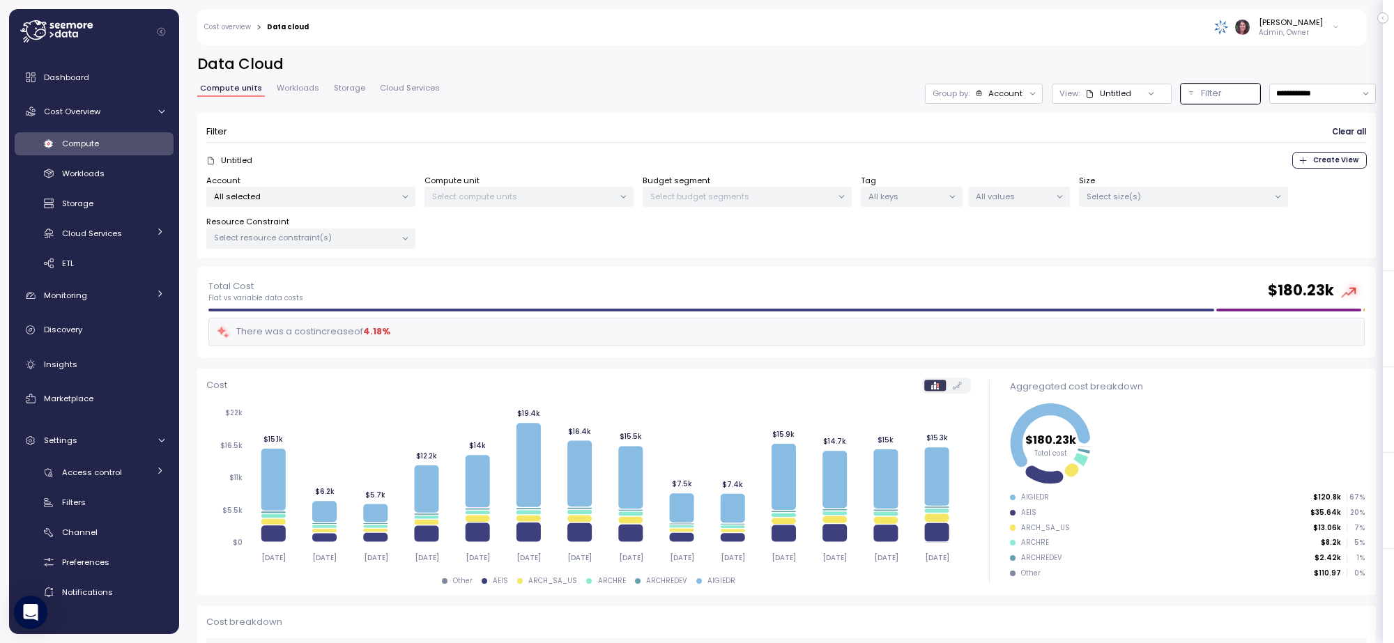
click at [1335, 28] on icon at bounding box center [1335, 27] width 4 height 2
click at [677, 88] on div "**********" at bounding box center [786, 94] width 1178 height 20
click at [1328, 29] on div "Elvire Lukov Admin, Owner" at bounding box center [1276, 27] width 125 height 21
click at [1259, 99] on div "Development" at bounding box center [1270, 93] width 91 height 13
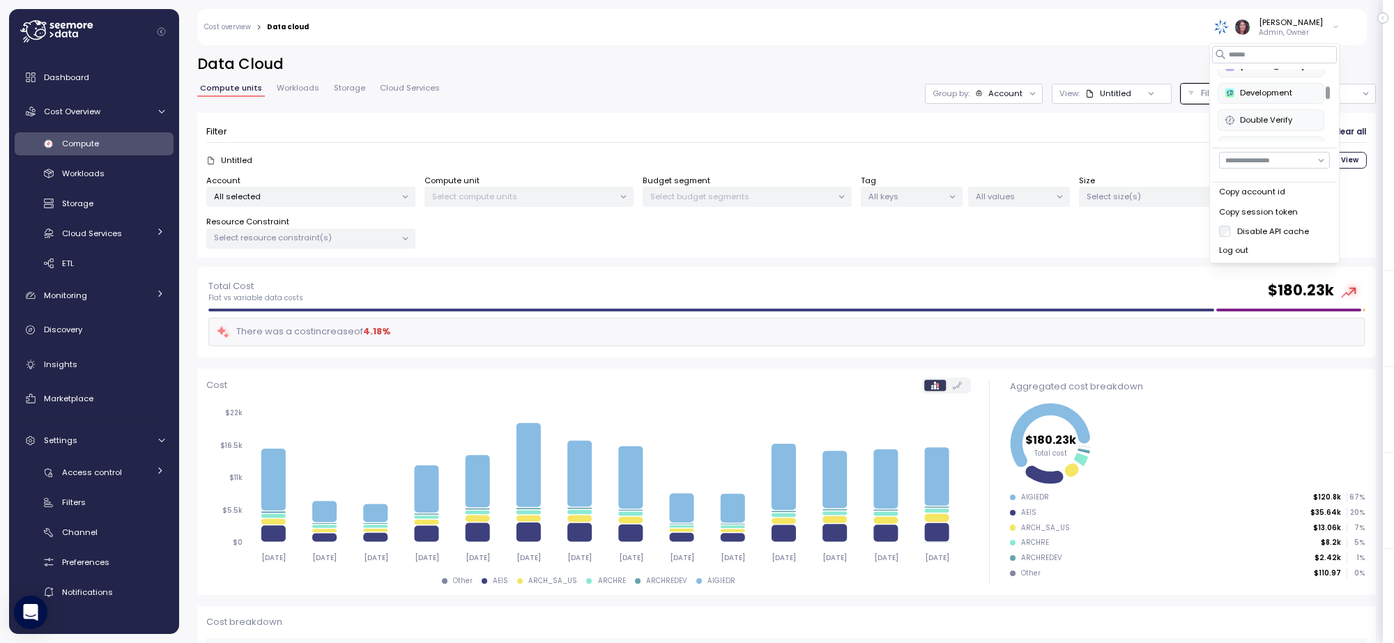
click at [1274, 99] on div "Development" at bounding box center [1270, 93] width 91 height 13
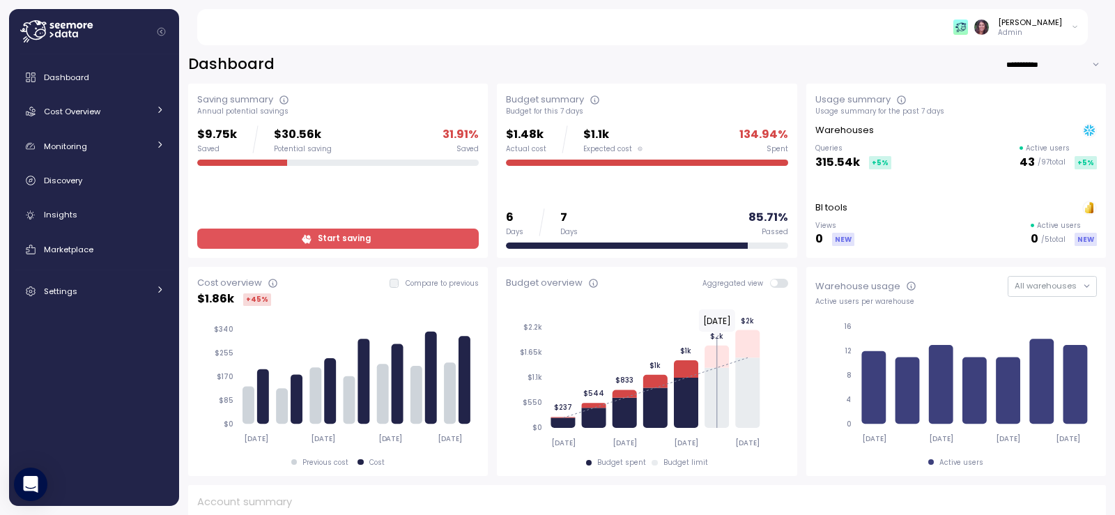
click at [1084, 23] on div "[PERSON_NAME] Admin" at bounding box center [650, 27] width 875 height 36
click at [1076, 28] on icon at bounding box center [1075, 27] width 8 height 17
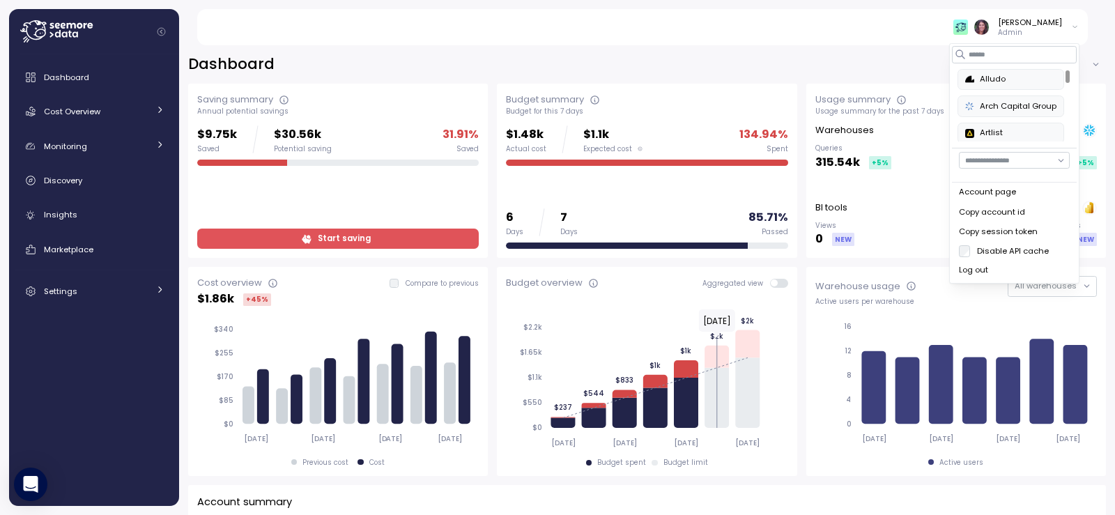
click at [1057, 160] on input "button" at bounding box center [1014, 160] width 111 height 17
type input "**********"
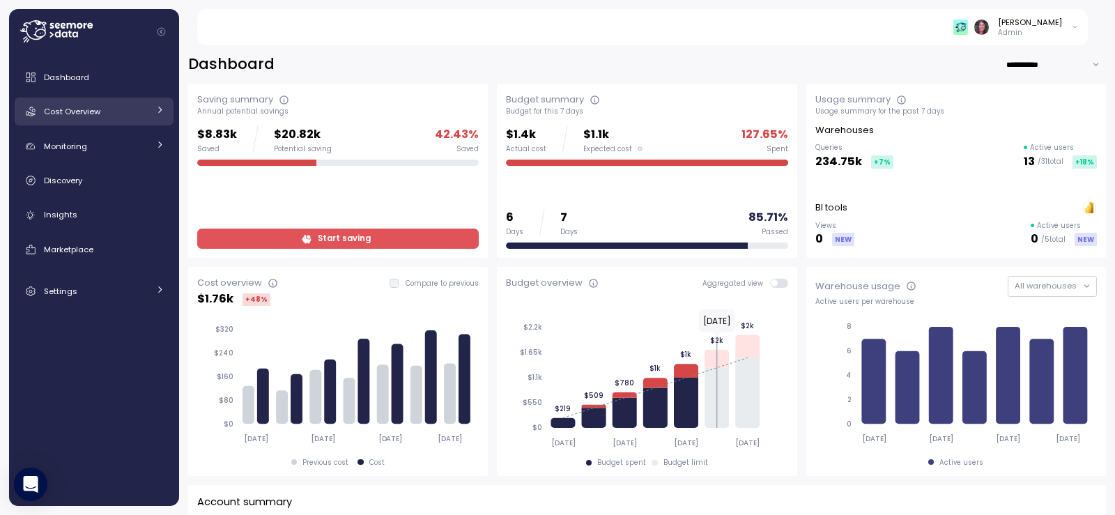
click at [104, 109] on div "Cost Overview" at bounding box center [96, 112] width 105 height 14
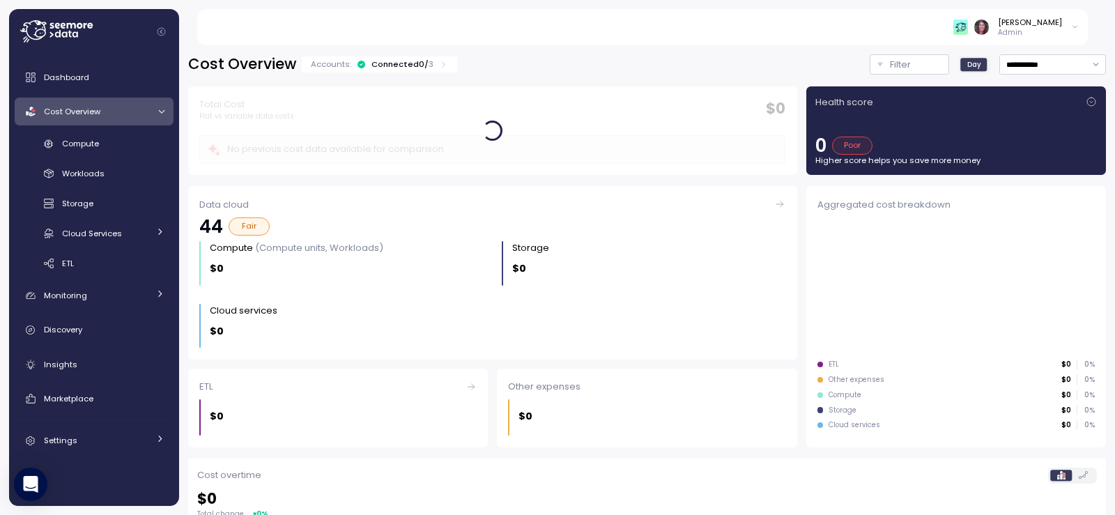
click at [1049, 24] on div "[PERSON_NAME]" at bounding box center [1030, 22] width 64 height 11
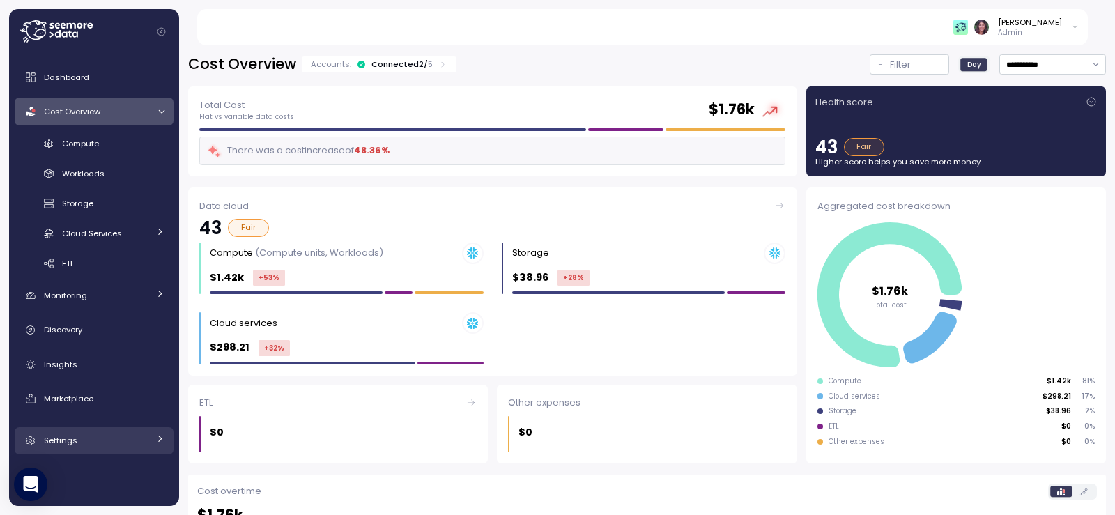
click at [103, 430] on link "Settings" at bounding box center [94, 441] width 159 height 28
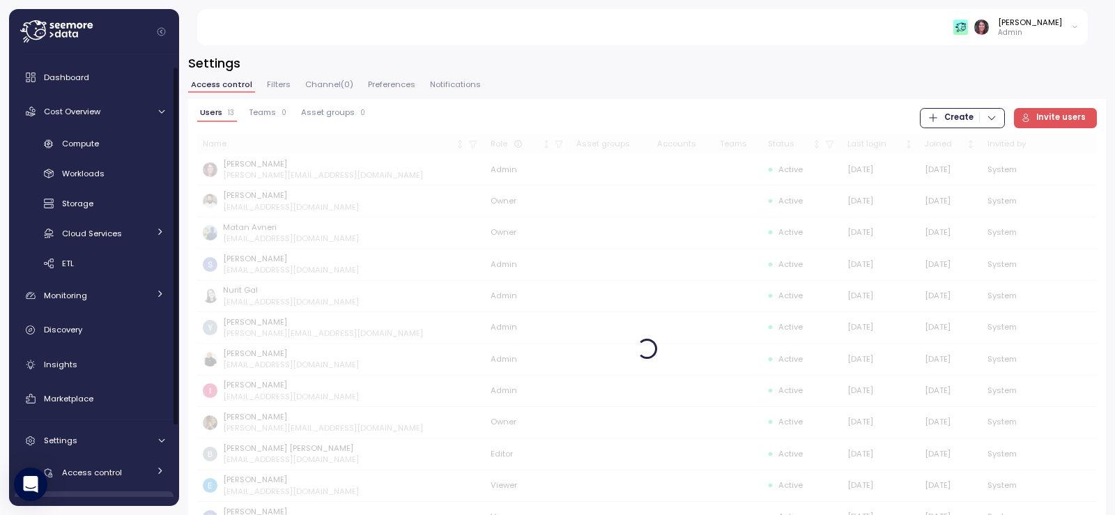
scroll to position [114, 0]
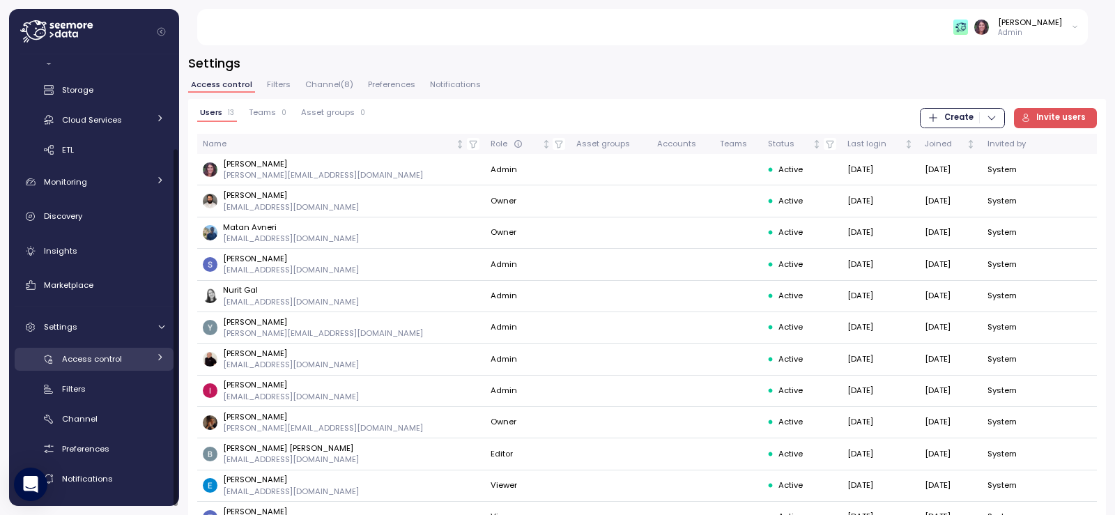
click at [111, 355] on span "Access control" at bounding box center [92, 358] width 60 height 11
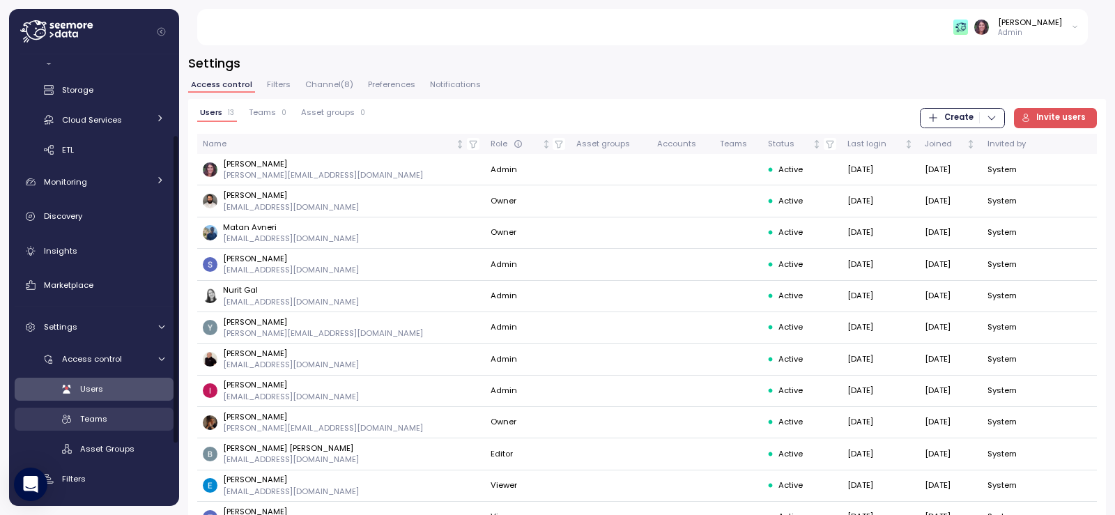
click at [118, 420] on div "Teams" at bounding box center [122, 419] width 84 height 14
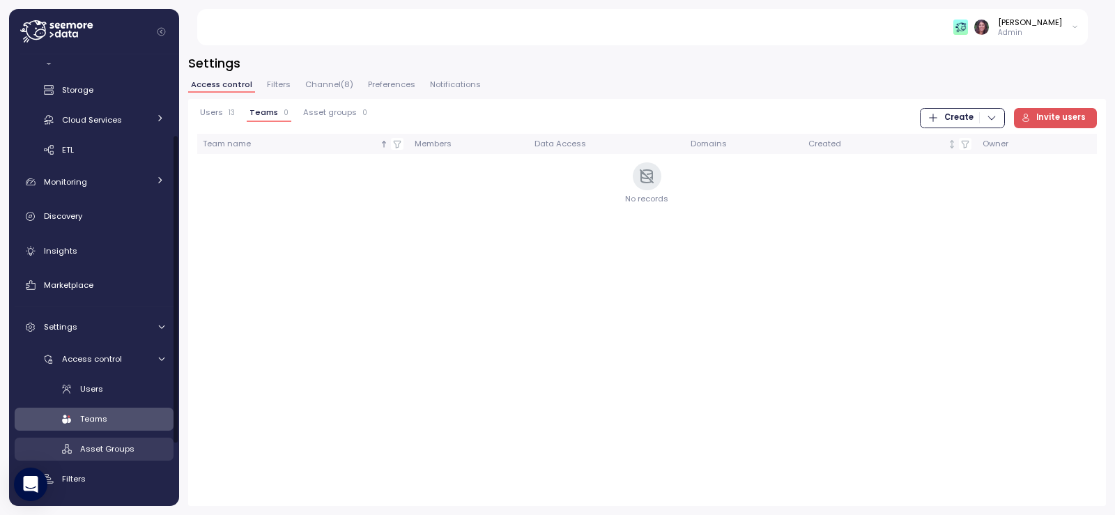
click at [102, 447] on span "Asset Groups" at bounding box center [107, 448] width 54 height 11
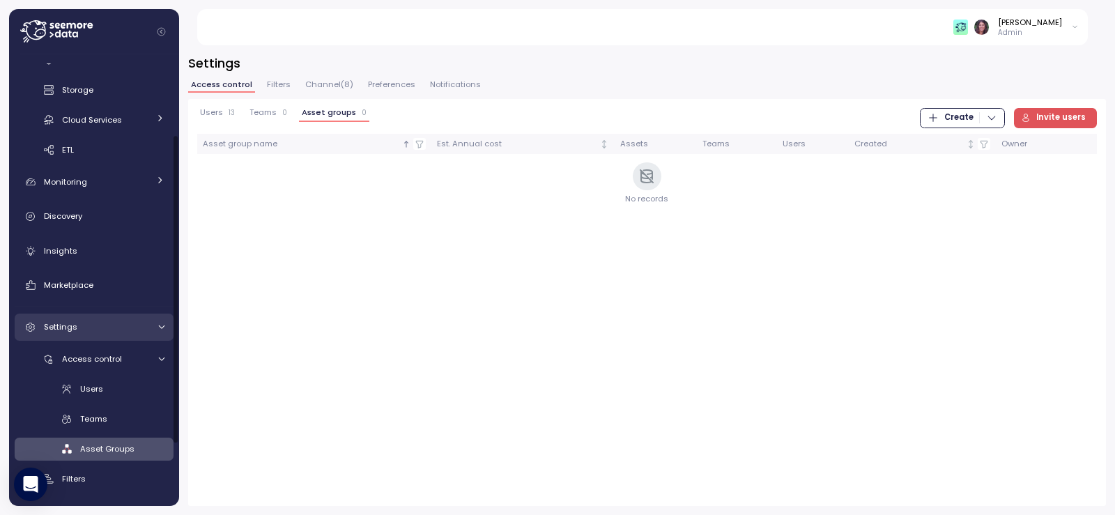
click at [136, 335] on link "Settings" at bounding box center [94, 328] width 159 height 28
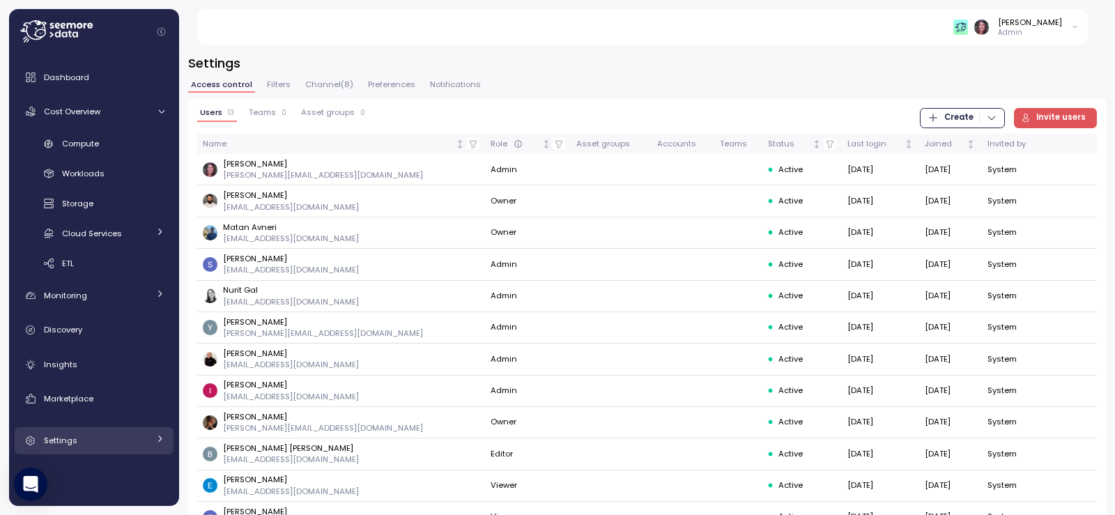
click at [87, 451] on link "Settings" at bounding box center [94, 441] width 159 height 28
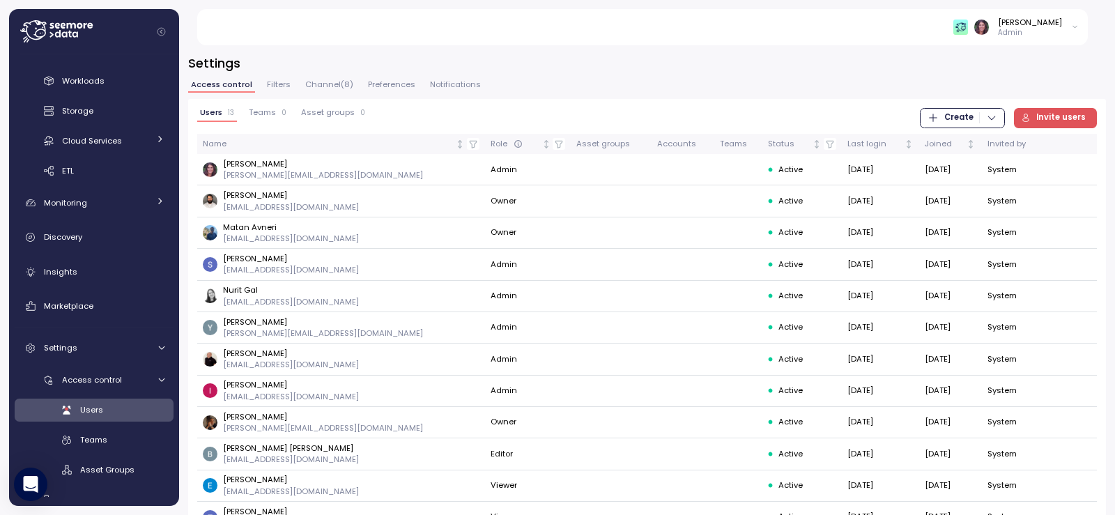
click at [286, 82] on span "Filters" at bounding box center [279, 85] width 24 height 8
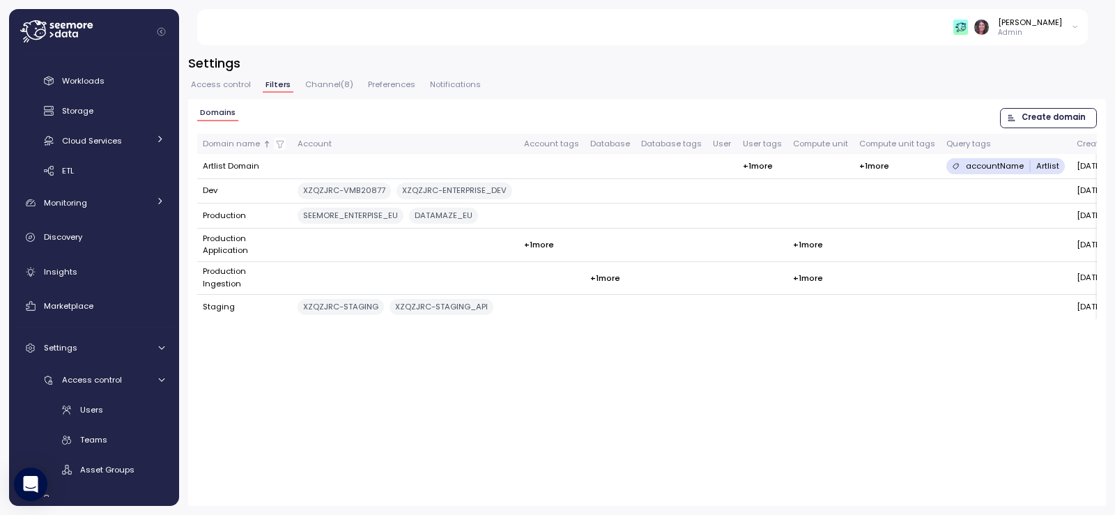
click at [323, 86] on span "Channel ( 8 )" at bounding box center [329, 85] width 48 height 8
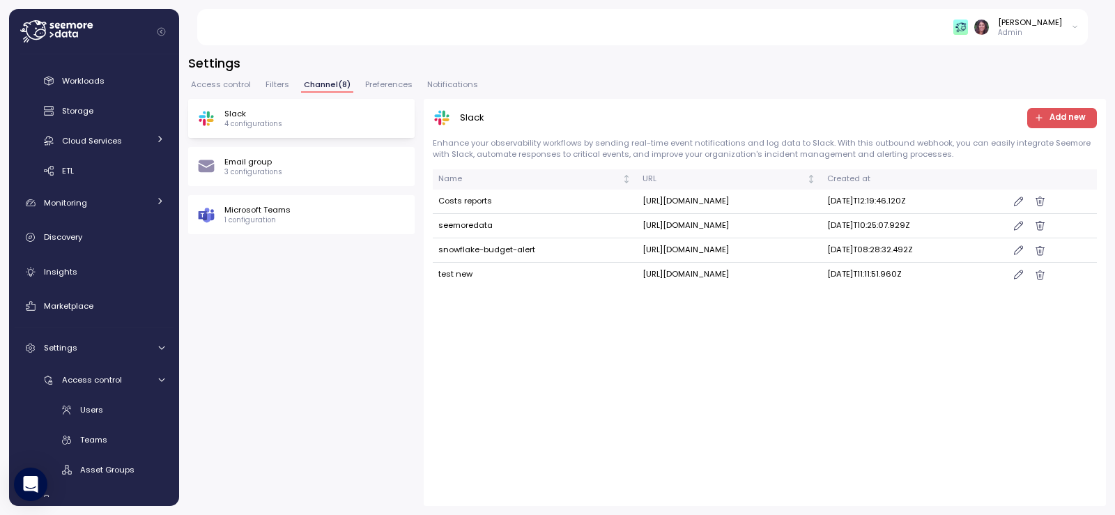
click at [968, 26] on img at bounding box center [960, 27] width 15 height 15
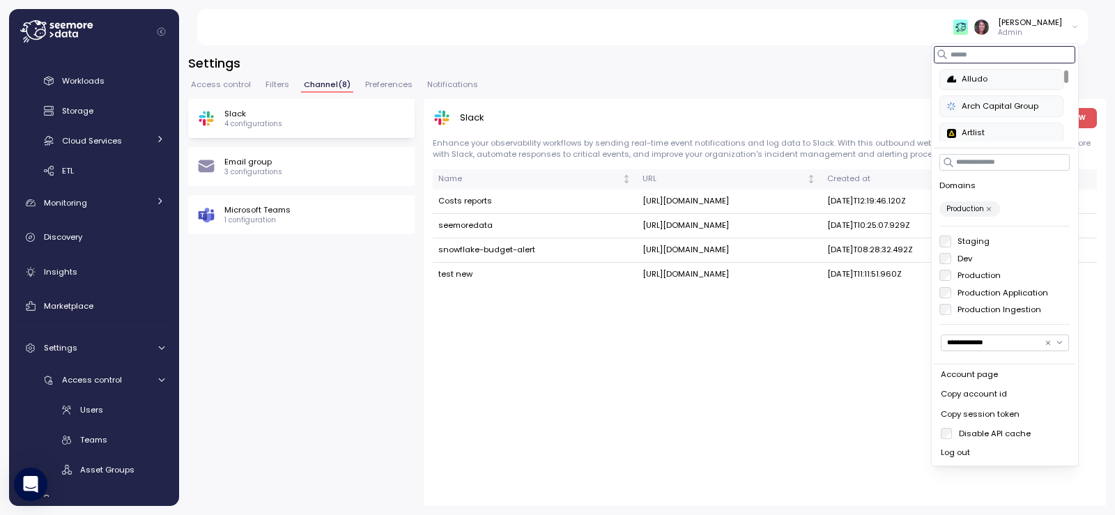
click at [975, 54] on input at bounding box center [1004, 54] width 141 height 17
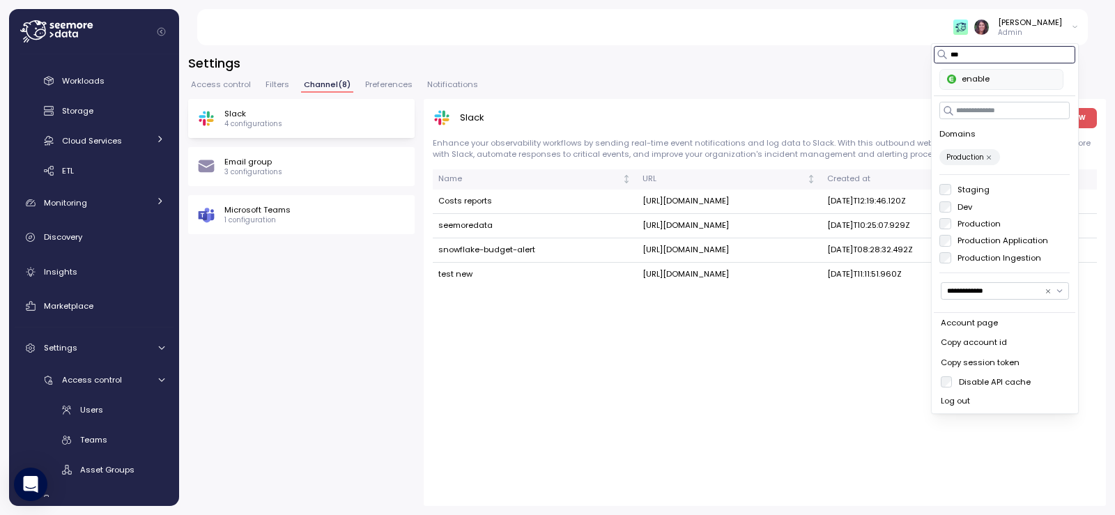
click at [989, 80] on div "enable" at bounding box center [1002, 79] width 109 height 13
type input "***"
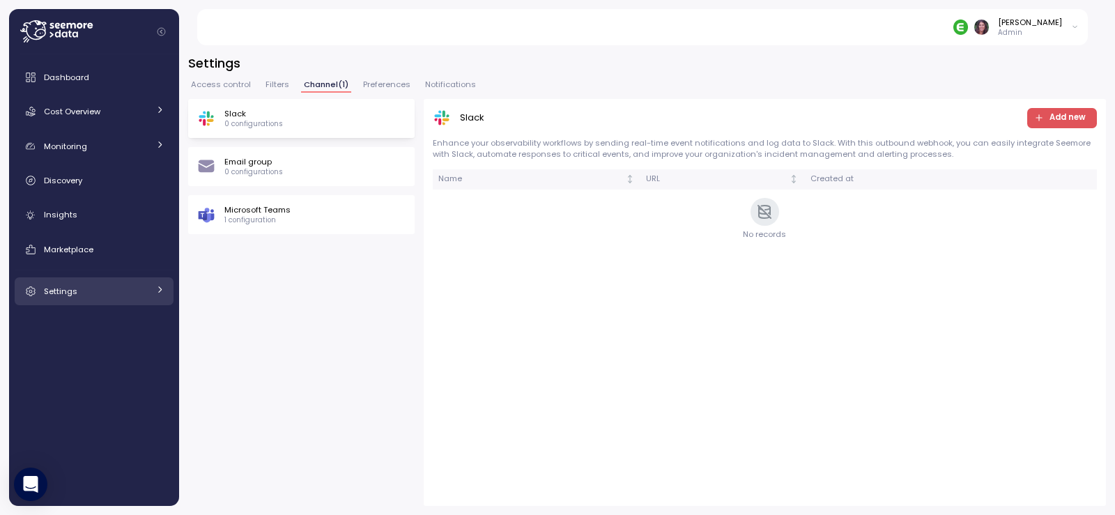
click at [118, 286] on div "Settings" at bounding box center [96, 291] width 105 height 14
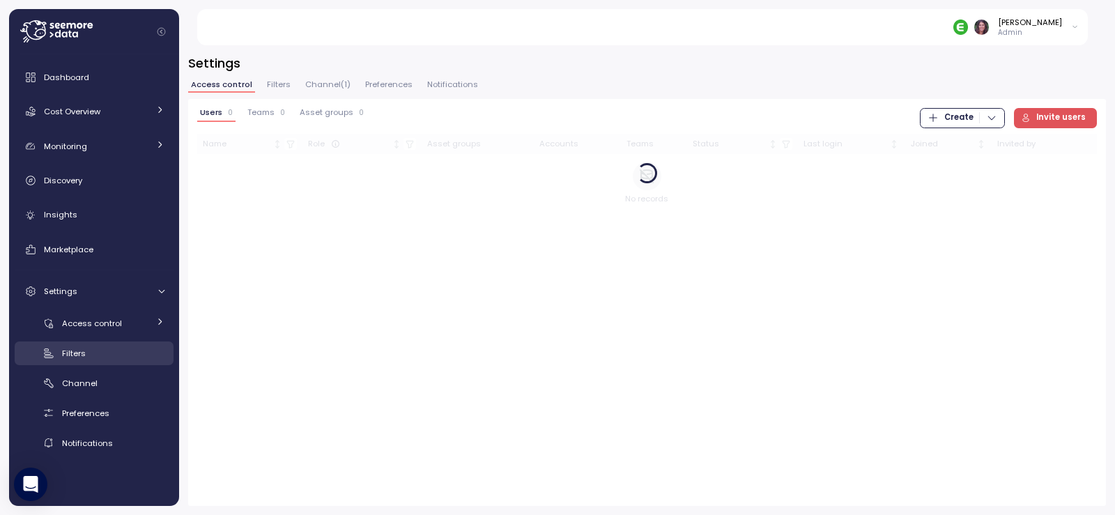
click at [108, 360] on div "Filters" at bounding box center [113, 353] width 102 height 14
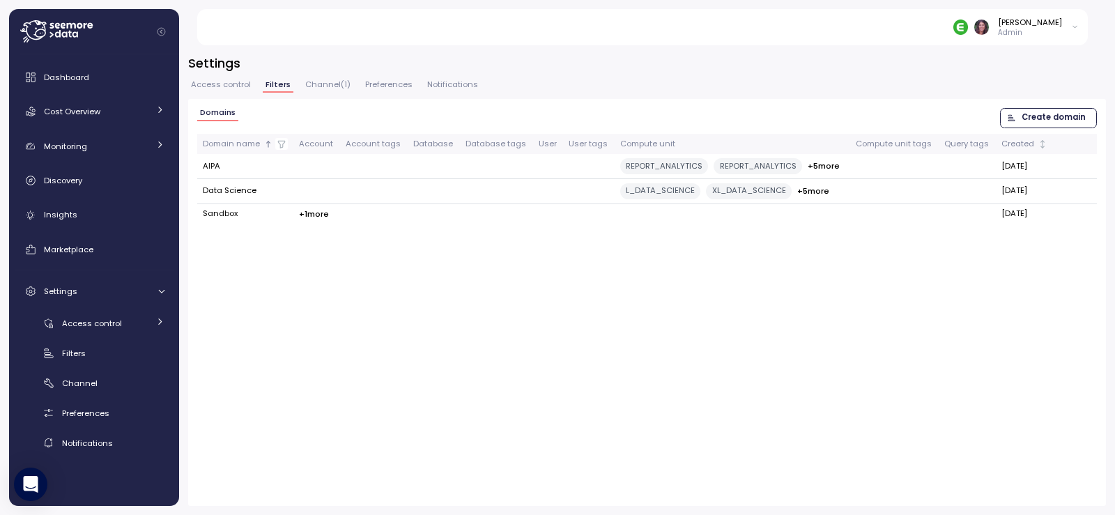
click at [229, 86] on span "Access control" at bounding box center [221, 85] width 60 height 8
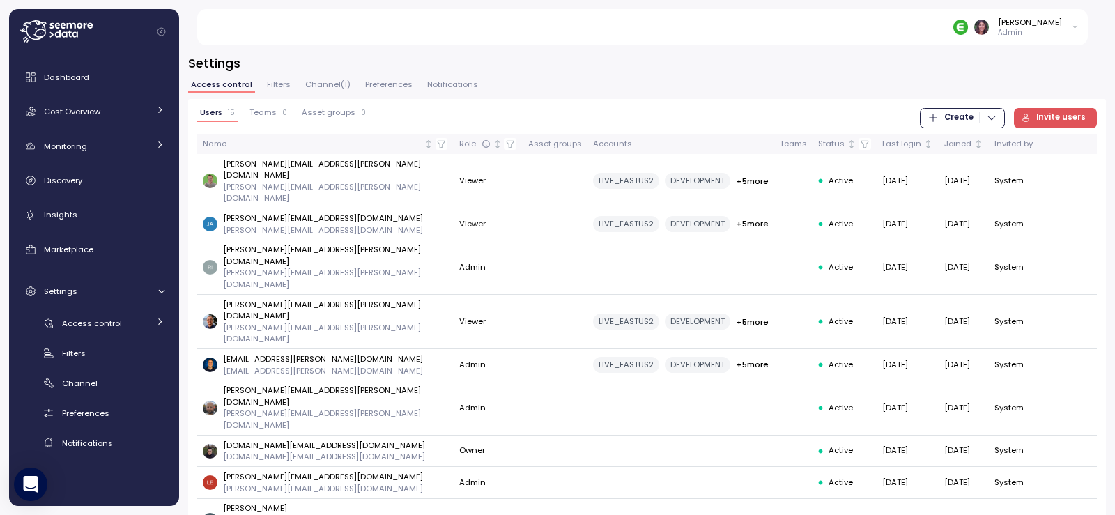
click at [274, 109] on span "Teams" at bounding box center [262, 113] width 27 height 8
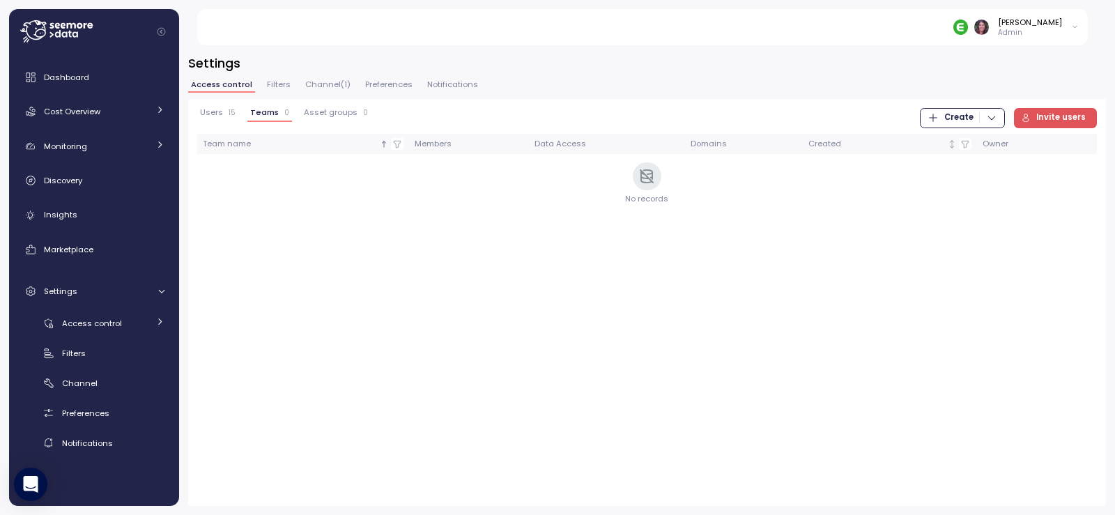
click at [957, 115] on span "Create" at bounding box center [958, 118] width 29 height 19
click at [962, 146] on div "Team" at bounding box center [974, 146] width 49 height 13
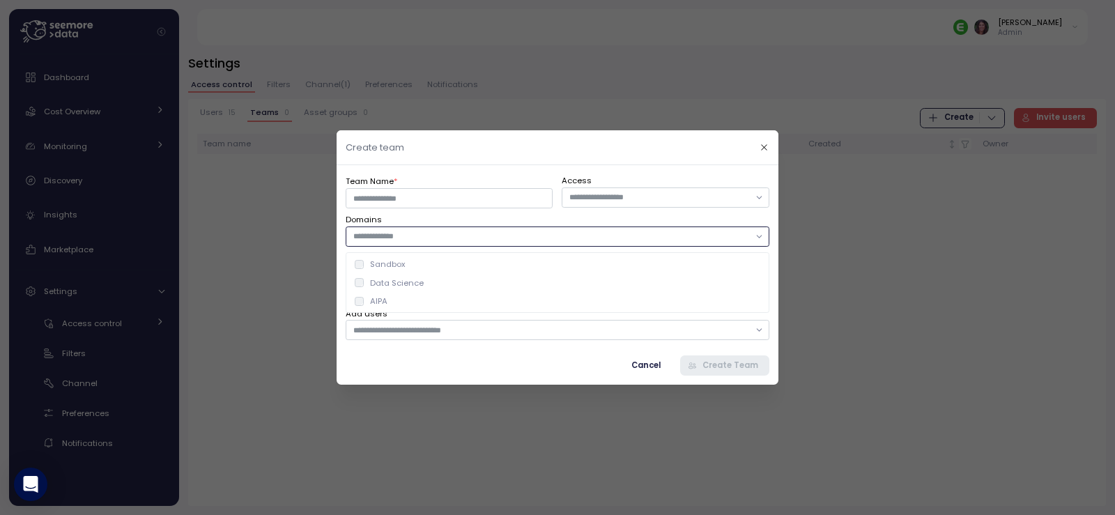
click at [488, 237] on input "text" at bounding box center [551, 236] width 396 height 13
click at [595, 195] on input "text" at bounding box center [659, 197] width 180 height 13
click at [633, 167] on div "Team Name * Access Domains Description Add users Cancel Create Team" at bounding box center [558, 274] width 442 height 219
click at [761, 146] on icon "button" at bounding box center [764, 147] width 9 height 9
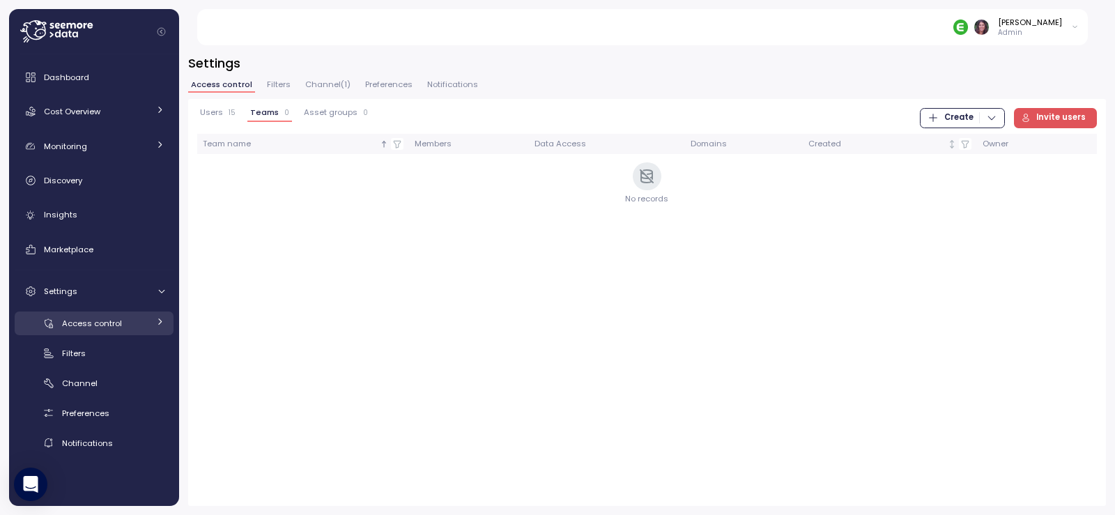
click at [102, 328] on span "Access control" at bounding box center [92, 323] width 60 height 11
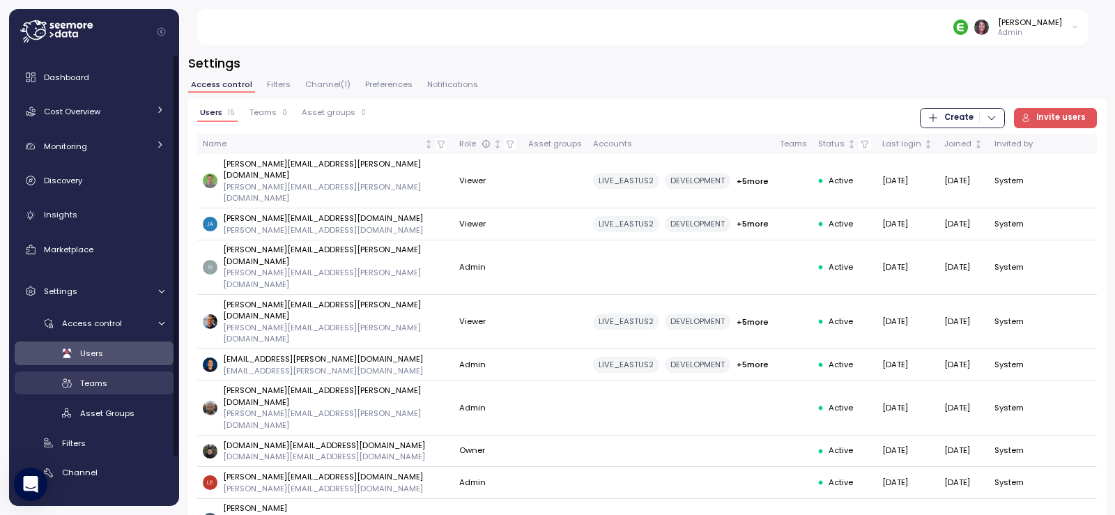
click at [124, 374] on link "Teams" at bounding box center [94, 382] width 159 height 23
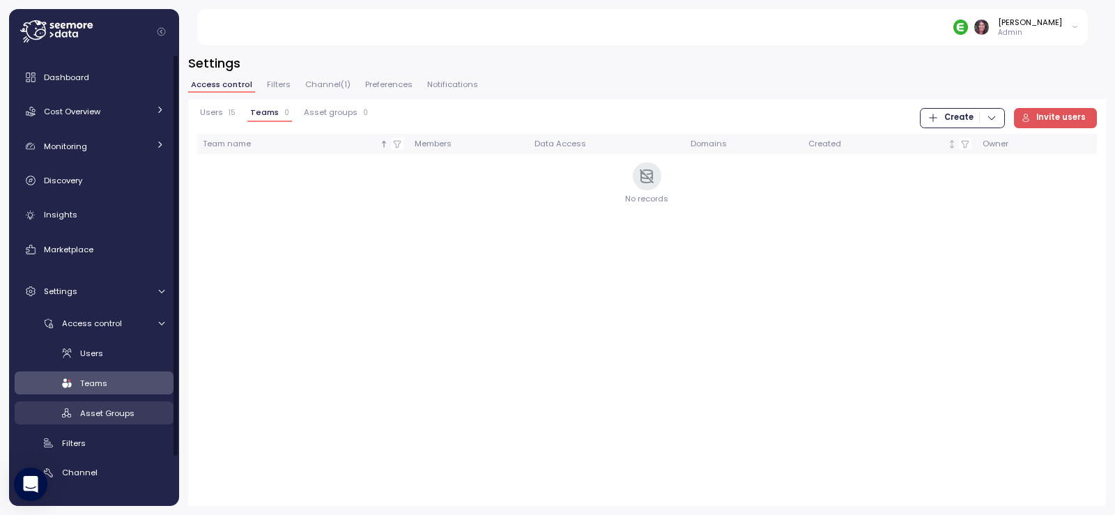
click at [123, 411] on span "Asset Groups" at bounding box center [107, 413] width 54 height 11
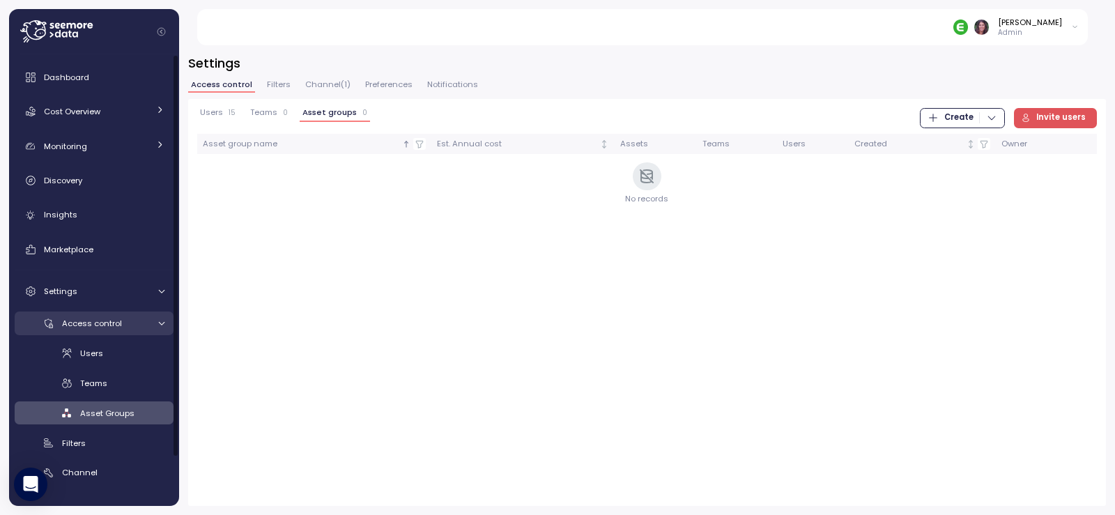
click at [91, 325] on span "Access control" at bounding box center [92, 323] width 60 height 11
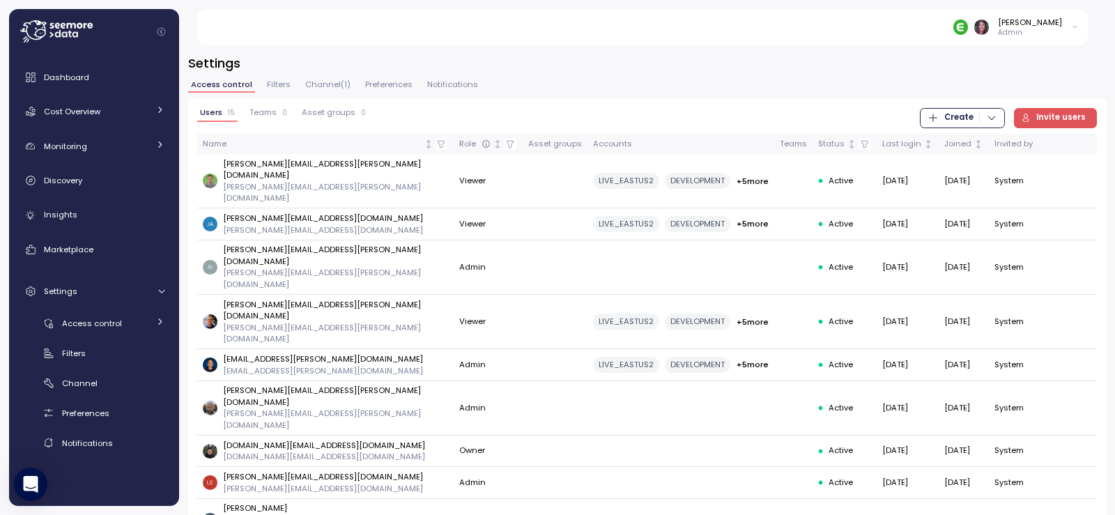
click at [292, 86] on div "Access control Filters Channel ( 1 ) Preferences Notifications" at bounding box center [647, 90] width 918 height 18
click at [282, 85] on span "Filters" at bounding box center [279, 85] width 24 height 8
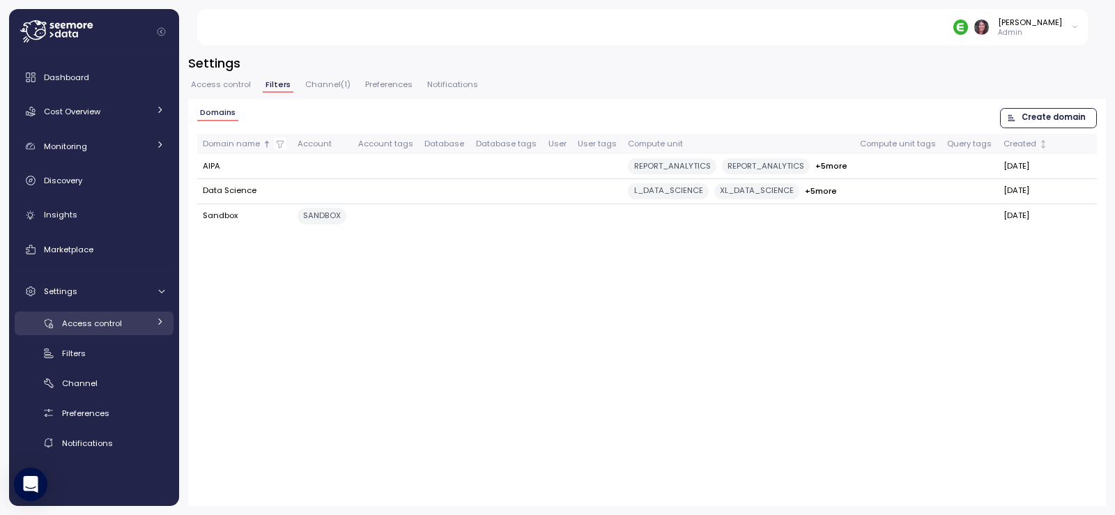
click at [118, 322] on span "Access control" at bounding box center [92, 323] width 60 height 11
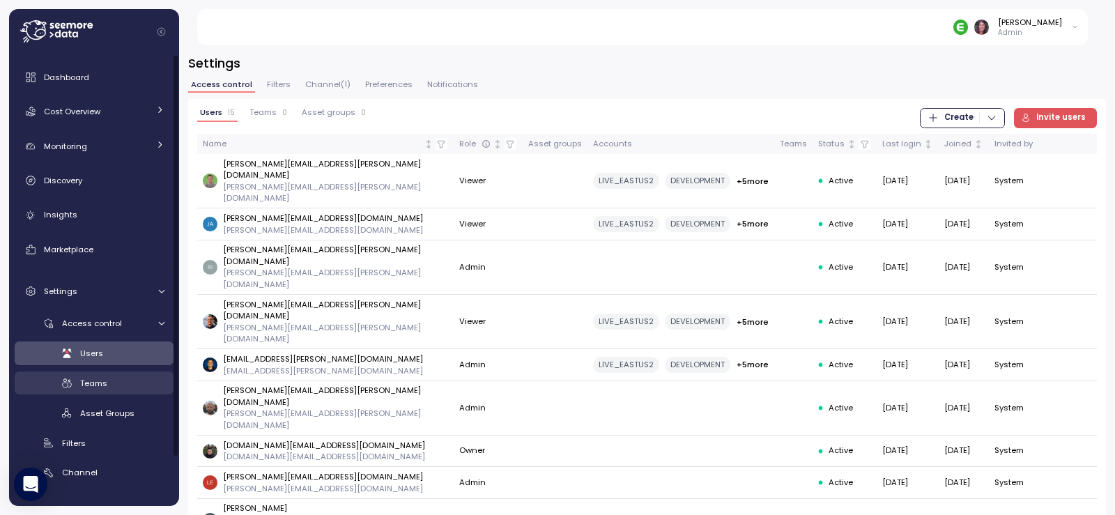
click at [101, 375] on link "Teams" at bounding box center [94, 382] width 159 height 23
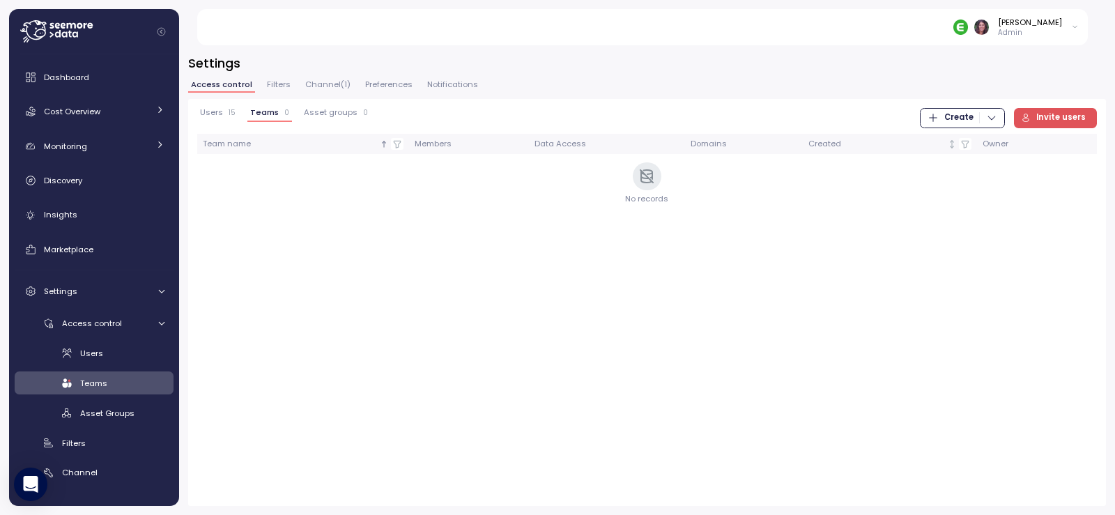
click at [950, 123] on span "Create" at bounding box center [958, 118] width 29 height 19
click at [974, 151] on div "Team" at bounding box center [974, 146] width 49 height 13
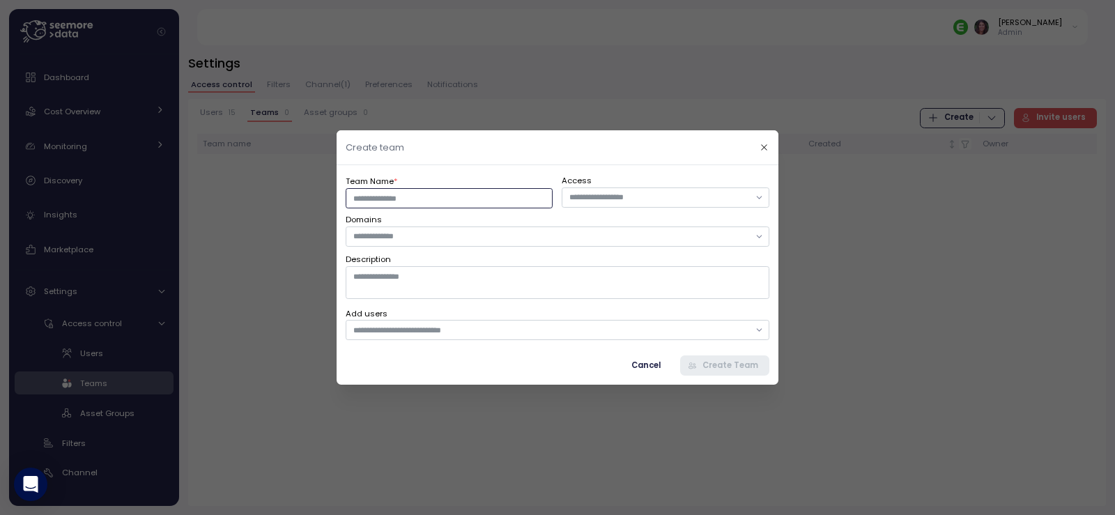
click at [499, 189] on input "Team Name *" at bounding box center [449, 198] width 207 height 20
click at [630, 199] on input "text" at bounding box center [659, 197] width 180 height 13
click at [463, 231] on input "text" at bounding box center [551, 236] width 396 height 13
click at [763, 144] on icon "button" at bounding box center [764, 147] width 9 height 9
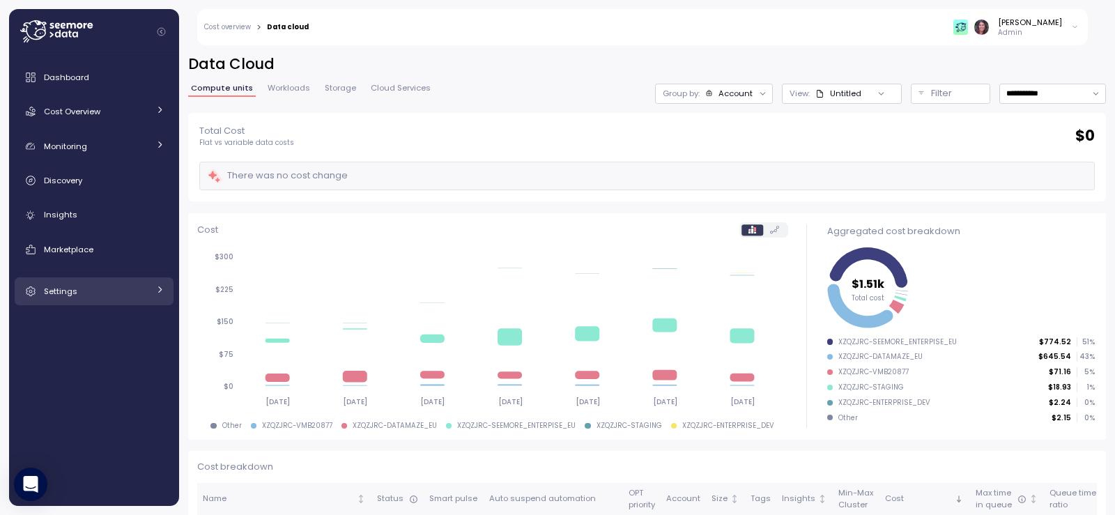
click at [100, 282] on link "Settings" at bounding box center [94, 291] width 159 height 28
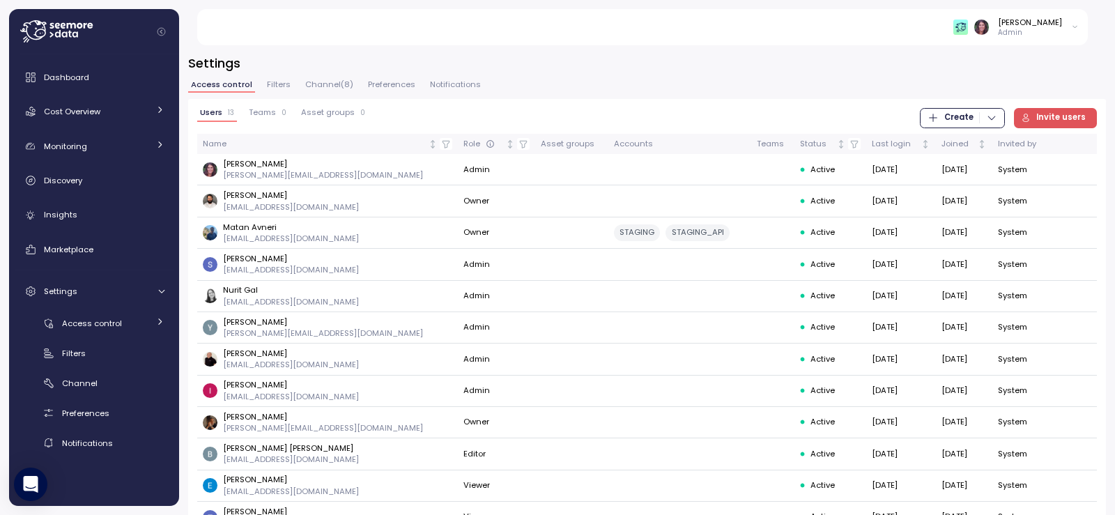
click at [268, 111] on span "Teams" at bounding box center [262, 113] width 27 height 8
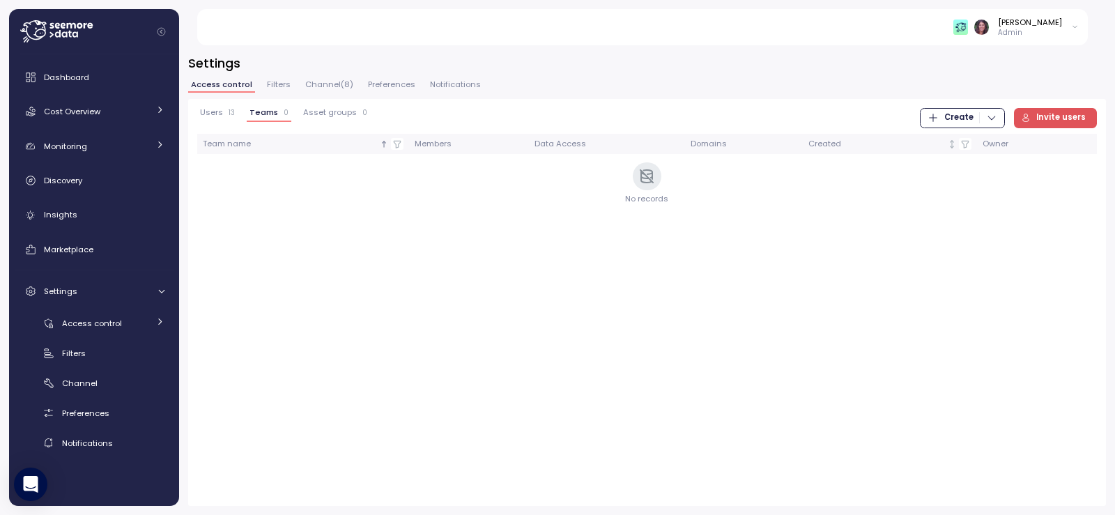
click at [213, 111] on span "Users" at bounding box center [211, 113] width 23 height 8
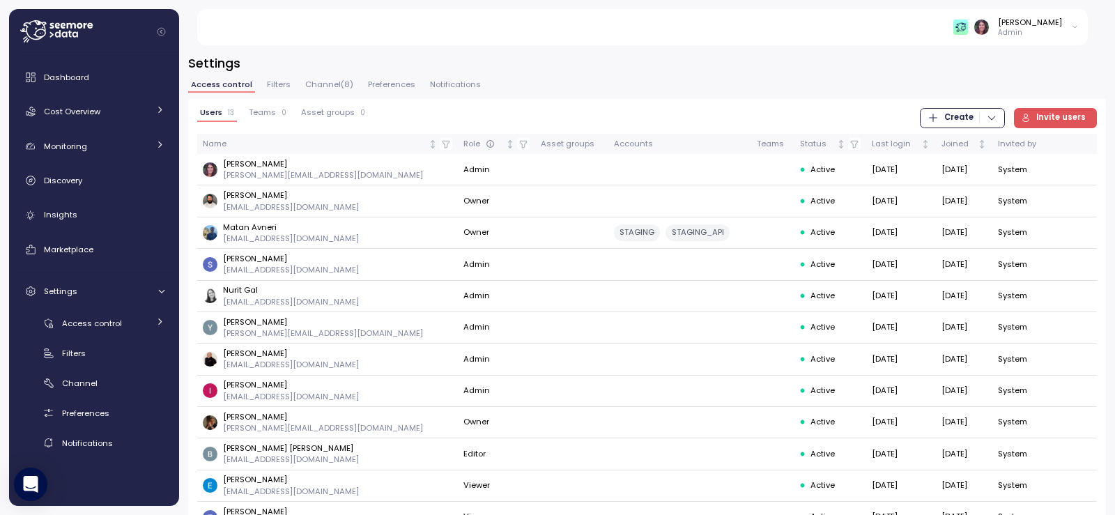
click at [318, 82] on span "Channel ( 8 )" at bounding box center [329, 85] width 48 height 8
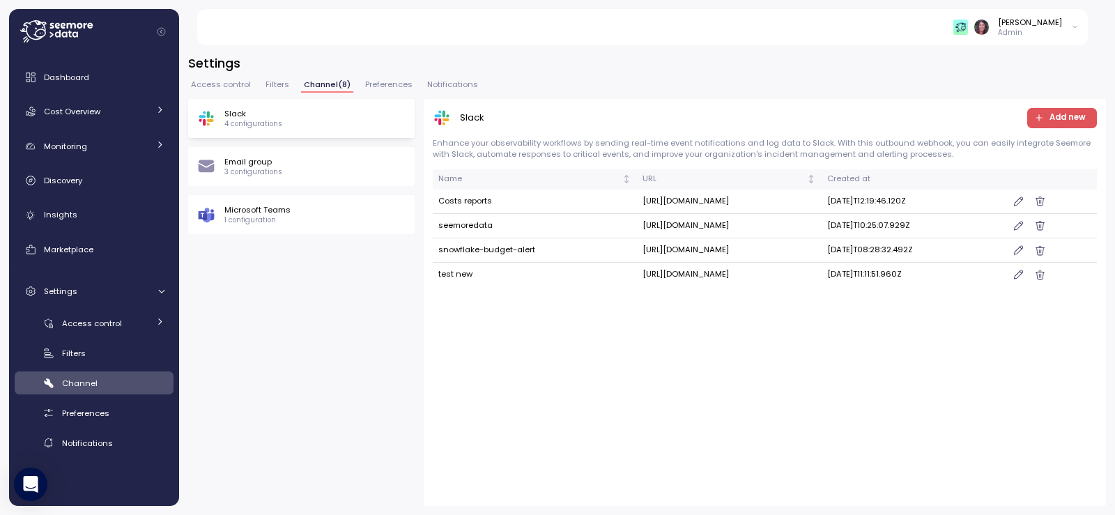
click at [270, 82] on span "Filters" at bounding box center [277, 85] width 24 height 8
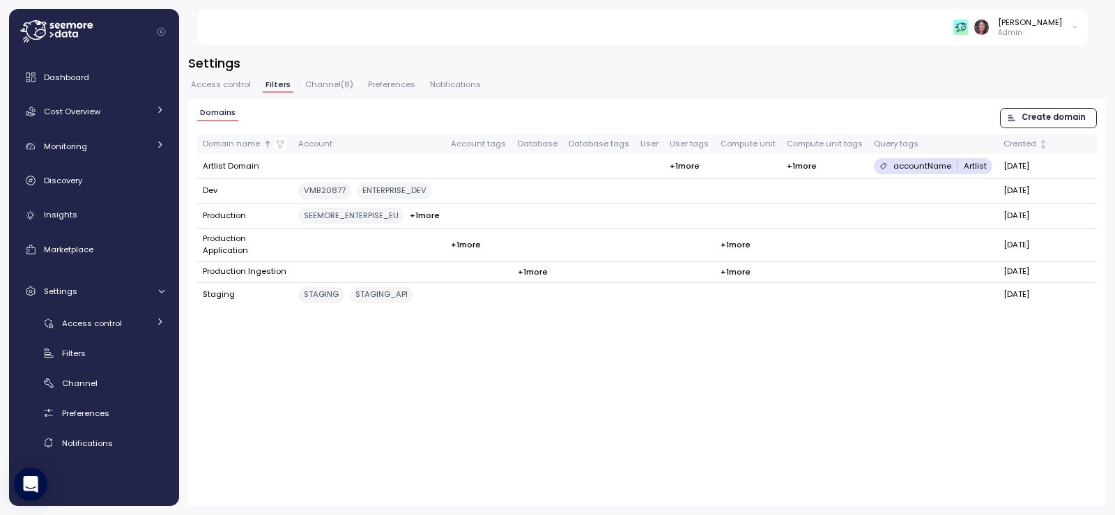
click at [1048, 121] on span "Create domain" at bounding box center [1054, 118] width 64 height 19
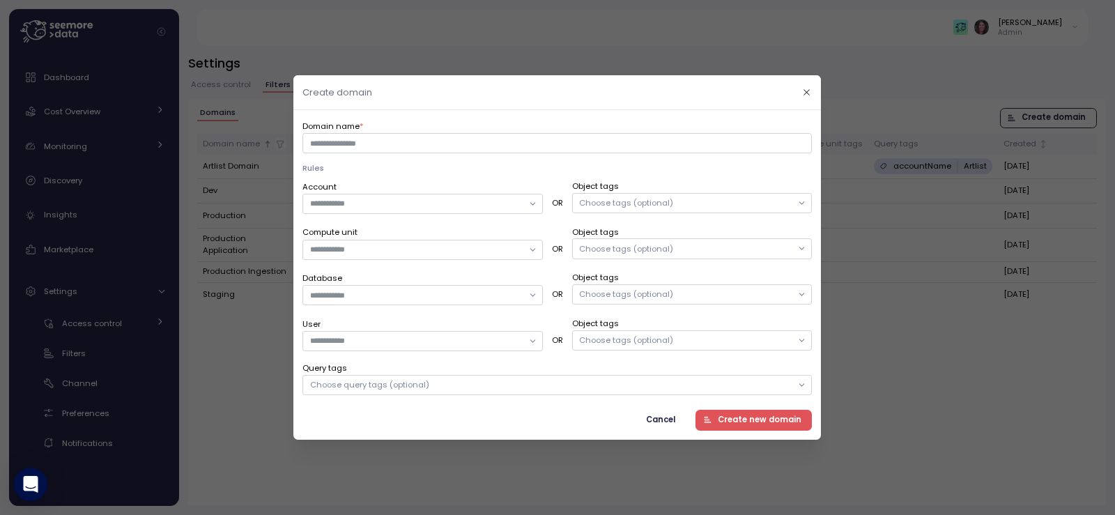
click at [796, 87] on header "Create domain" at bounding box center [556, 92] width 527 height 35
click at [808, 88] on icon "button" at bounding box center [807, 92] width 9 height 9
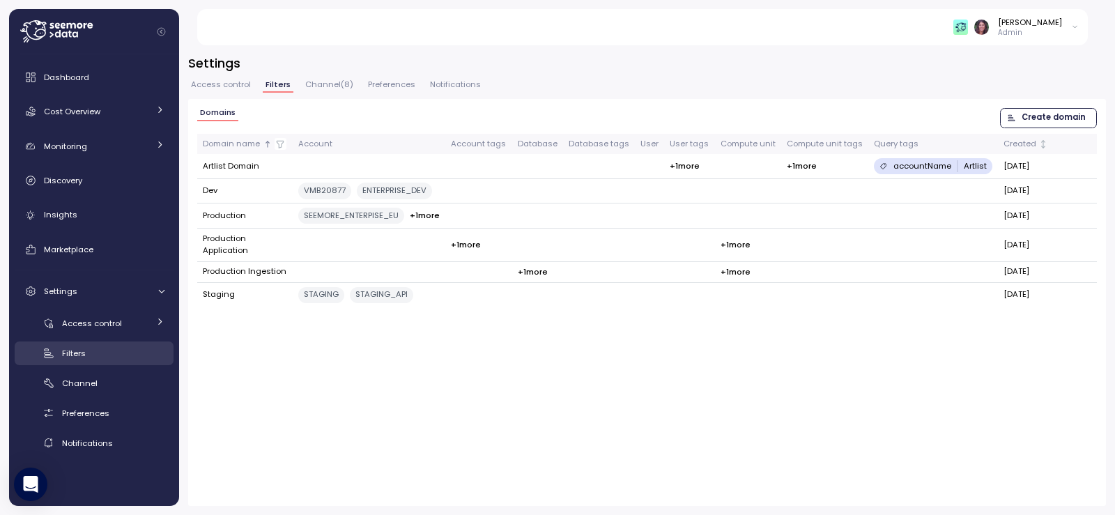
click at [92, 347] on div "Filters" at bounding box center [113, 353] width 102 height 14
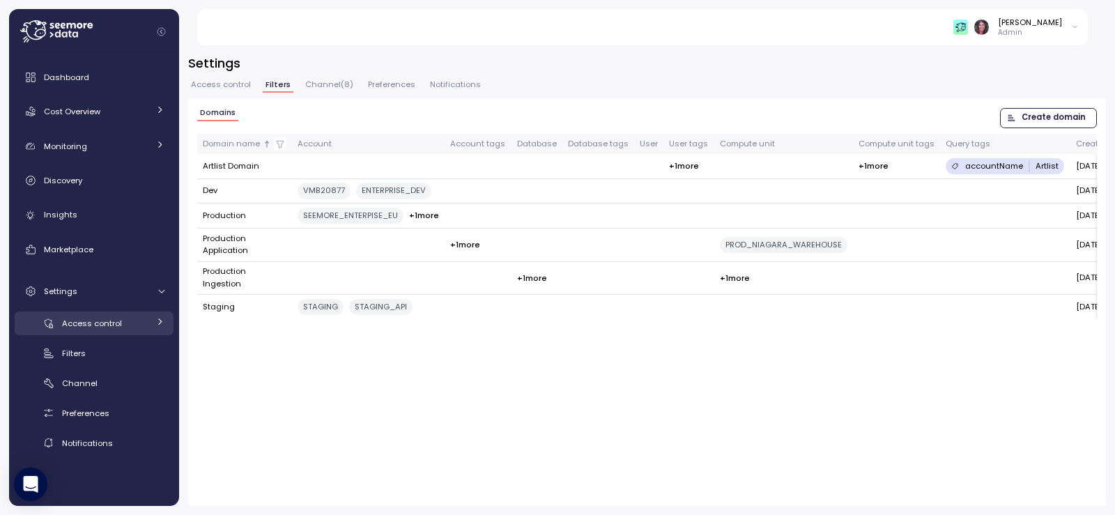
click at [144, 312] on link "Access control" at bounding box center [94, 322] width 159 height 23
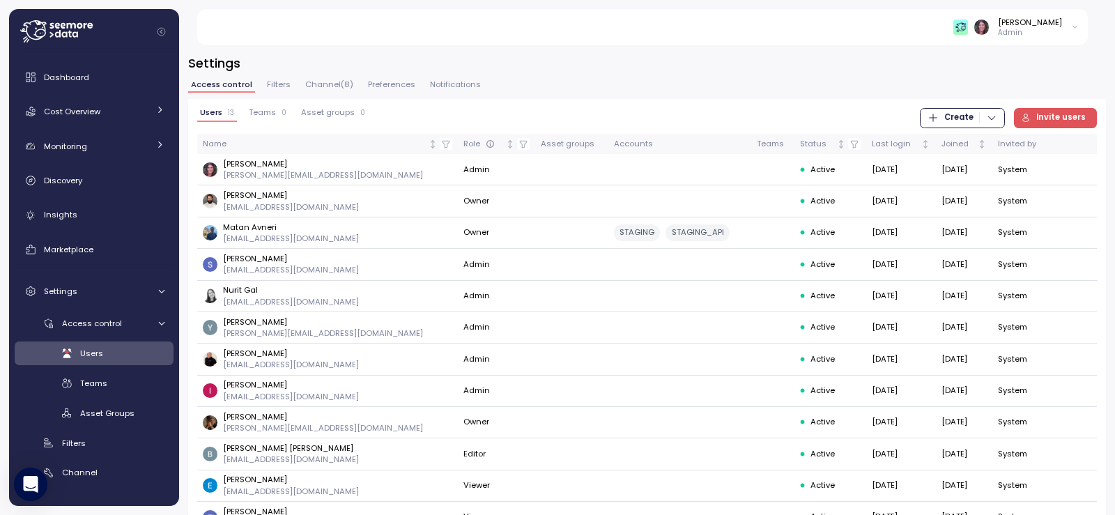
click at [268, 109] on span "Teams" at bounding box center [262, 113] width 27 height 8
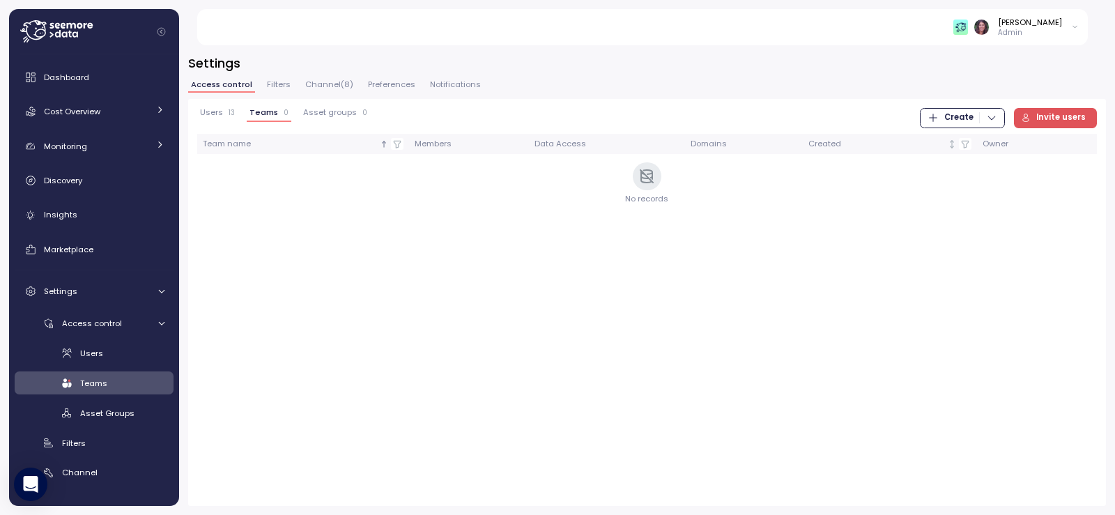
click at [211, 114] on span "Users" at bounding box center [211, 113] width 23 height 8
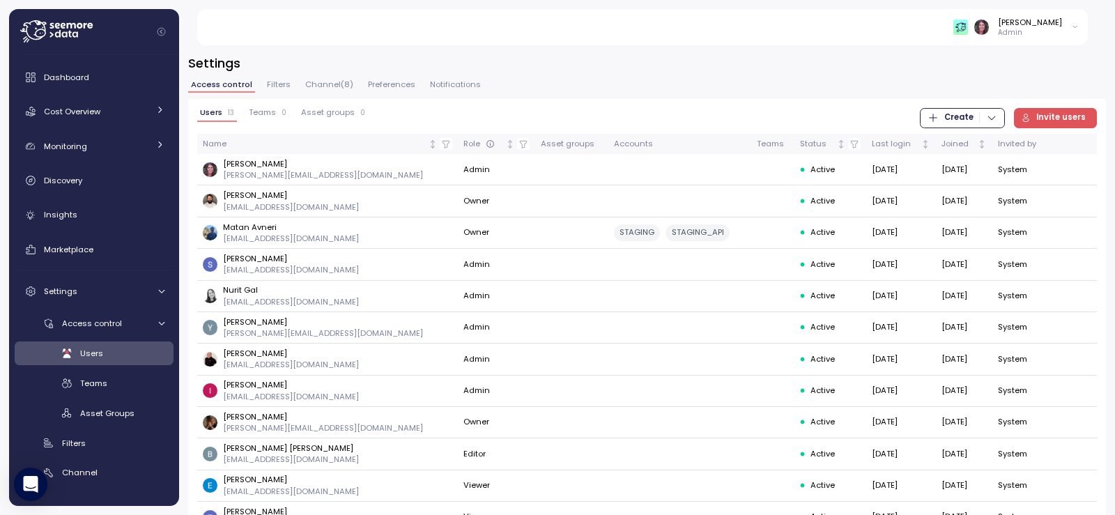
click at [1035, 31] on p "Admin" at bounding box center [1030, 33] width 64 height 10
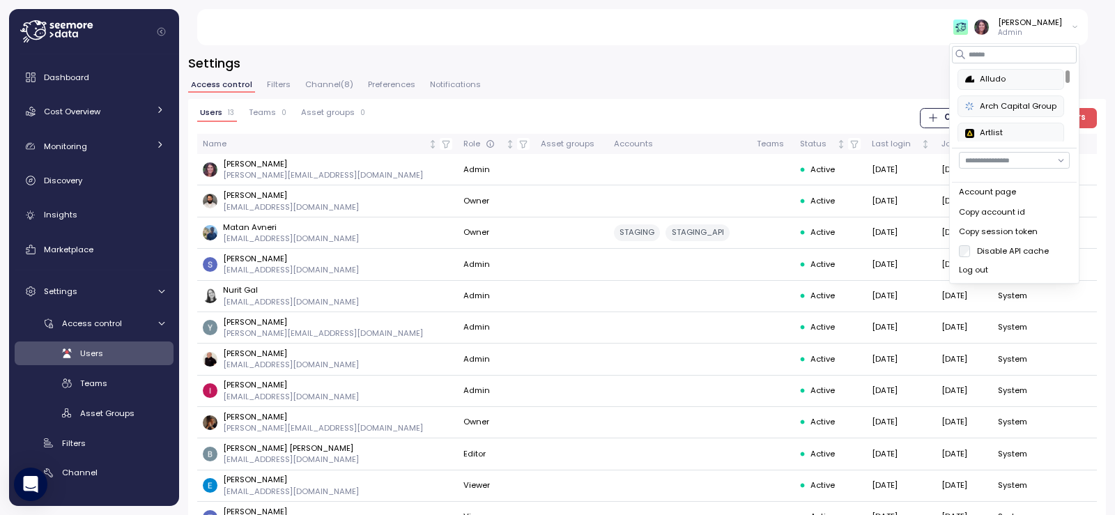
click at [1014, 163] on input "button" at bounding box center [1014, 160] width 111 height 17
click at [1007, 298] on div "[PERSON_NAME]" at bounding box center [1014, 297] width 64 height 11
type input "**********"
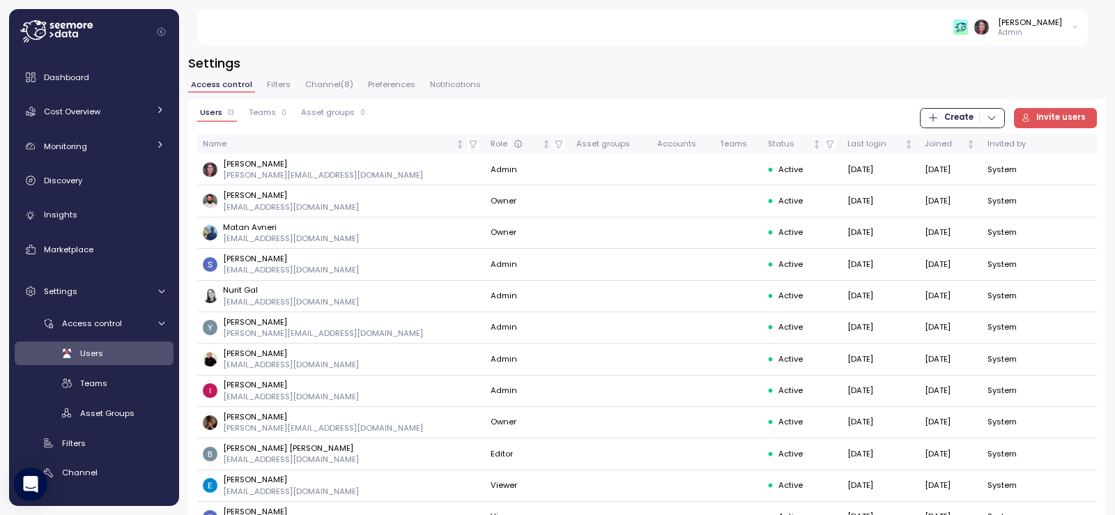
click at [737, 82] on div "Access control Filters Channel ( 8 ) Preferences Notifications" at bounding box center [647, 90] width 918 height 18
click at [270, 109] on span "Teams" at bounding box center [262, 113] width 27 height 8
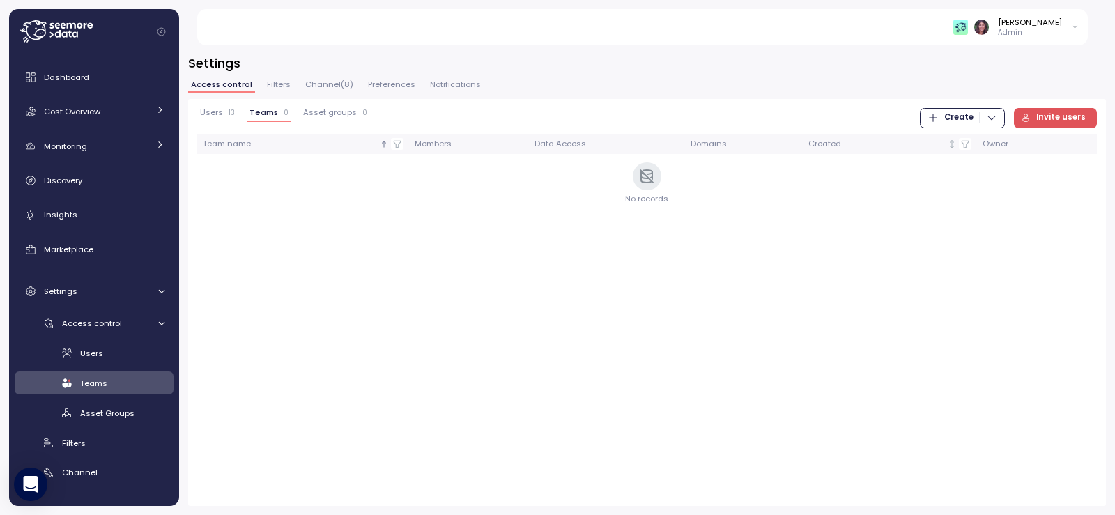
click at [226, 111] on div "Users 13" at bounding box center [217, 113] width 35 height 10
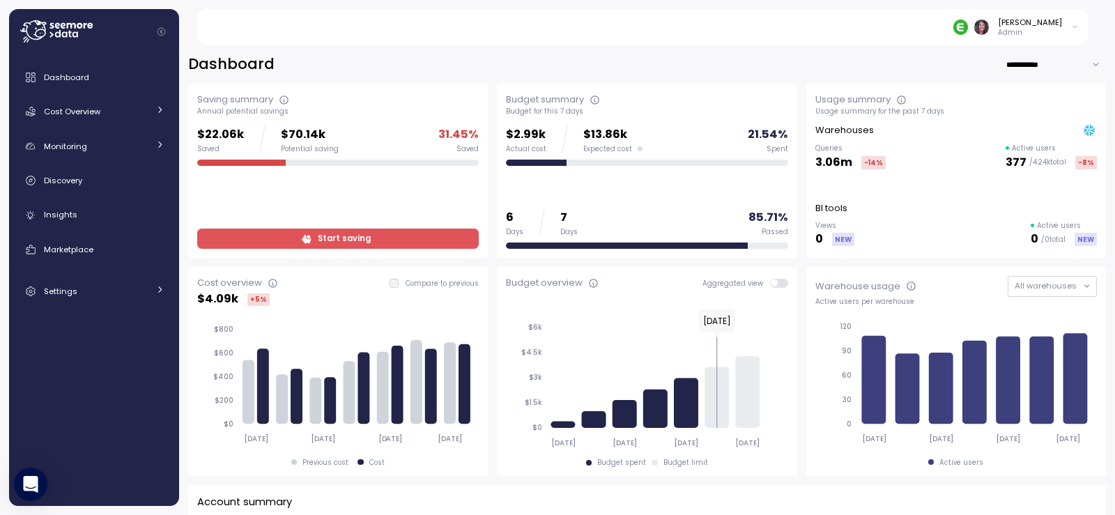
click at [1068, 25] on div "[PERSON_NAME] Admin" at bounding box center [1015, 27] width 125 height 21
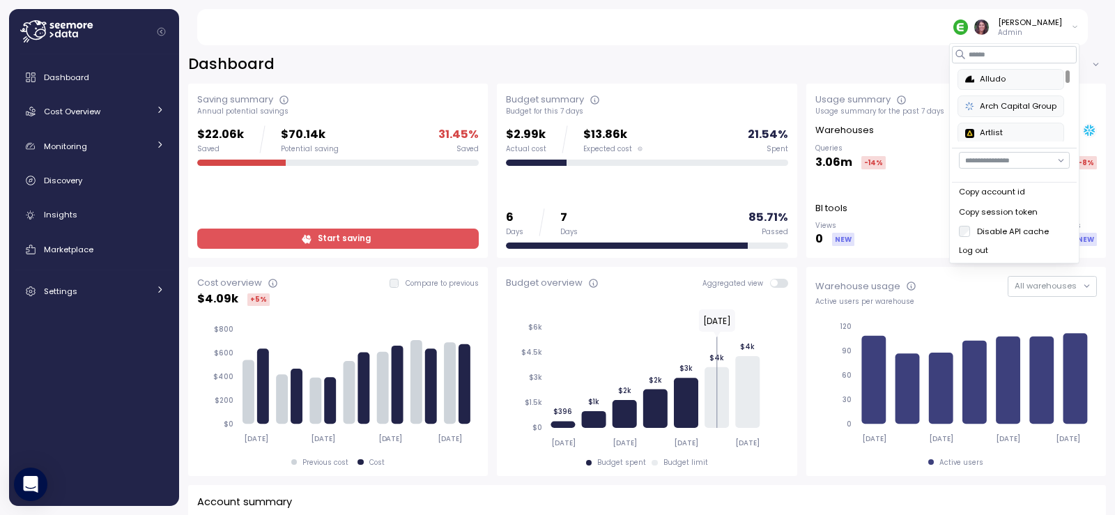
click at [1038, 160] on input "button" at bounding box center [1014, 160] width 111 height 17
type input "**********"
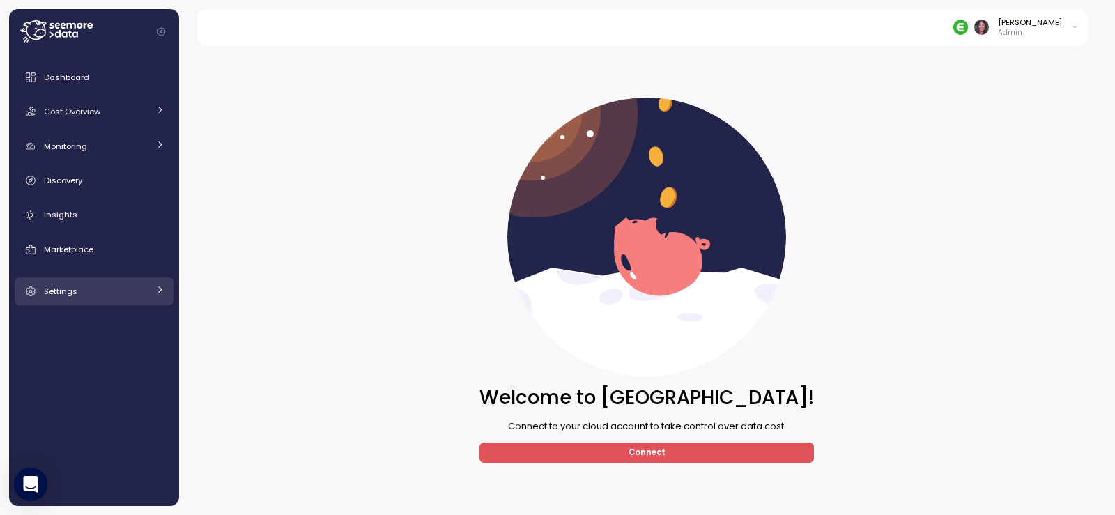
click at [96, 291] on div "Settings" at bounding box center [96, 291] width 105 height 14
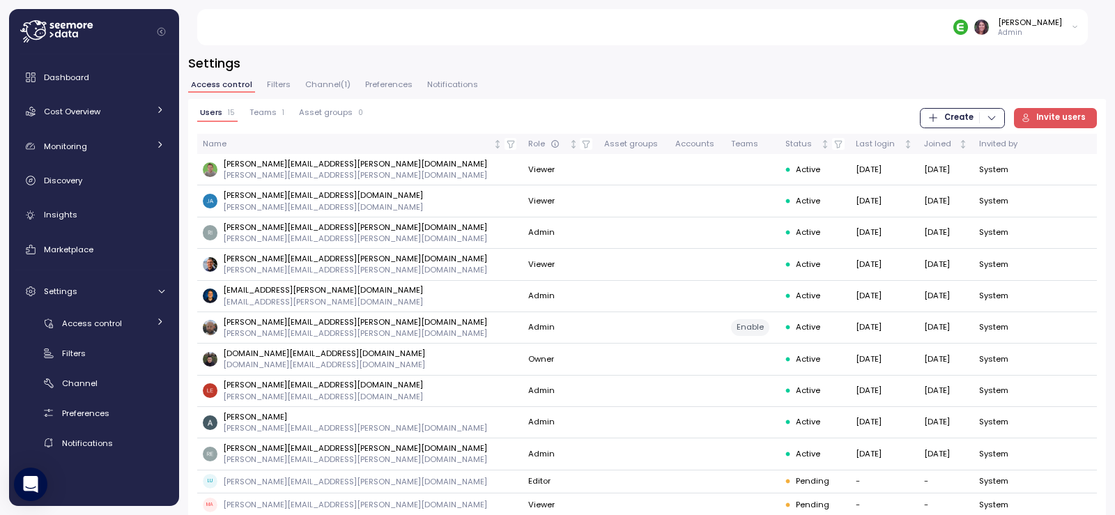
click at [1035, 128] on div "Users 15 Teams 1 Asset groups 0 Create Invite users Name Role Asset groups Acco…" at bounding box center [647, 347] width 900 height 479
click at [1036, 118] on span "Invite users" at bounding box center [1060, 118] width 49 height 19
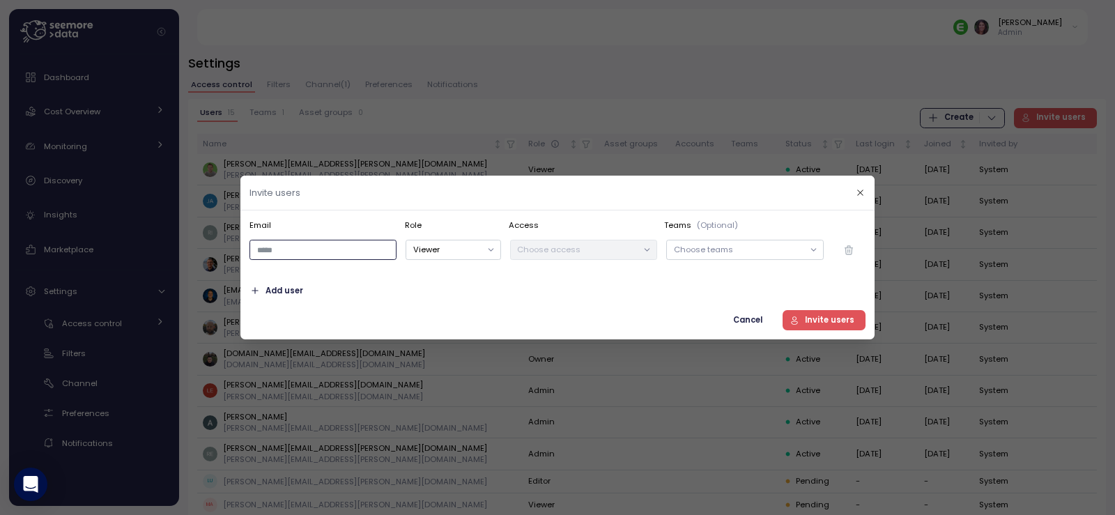
click at [321, 246] on input "email" at bounding box center [322, 250] width 147 height 20
type input "**********"
click at [445, 253] on button "Viewer" at bounding box center [453, 250] width 95 height 20
click at [459, 276] on div "Admin" at bounding box center [461, 277] width 26 height 11
click at [530, 256] on div "Choose access" at bounding box center [583, 250] width 147 height 20
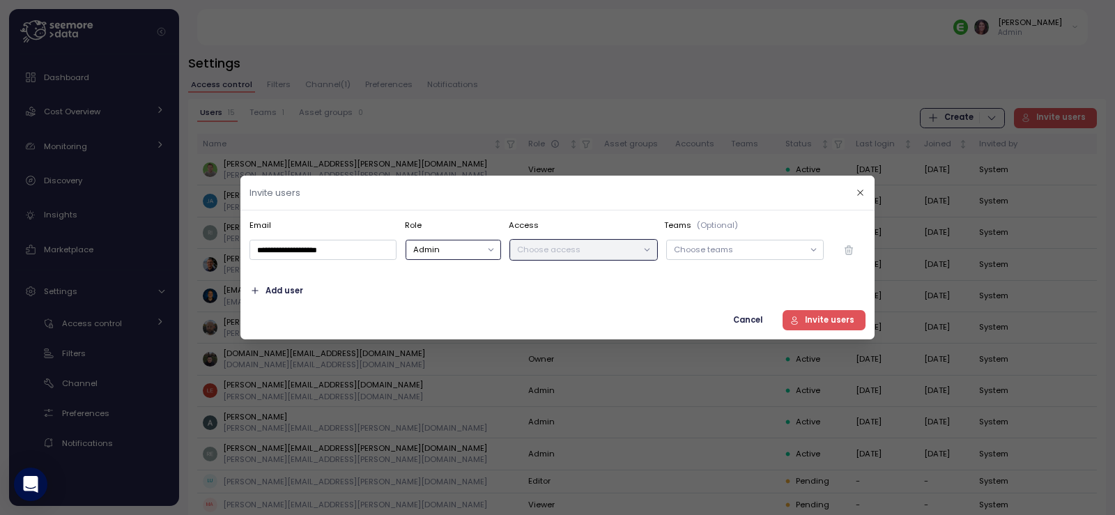
click at [769, 256] on div "Choose teams" at bounding box center [744, 250] width 157 height 20
click at [831, 322] on span "Invite users" at bounding box center [829, 320] width 49 height 19
click at [614, 247] on p "Choose access" at bounding box center [577, 249] width 120 height 11
click at [638, 250] on div at bounding box center [648, 250] width 20 height 20
click at [709, 250] on p "All selected" at bounding box center [739, 249] width 130 height 11
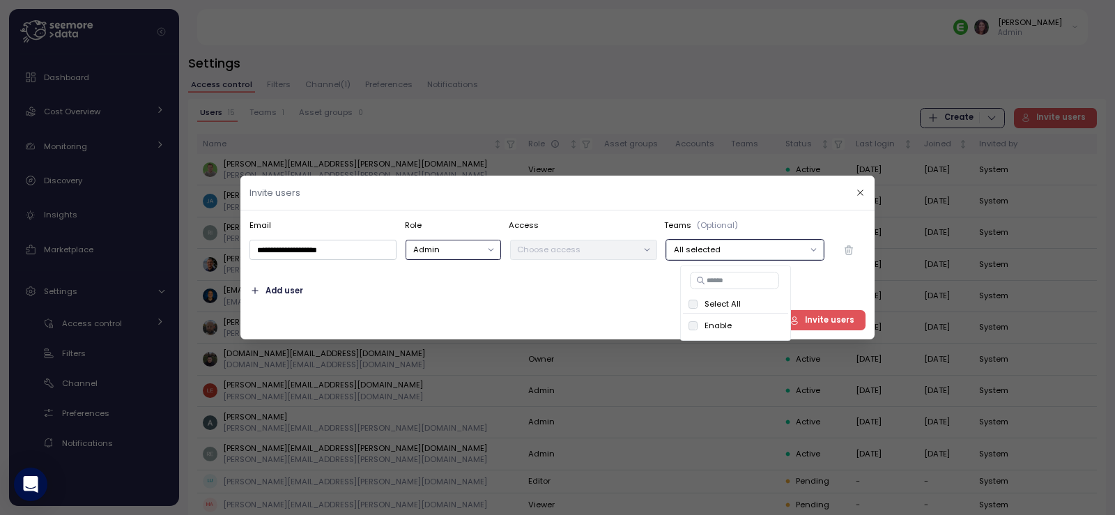
click at [466, 244] on button "Admin" at bounding box center [453, 250] width 95 height 20
click at [442, 255] on button "Editor" at bounding box center [453, 250] width 95 height 20
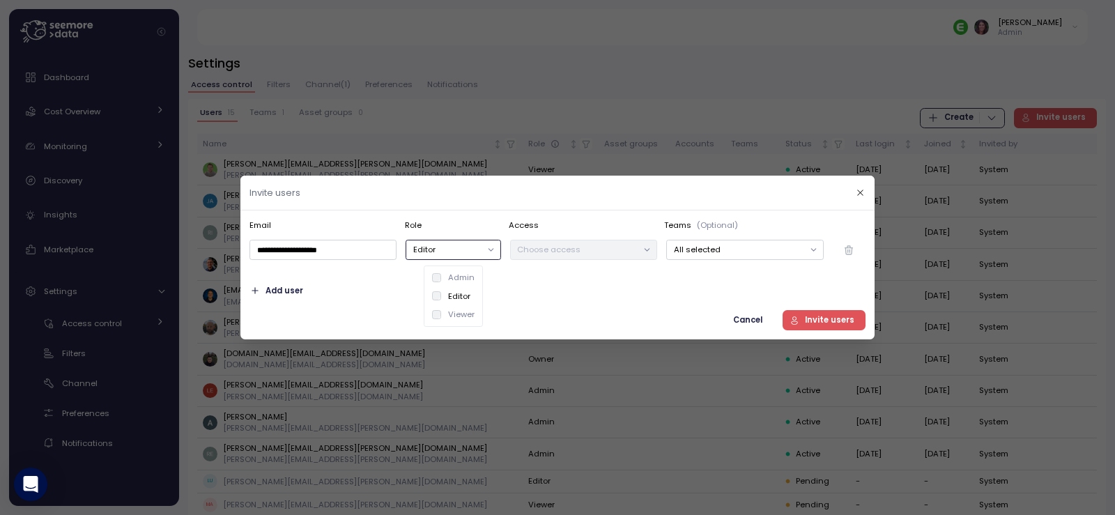
click at [445, 275] on div "Admin" at bounding box center [453, 277] width 43 height 11
click at [293, 248] on input "**********" at bounding box center [322, 250] width 147 height 20
click at [389, 254] on input "**********" at bounding box center [322, 250] width 147 height 20
click at [831, 325] on span "Invite users" at bounding box center [829, 320] width 49 height 19
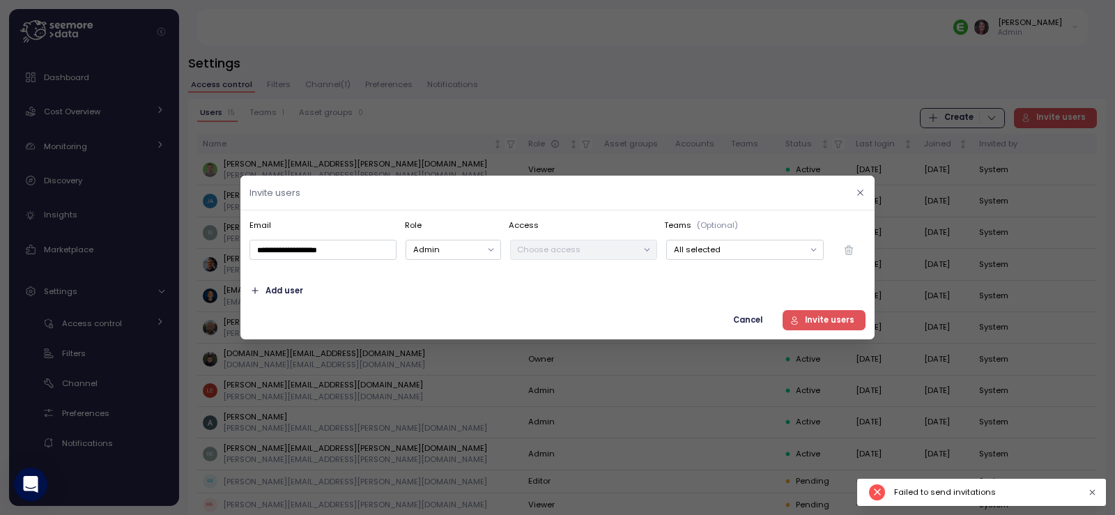
click at [862, 190] on icon "button" at bounding box center [860, 192] width 9 height 9
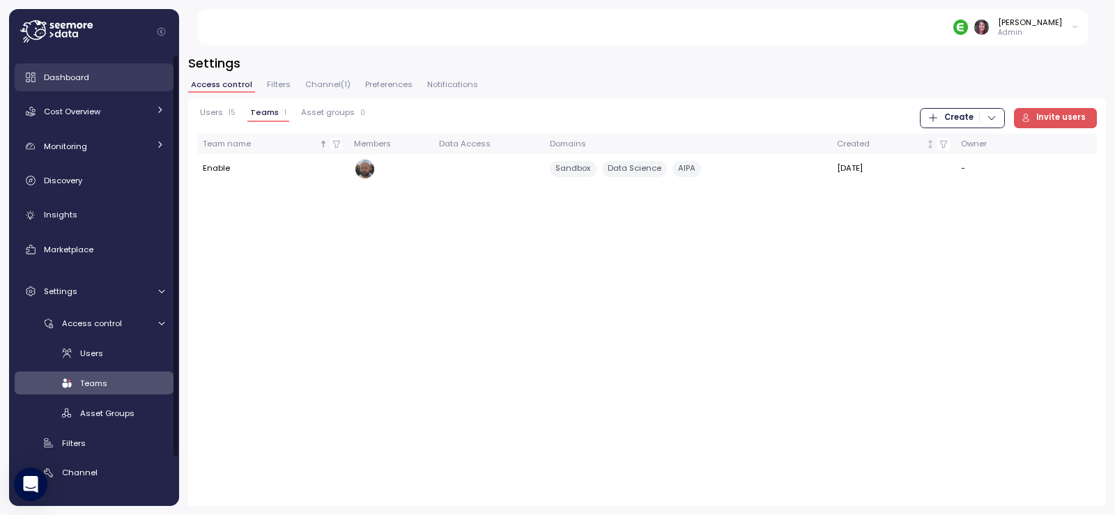
click at [105, 75] on div "Dashboard" at bounding box center [104, 77] width 121 height 14
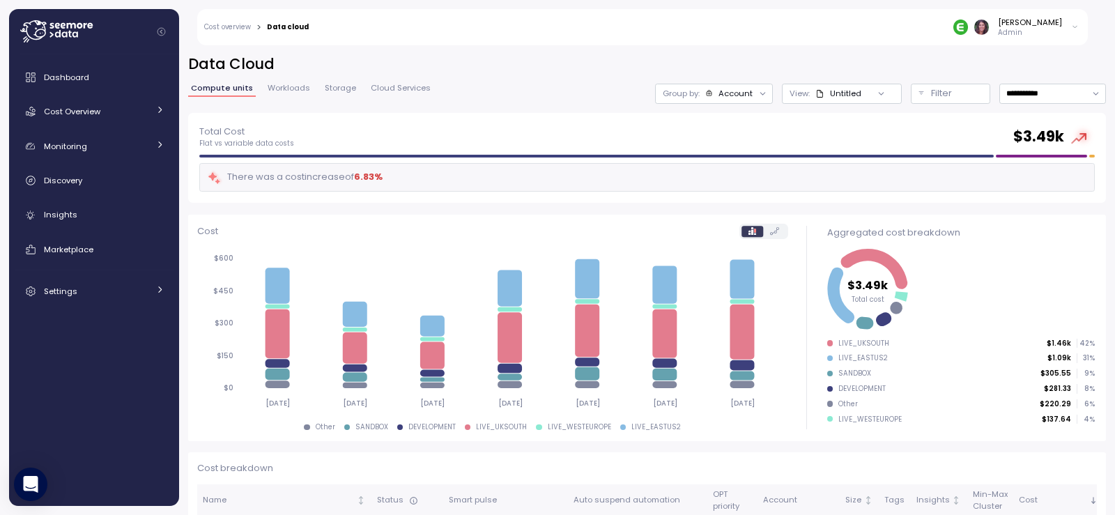
click at [968, 29] on img at bounding box center [960, 27] width 15 height 15
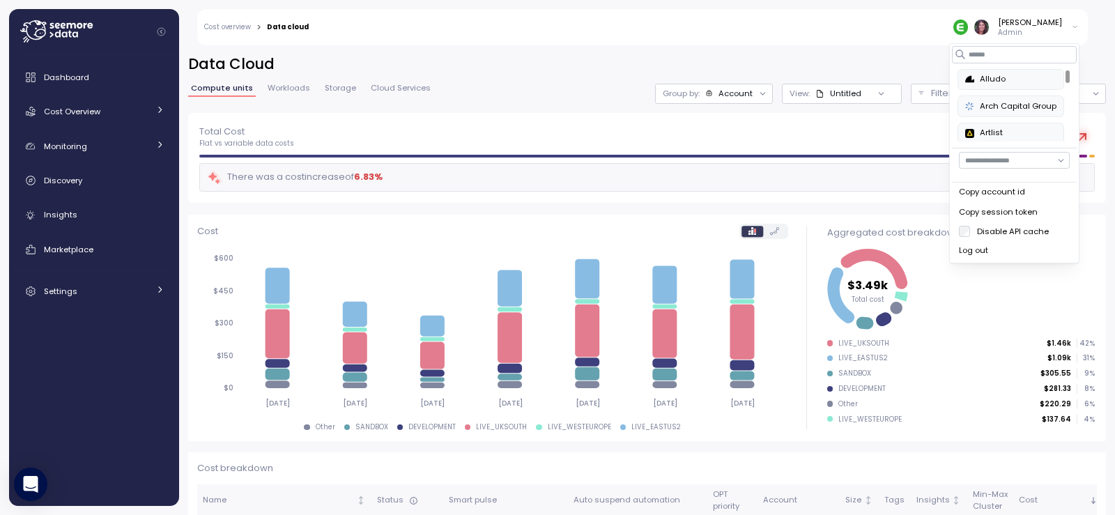
click at [1003, 98] on button "Arch Capital Group" at bounding box center [1010, 105] width 107 height 21
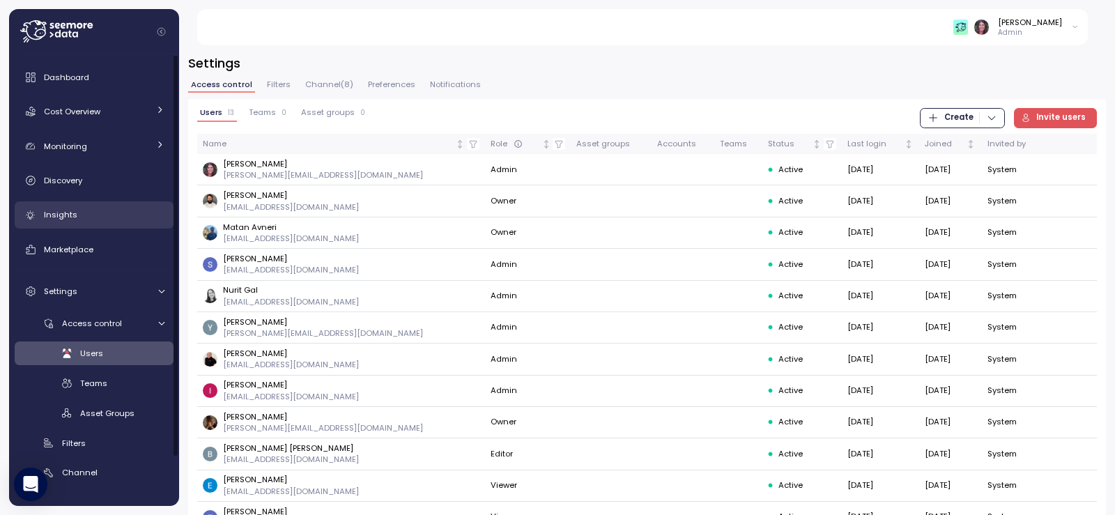
click at [72, 207] on link "Insights" at bounding box center [94, 215] width 159 height 28
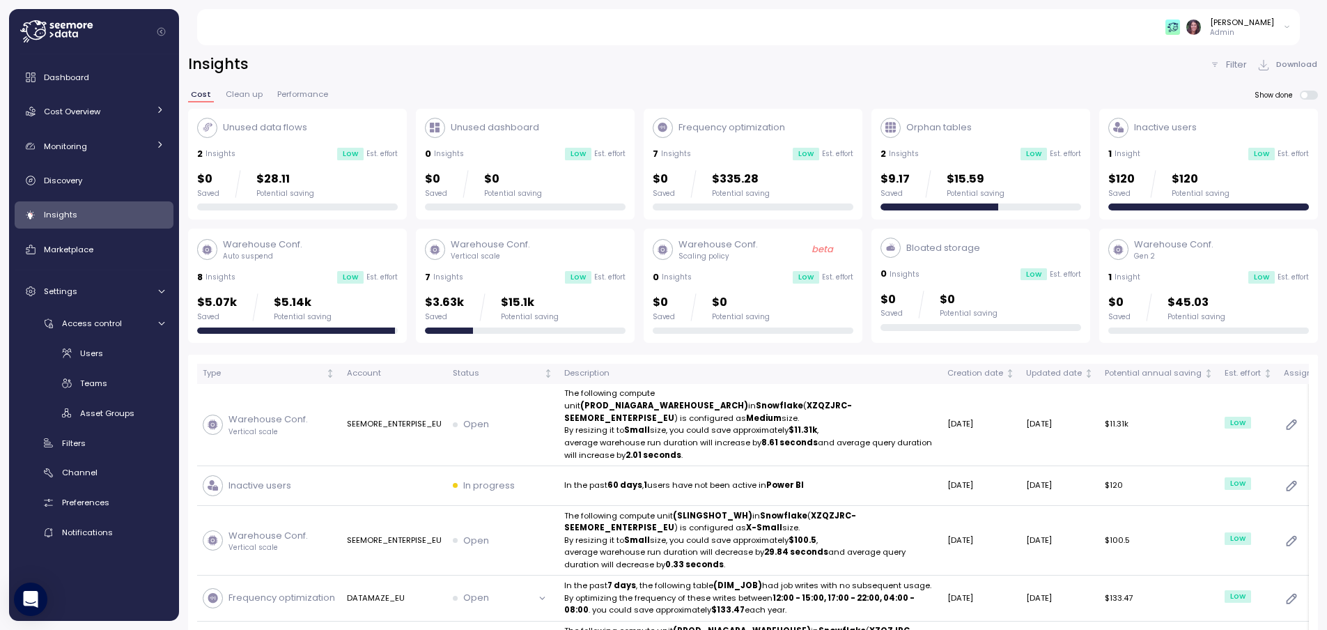
click at [1114, 64] on div "Filter" at bounding box center [1229, 65] width 38 height 14
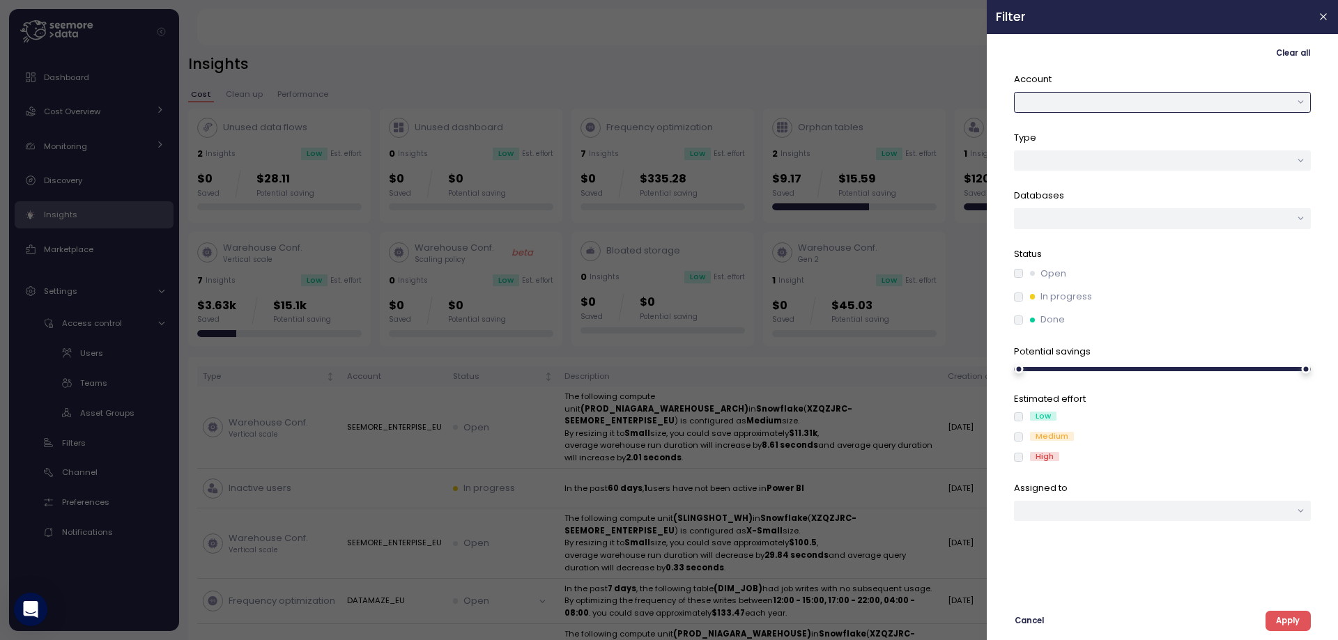
click at [1075, 109] on button "button" at bounding box center [1162, 102] width 297 height 20
click at [1114, 97] on button "button" at bounding box center [1162, 102] width 297 height 20
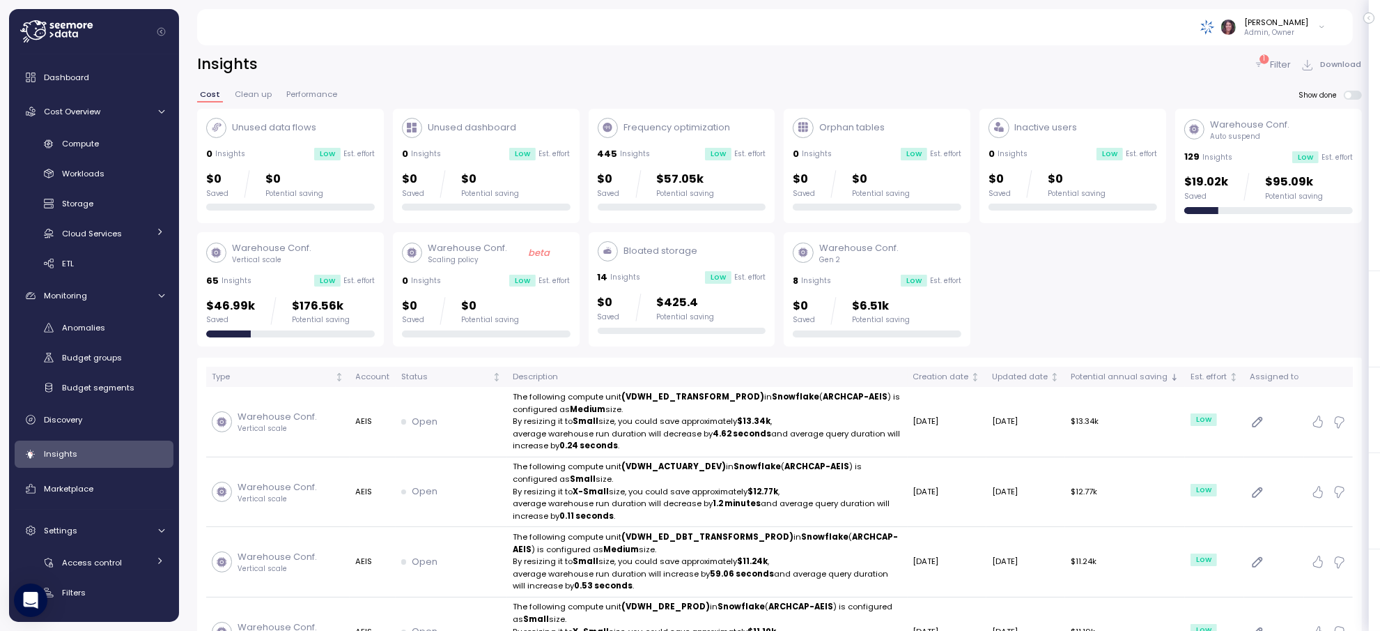
click at [1272, 58] on p "Filter" at bounding box center [1280, 65] width 21 height 14
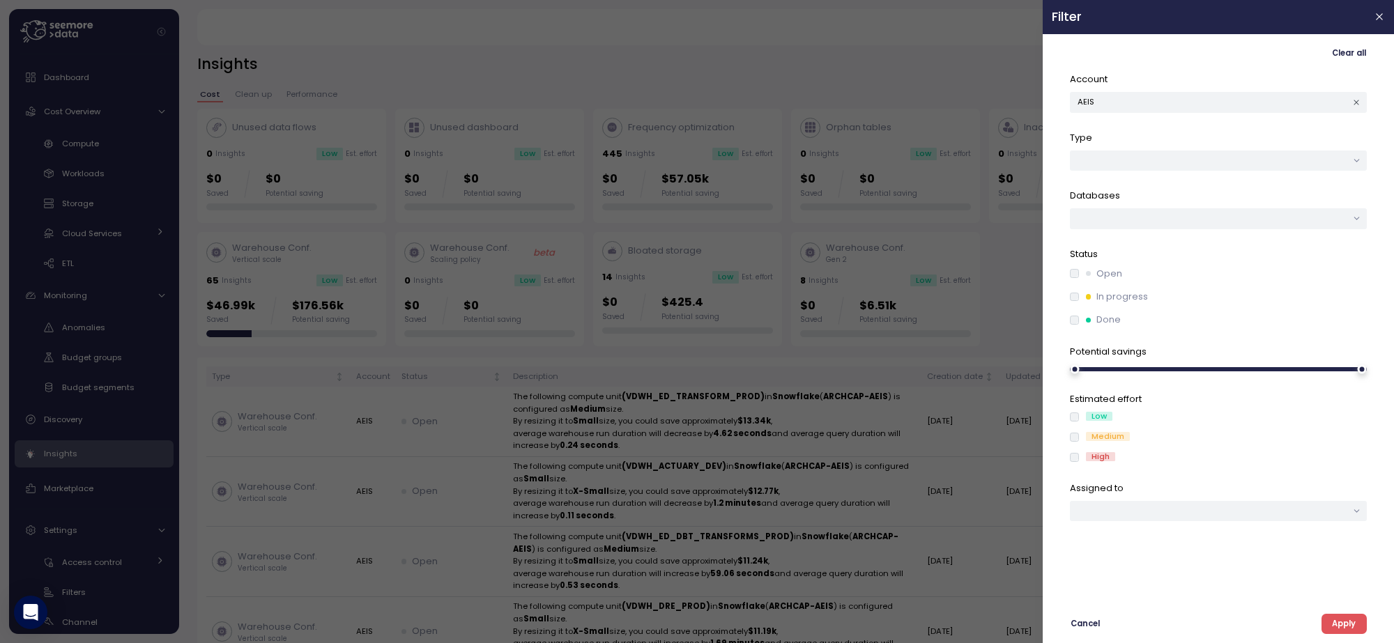
click at [1201, 98] on button "AEIS" at bounding box center [1218, 102] width 297 height 20
click at [1341, 615] on span "Apply" at bounding box center [1344, 624] width 24 height 19
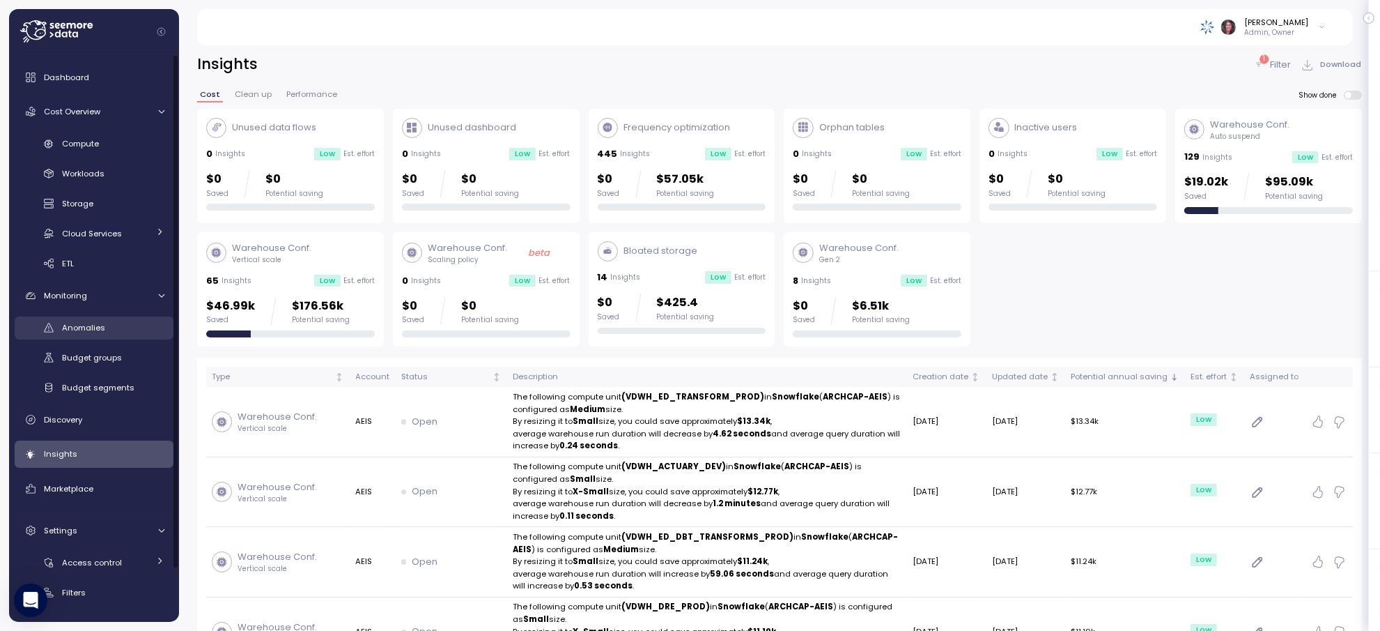
click at [124, 325] on div "Anomalies" at bounding box center [113, 328] width 102 height 14
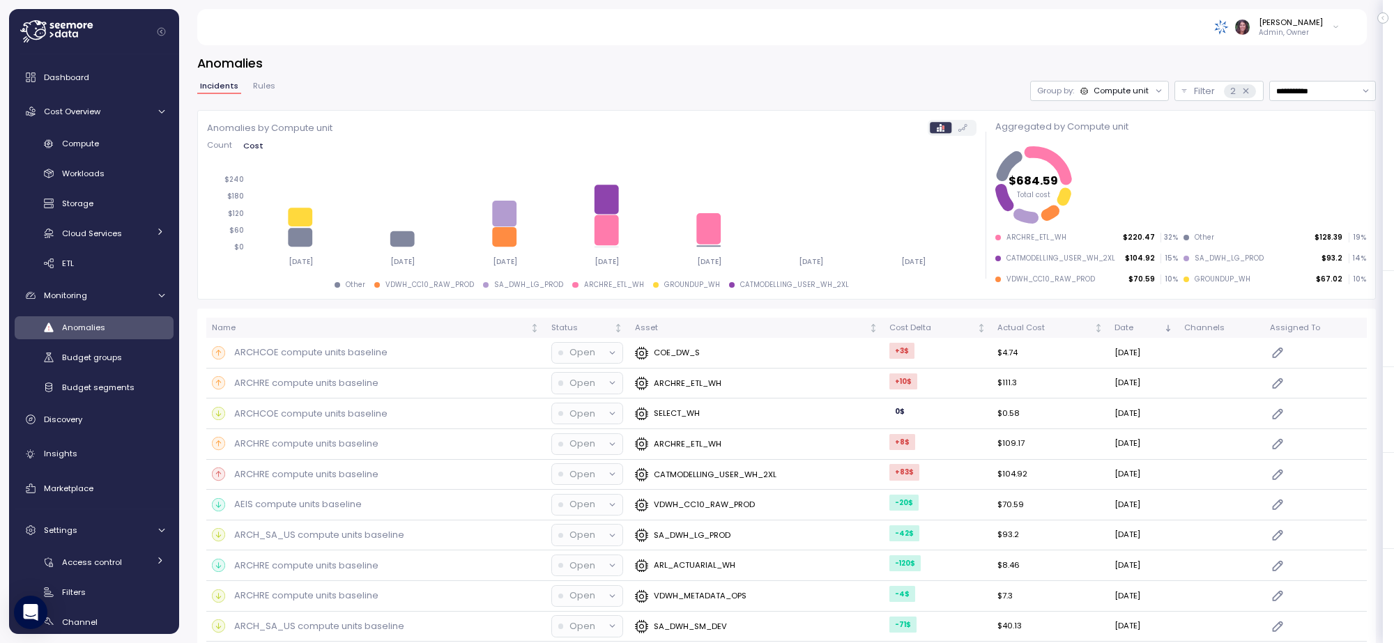
click at [1099, 88] on div "Compute unit" at bounding box center [1120, 90] width 55 height 11
click at [105, 236] on span "Cloud Services" at bounding box center [92, 233] width 60 height 11
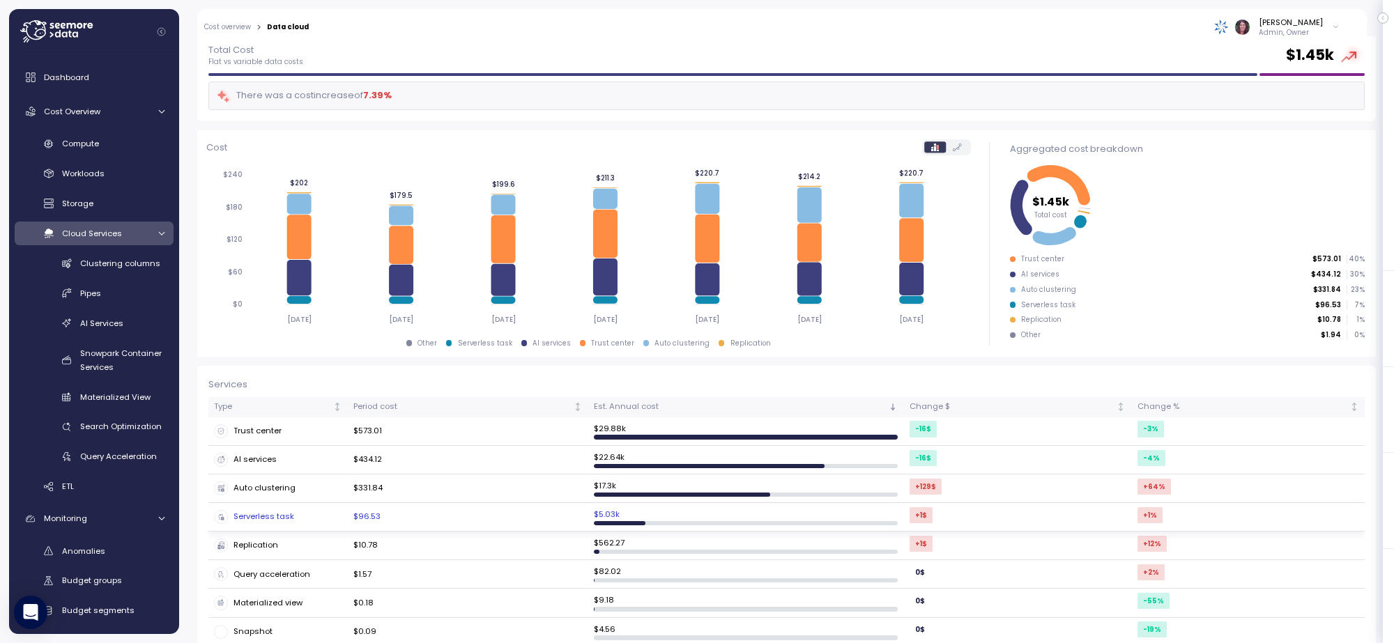
scroll to position [116, 0]
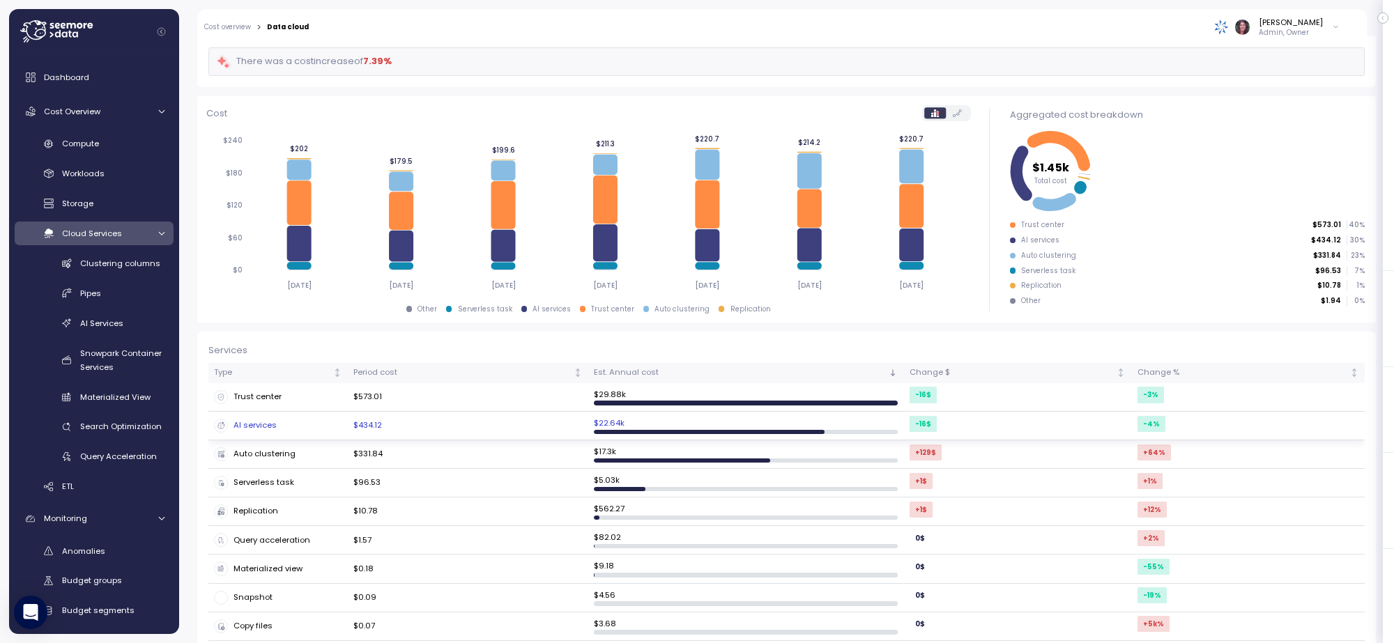
click at [332, 426] on div "AI services" at bounding box center [278, 426] width 128 height 14
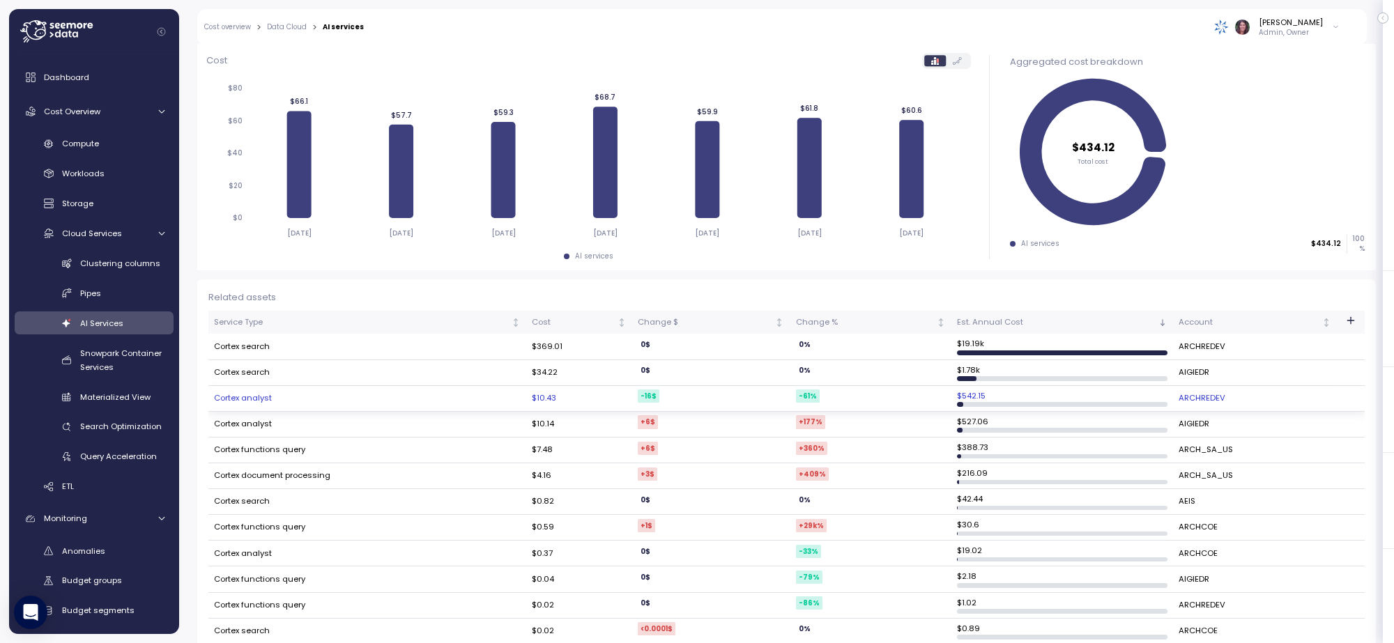
scroll to position [174, 0]
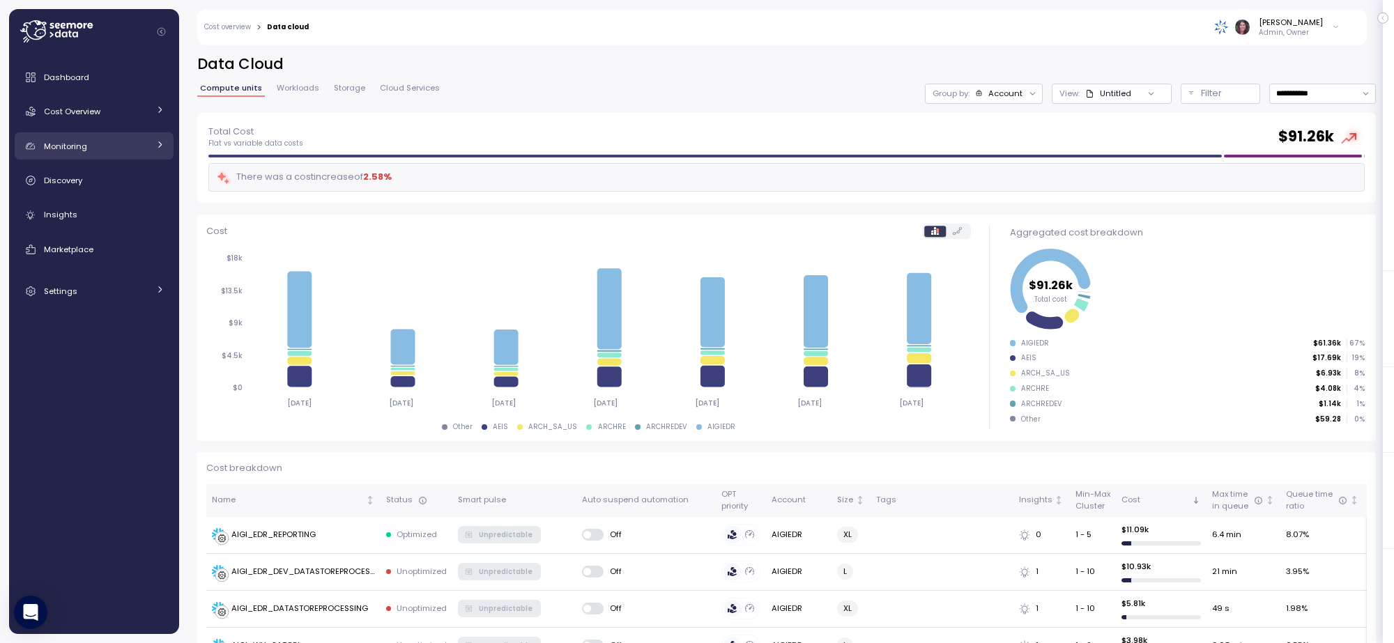
click at [84, 145] on span "Monitoring" at bounding box center [65, 146] width 43 height 11
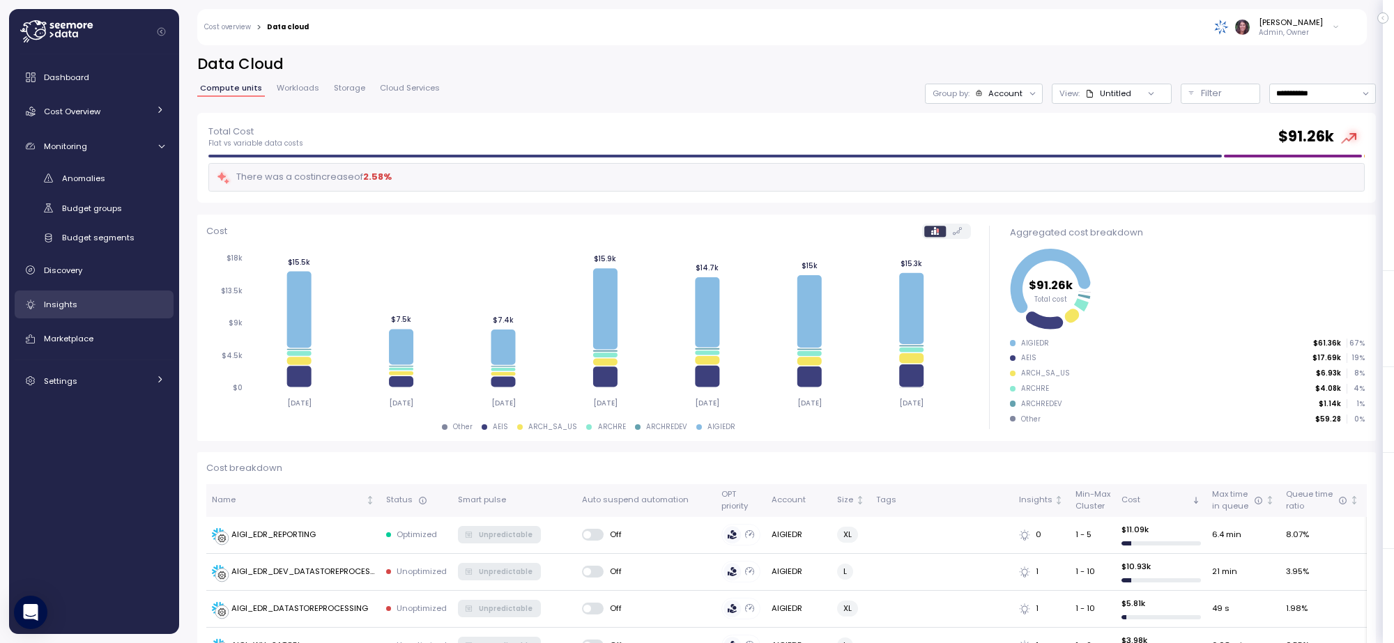
click at [78, 294] on link "Insights" at bounding box center [94, 305] width 159 height 28
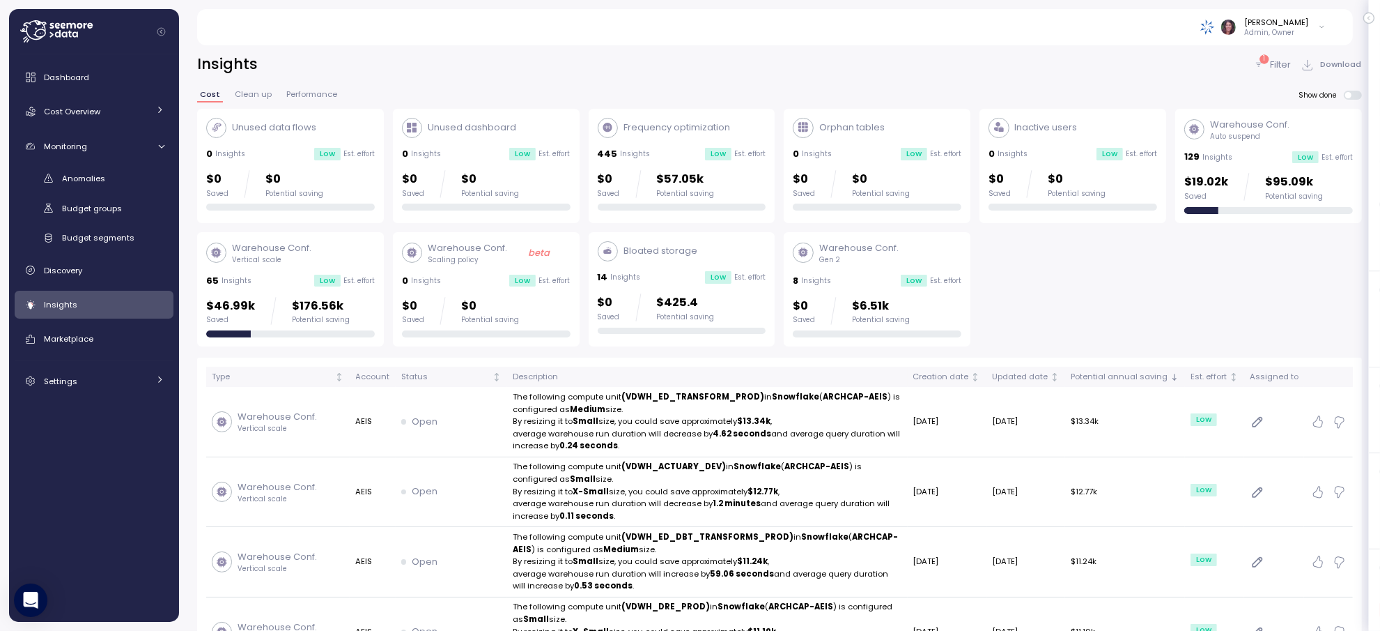
click at [1268, 61] on div "1 Filter" at bounding box center [1273, 65] width 38 height 14
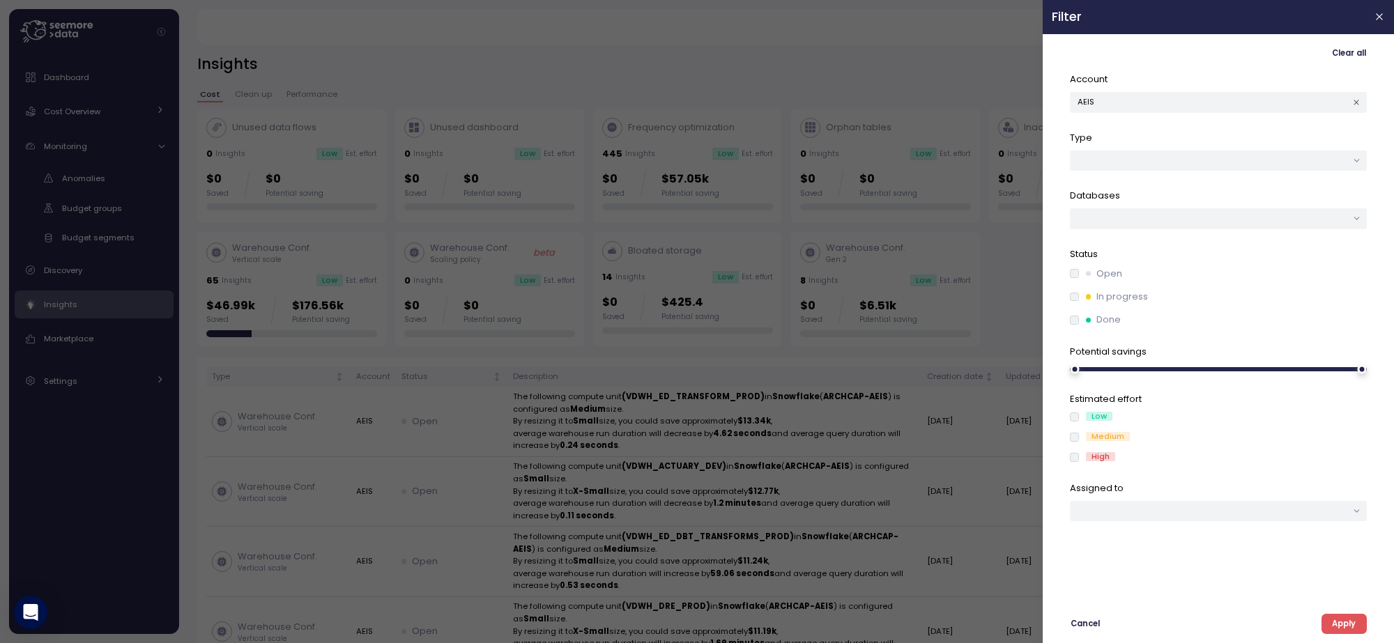
drag, startPoint x: 1384, startPoint y: 18, endPoint x: 1022, endPoint y: 137, distance: 380.8
click at [1384, 18] on icon "button" at bounding box center [1379, 16] width 11 height 11
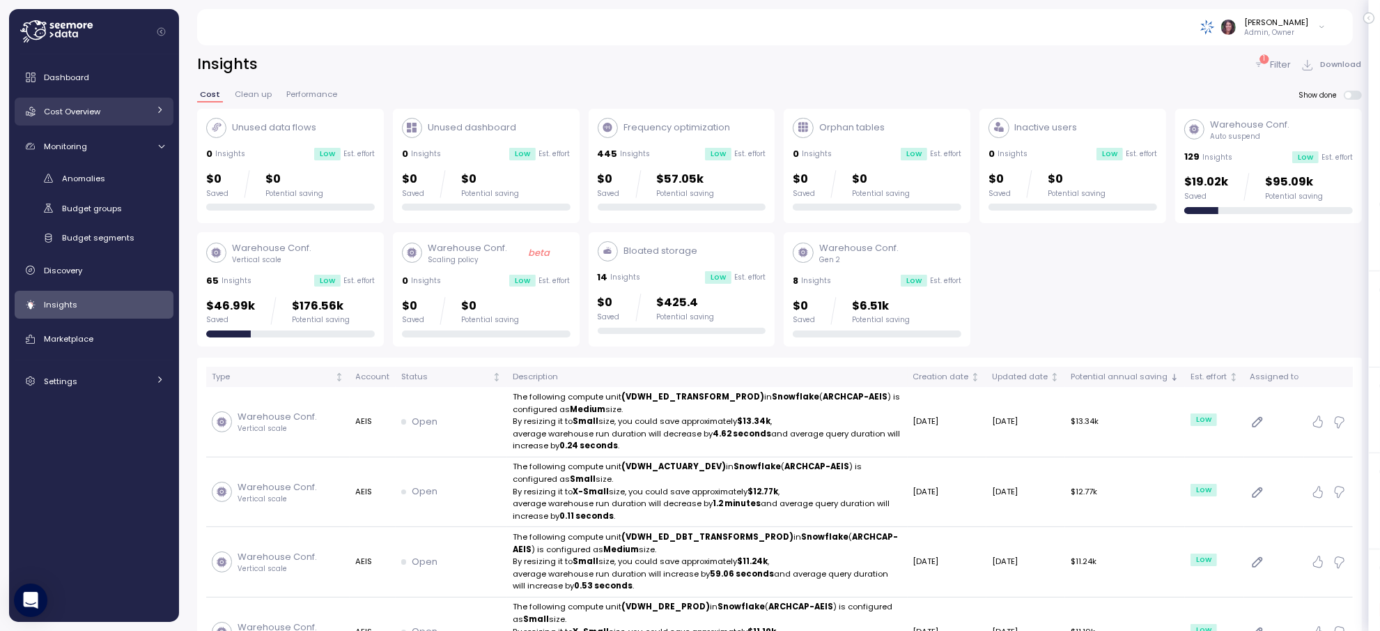
click at [118, 114] on div "Cost Overview" at bounding box center [96, 112] width 105 height 14
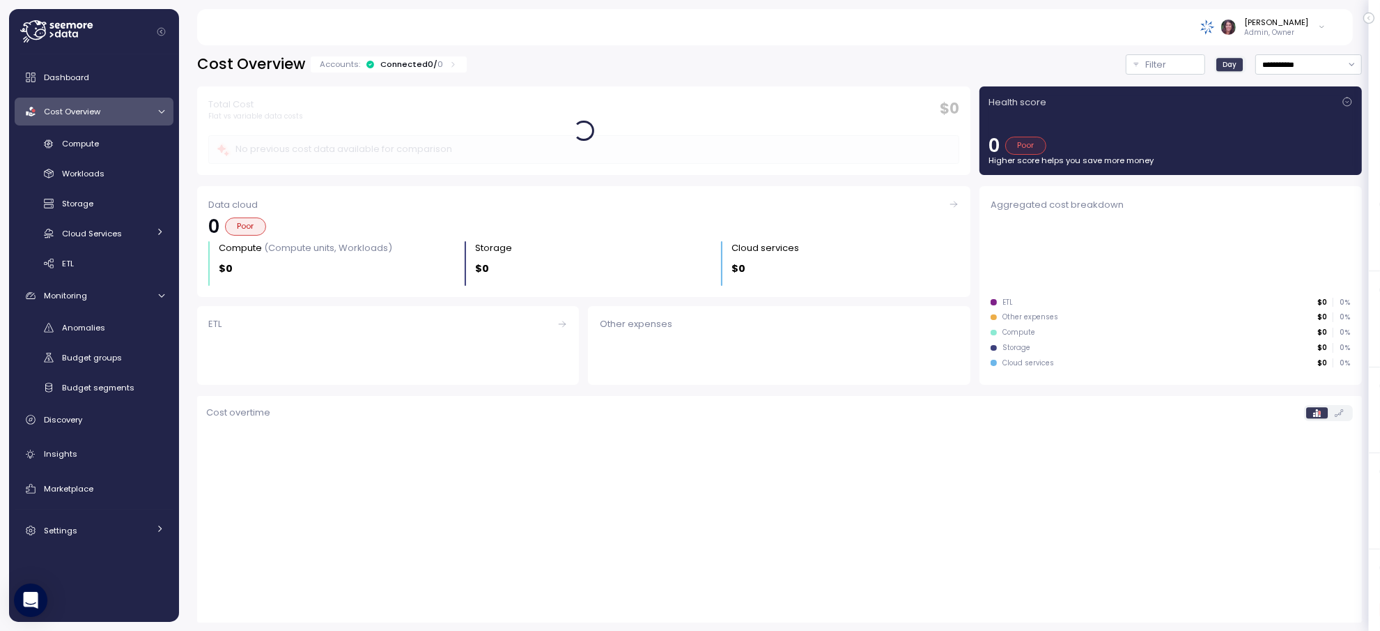
click at [137, 116] on div "Cost Overview" at bounding box center [96, 112] width 105 height 14
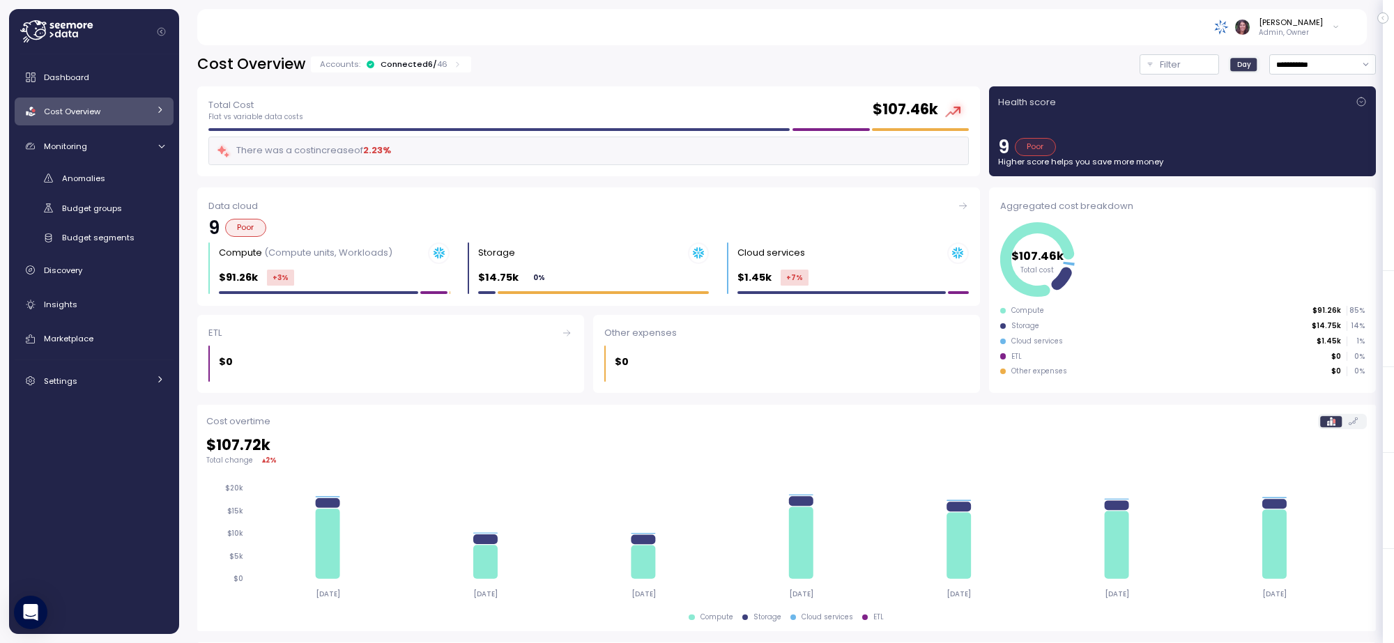
click at [137, 116] on div "Cost Overview" at bounding box center [96, 112] width 105 height 14
click at [429, 59] on div "Connected 6 / 46" at bounding box center [413, 64] width 67 height 11
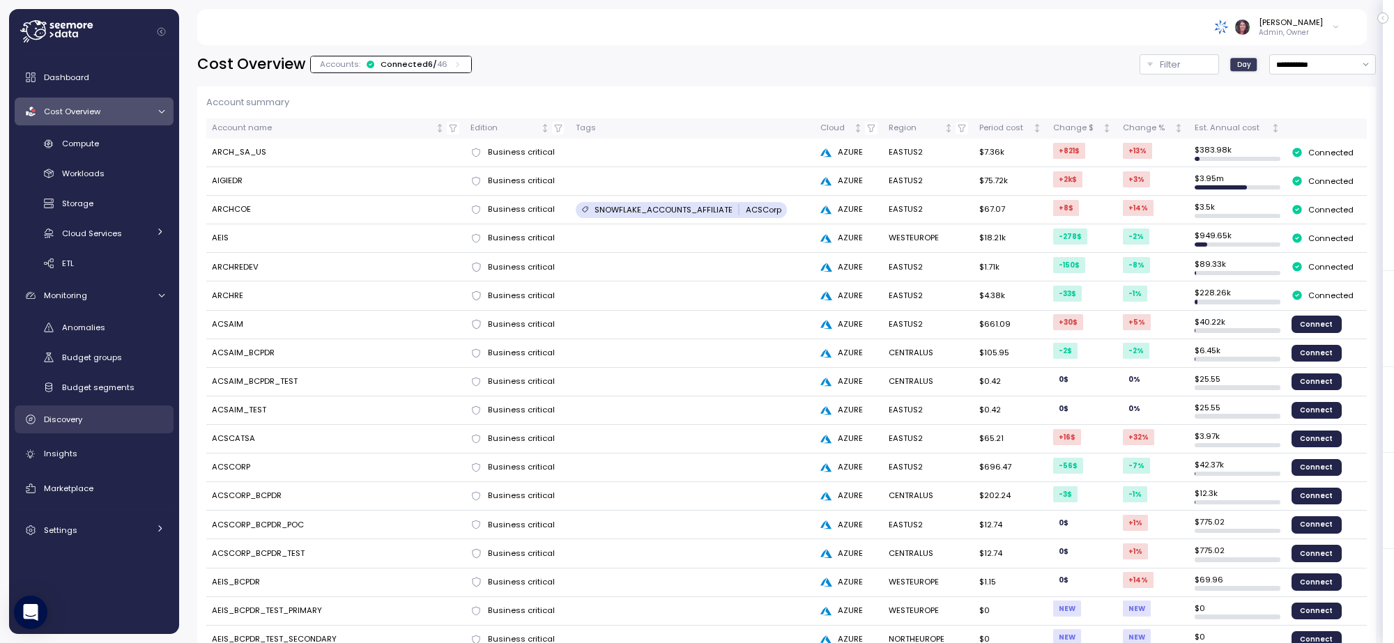
click at [96, 422] on div "Discovery" at bounding box center [104, 420] width 121 height 14
click at [84, 444] on link "Insights" at bounding box center [94, 454] width 159 height 28
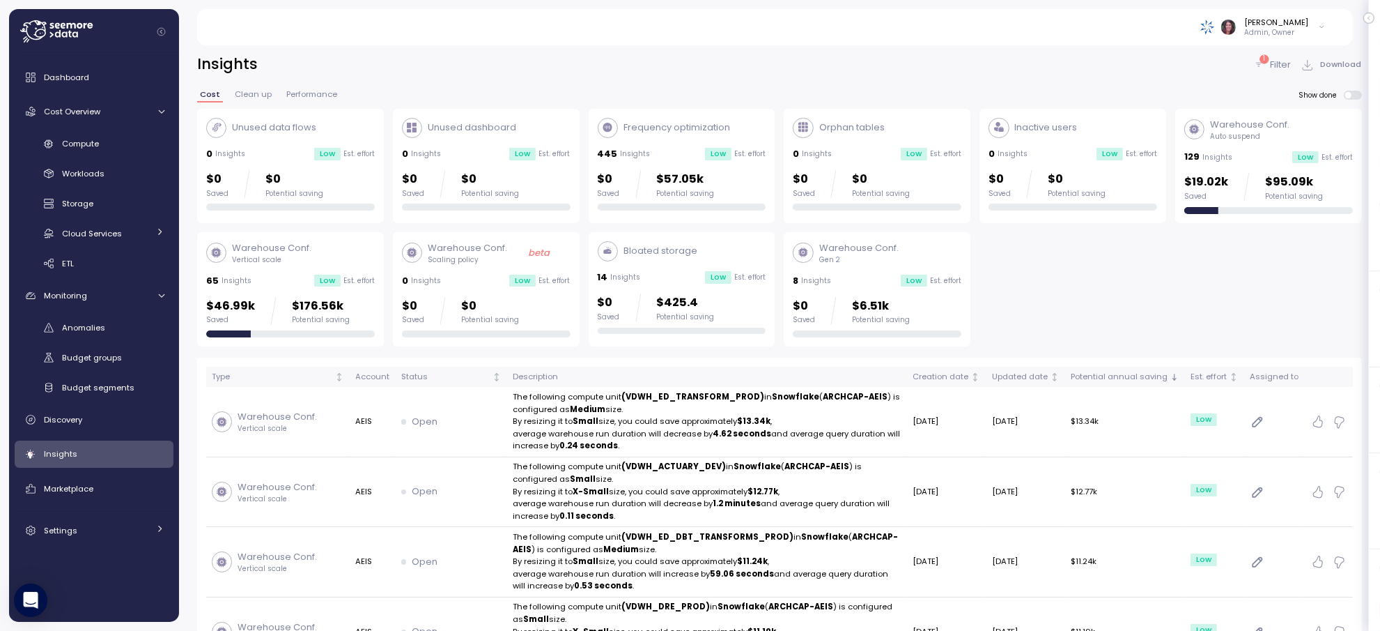
click at [1269, 63] on div "1 Filter" at bounding box center [1273, 65] width 38 height 14
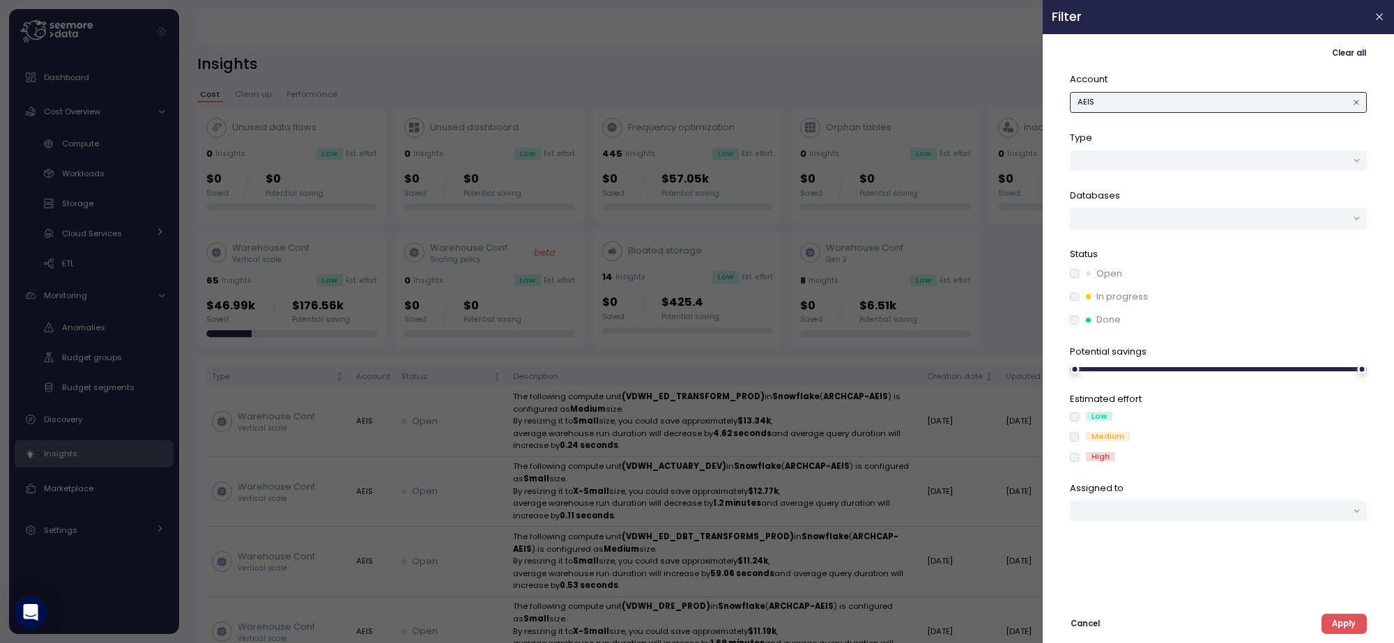
click at [1116, 100] on button "AEIS" at bounding box center [1218, 102] width 297 height 20
click at [1183, 95] on button "AEIS" at bounding box center [1218, 102] width 297 height 20
click at [1210, 147] on div "AIGIEDR" at bounding box center [1214, 148] width 31 height 11
click at [1356, 626] on button "Apply" at bounding box center [1343, 624] width 45 height 20
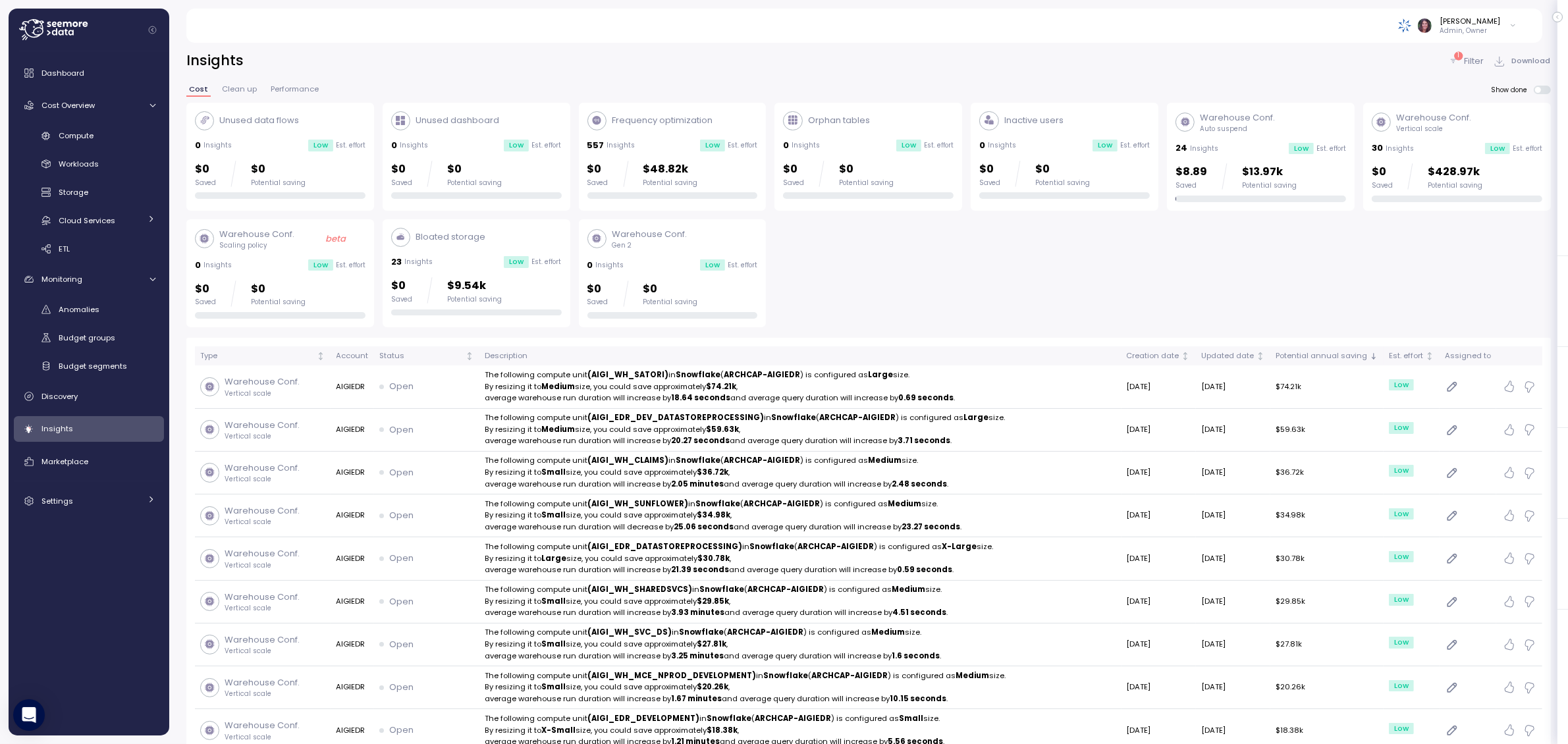
click at [1317, 55] on p "Filter" at bounding box center [1473, 61] width 20 height 13
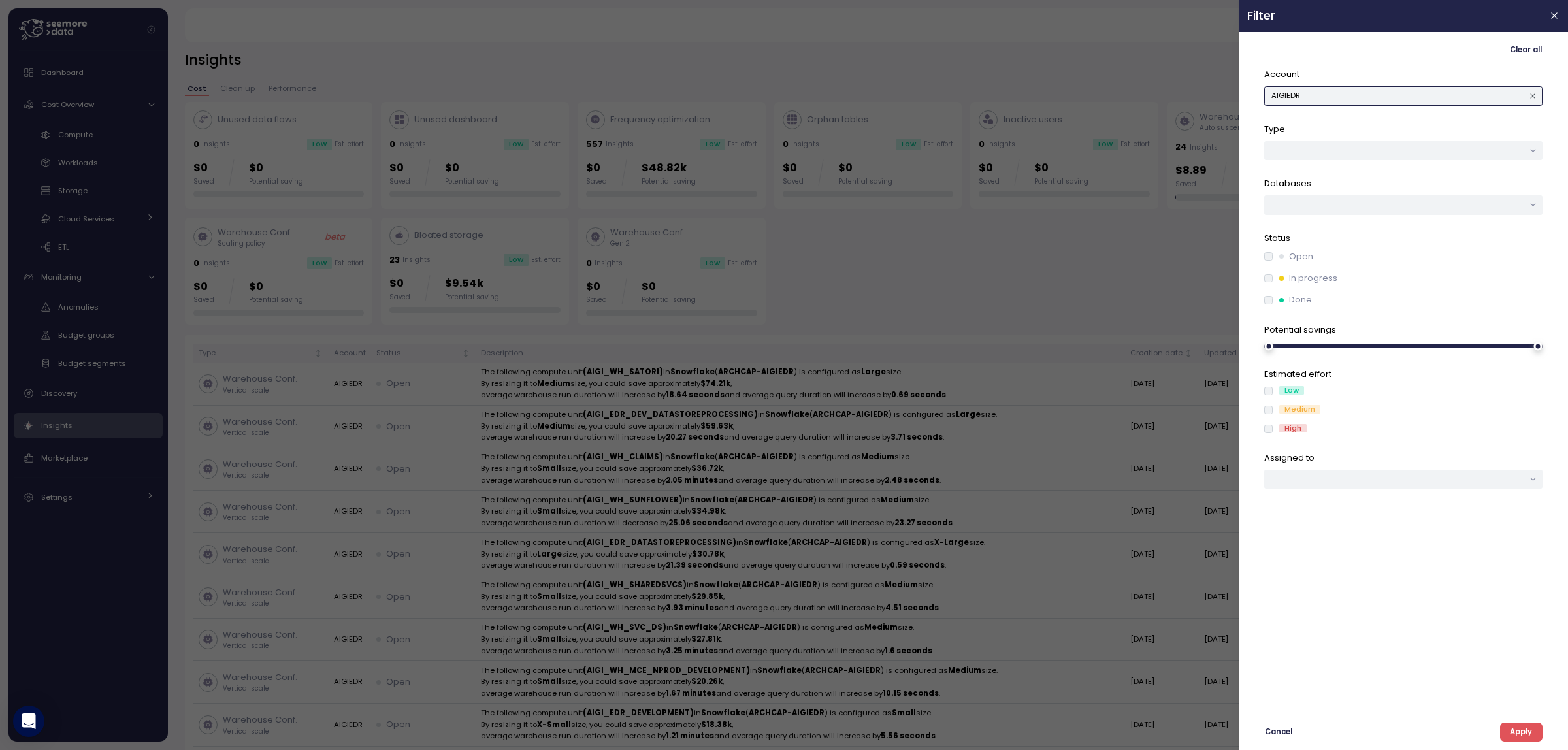
click at [1306, 92] on button "AIGIEDR" at bounding box center [1403, 96] width 279 height 19
click at [1306, 602] on span "Apply" at bounding box center [1521, 731] width 23 height 18
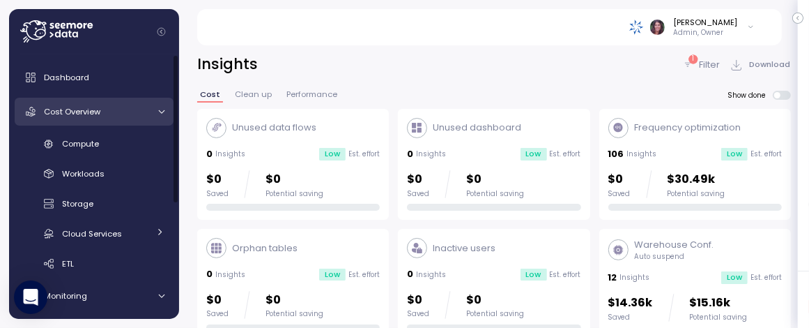
click at [114, 113] on div "Cost Overview" at bounding box center [96, 112] width 105 height 14
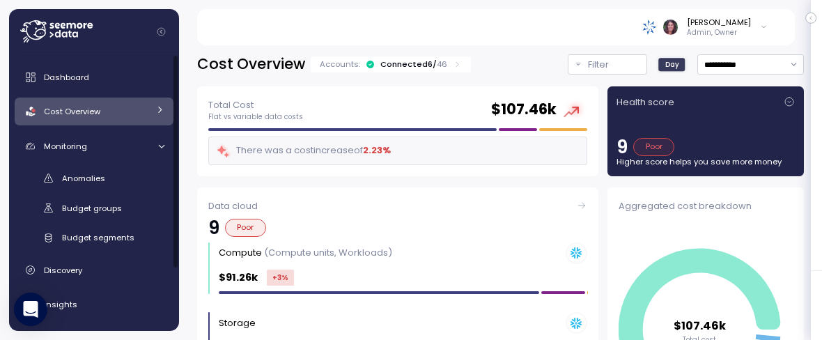
click at [406, 59] on div "Connected 6 / 46" at bounding box center [413, 64] width 67 height 11
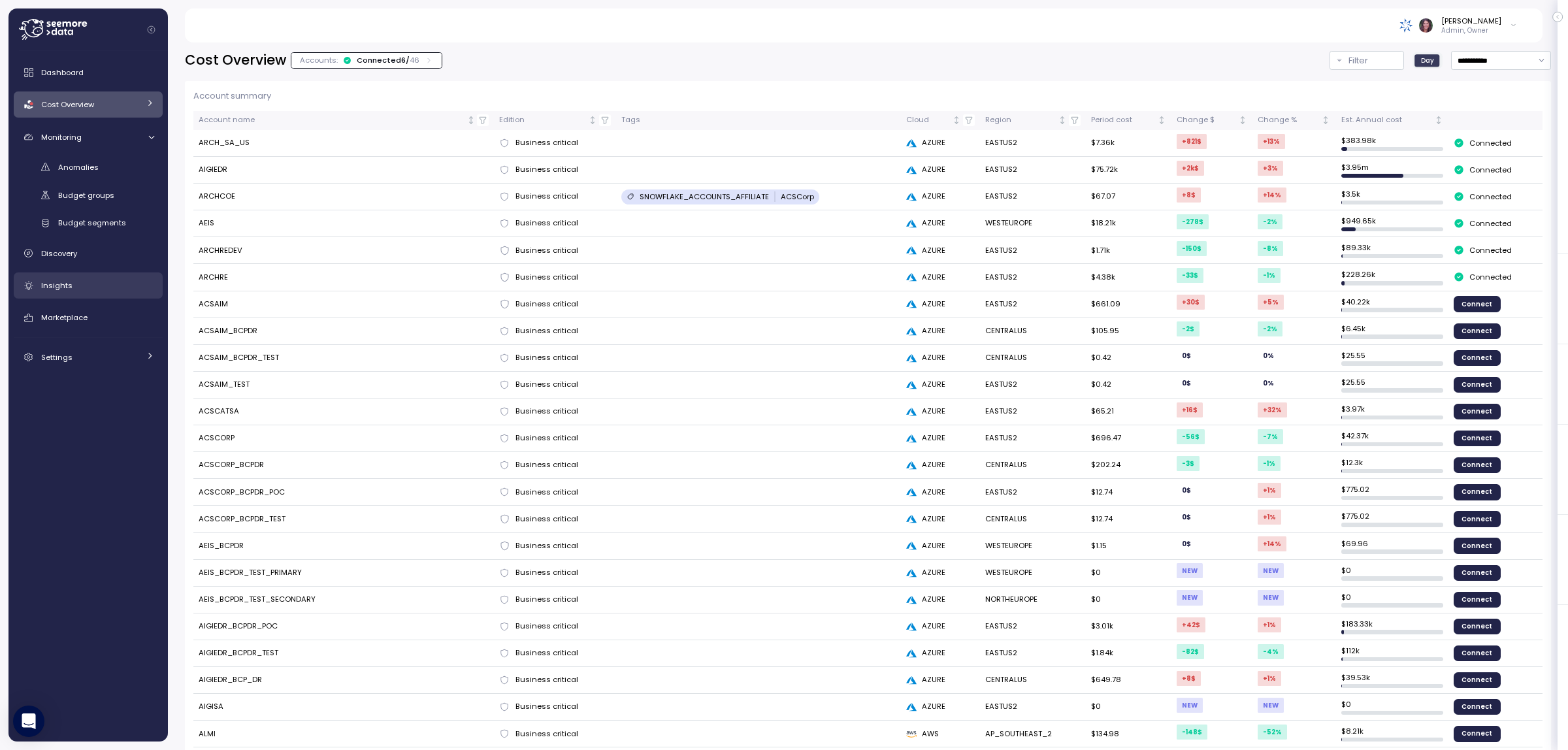
click at [72, 275] on link "Insights" at bounding box center [88, 286] width 149 height 26
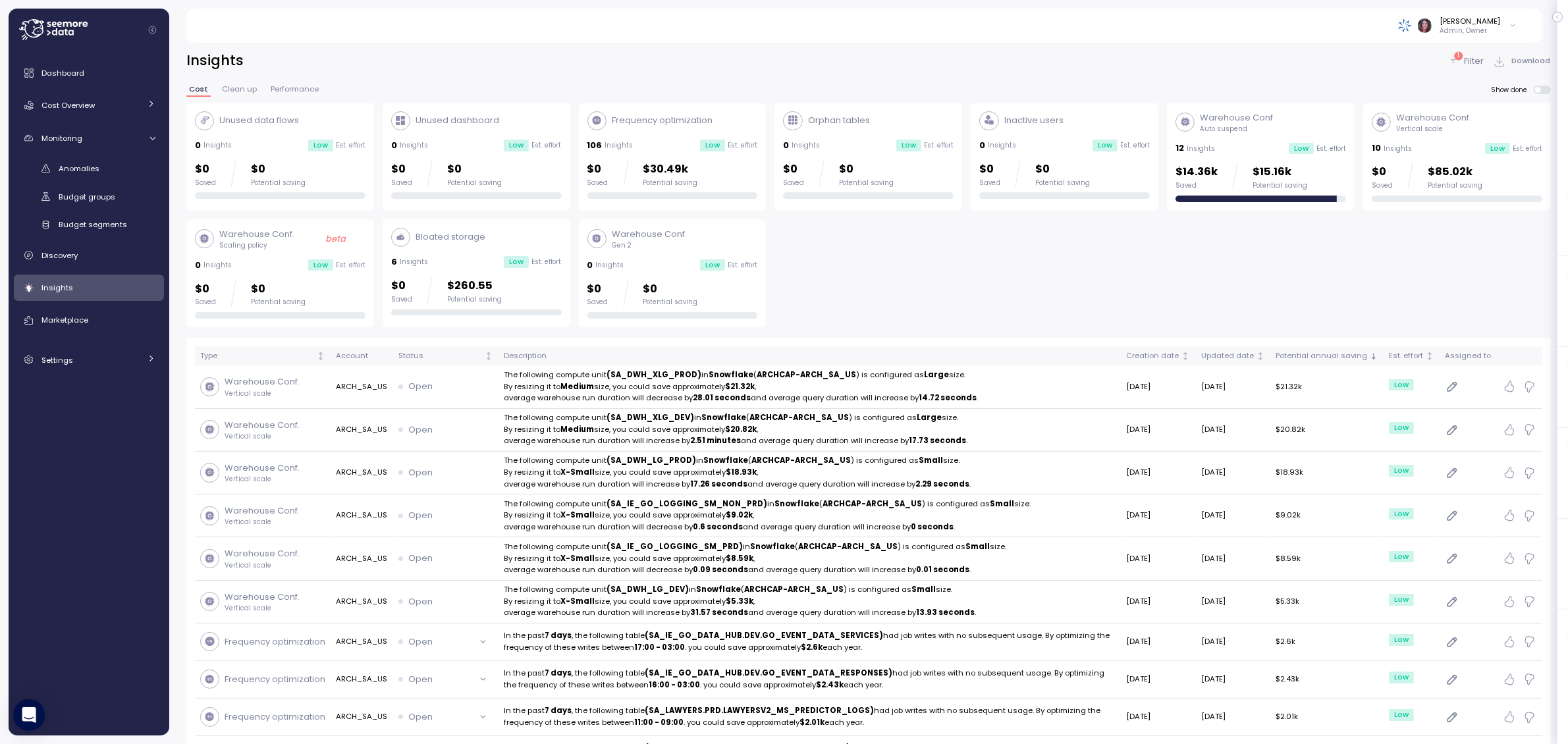
click at [1317, 58] on p "Filter" at bounding box center [1473, 61] width 20 height 13
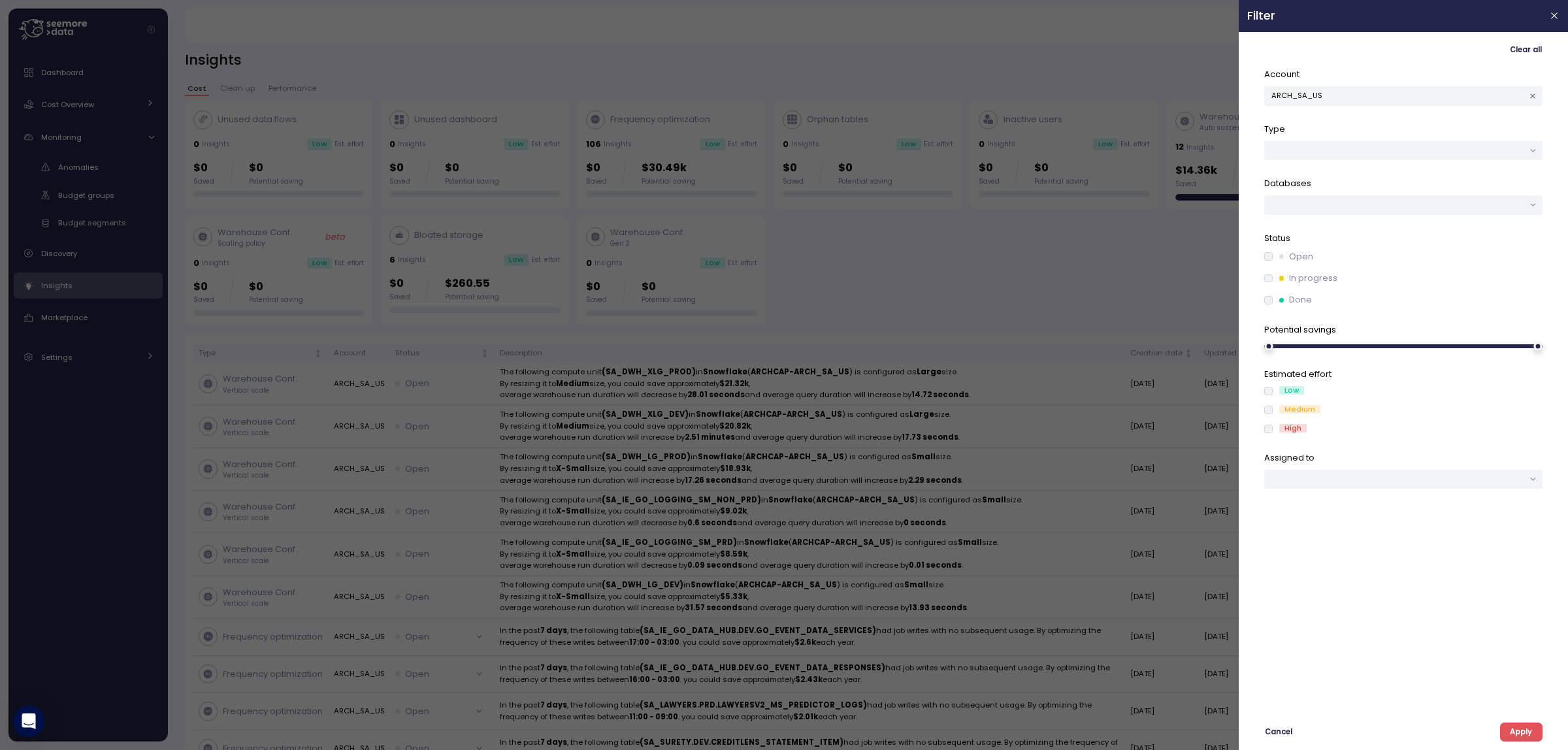
click at [1306, 602] on span "Apply" at bounding box center [1521, 731] width 23 height 18
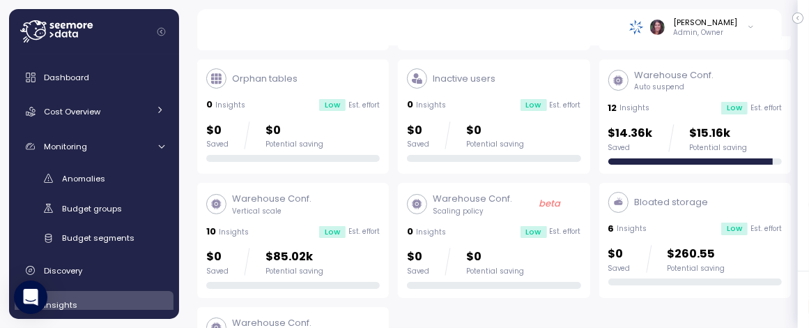
scroll to position [174, 0]
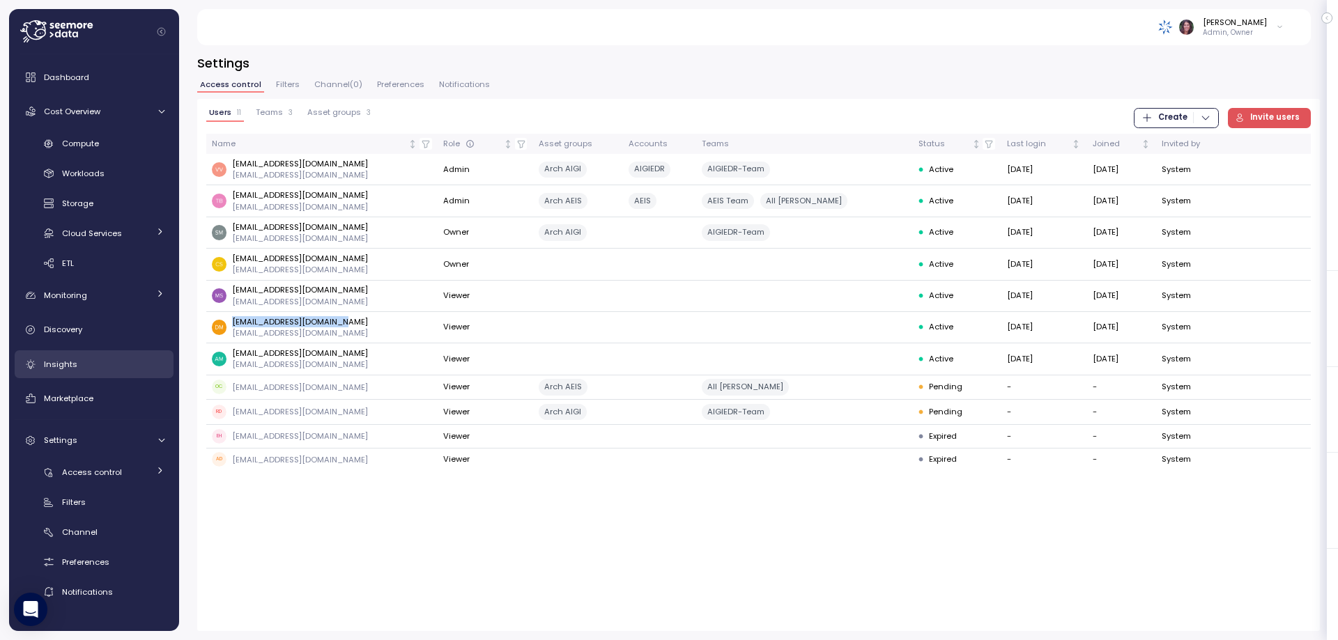
click at [85, 369] on div "Insights" at bounding box center [104, 364] width 121 height 14
